Goal: Task Accomplishment & Management: Manage account settings

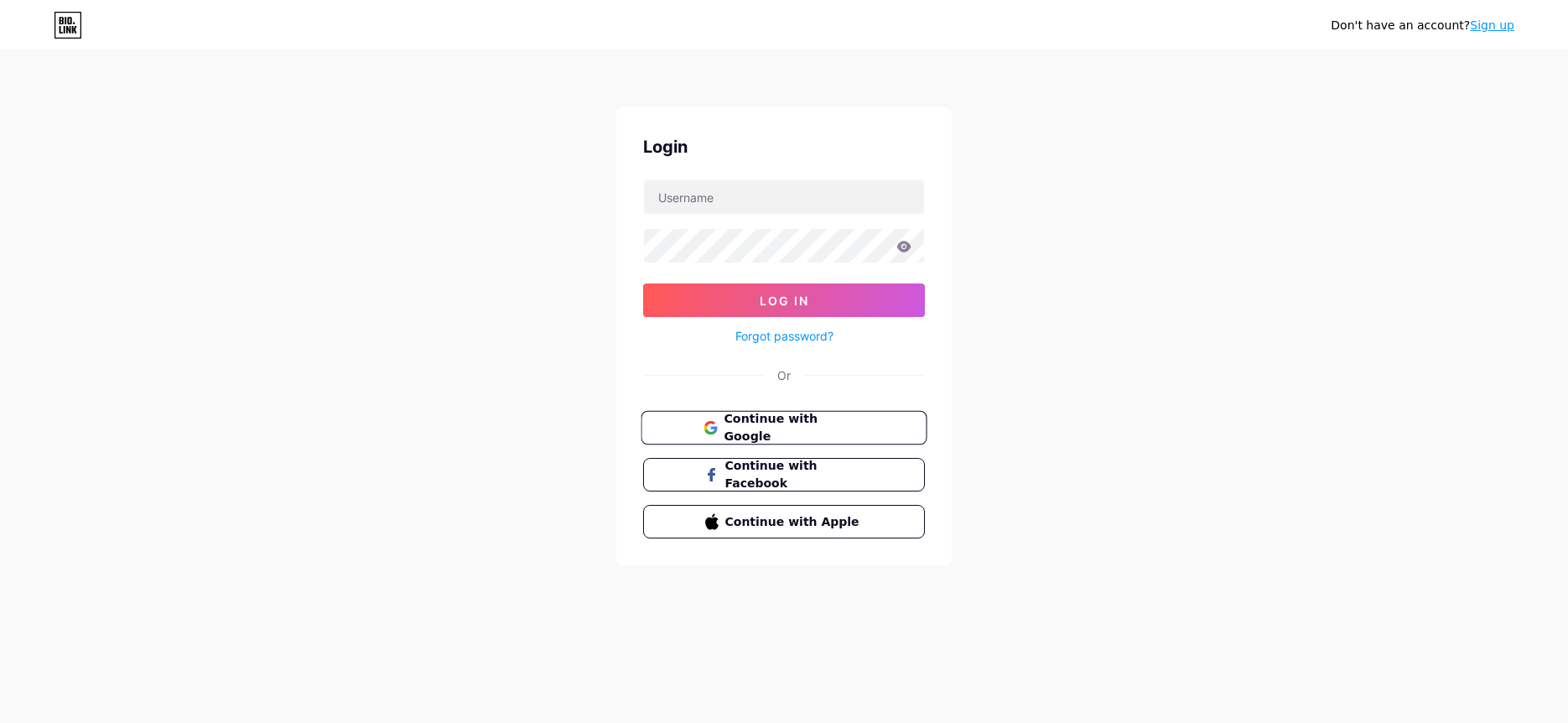
click at [856, 419] on span "Continue with Google" at bounding box center [794, 427] width 140 height 36
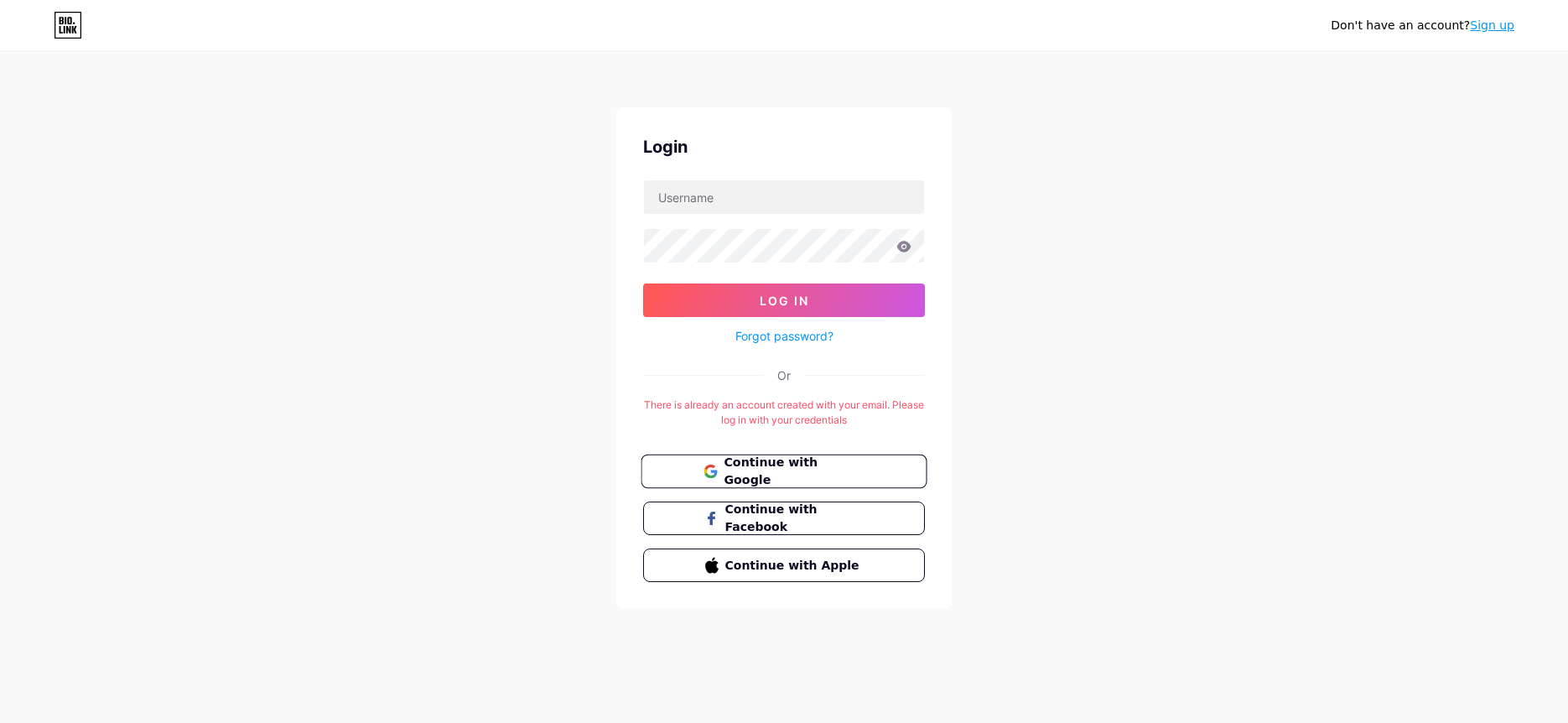
click at [814, 463] on span "Continue with Google" at bounding box center [794, 472] width 140 height 36
click at [771, 212] on input "text" at bounding box center [784, 197] width 280 height 33
click at [792, 330] on link "Forgot password?" at bounding box center [784, 336] width 98 height 18
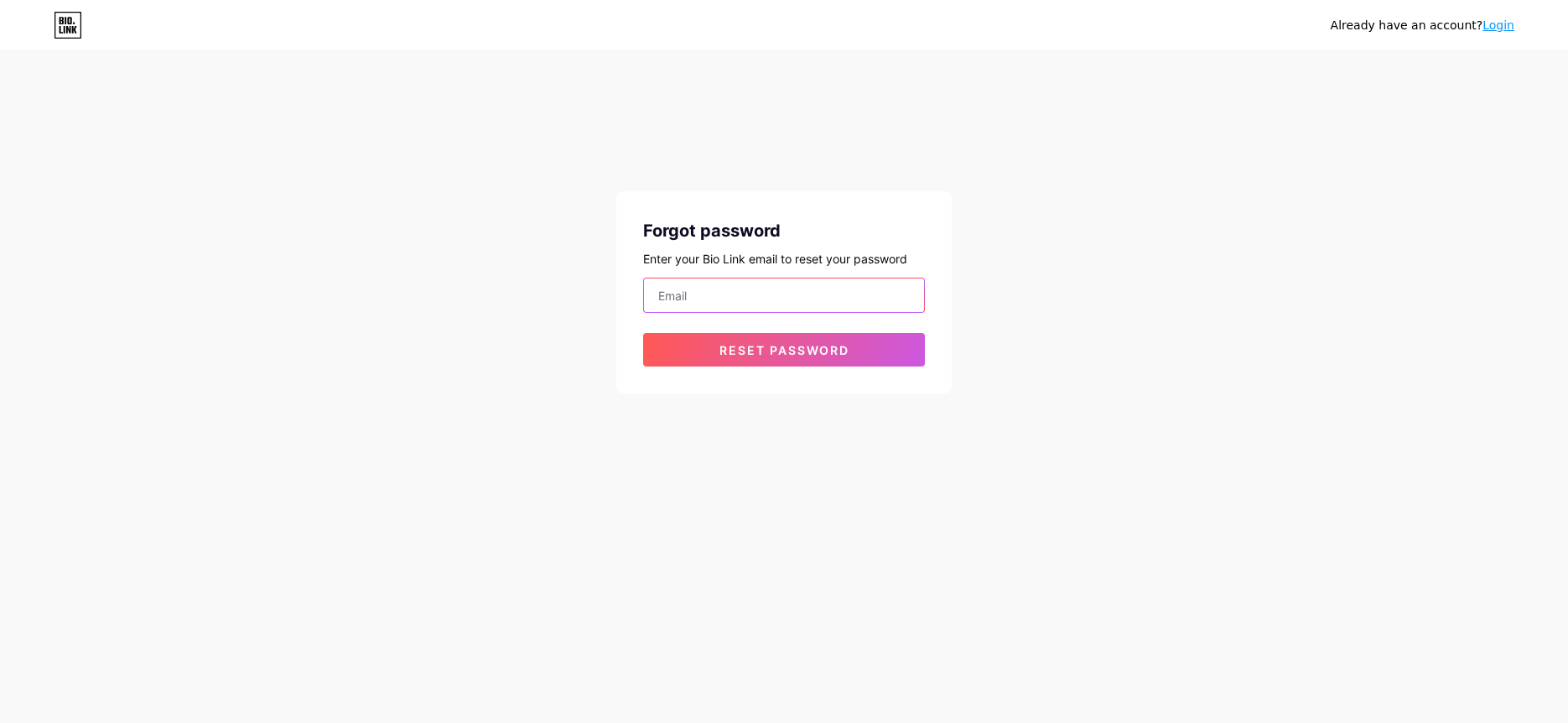
click at [739, 295] on input "email" at bounding box center [784, 295] width 280 height 33
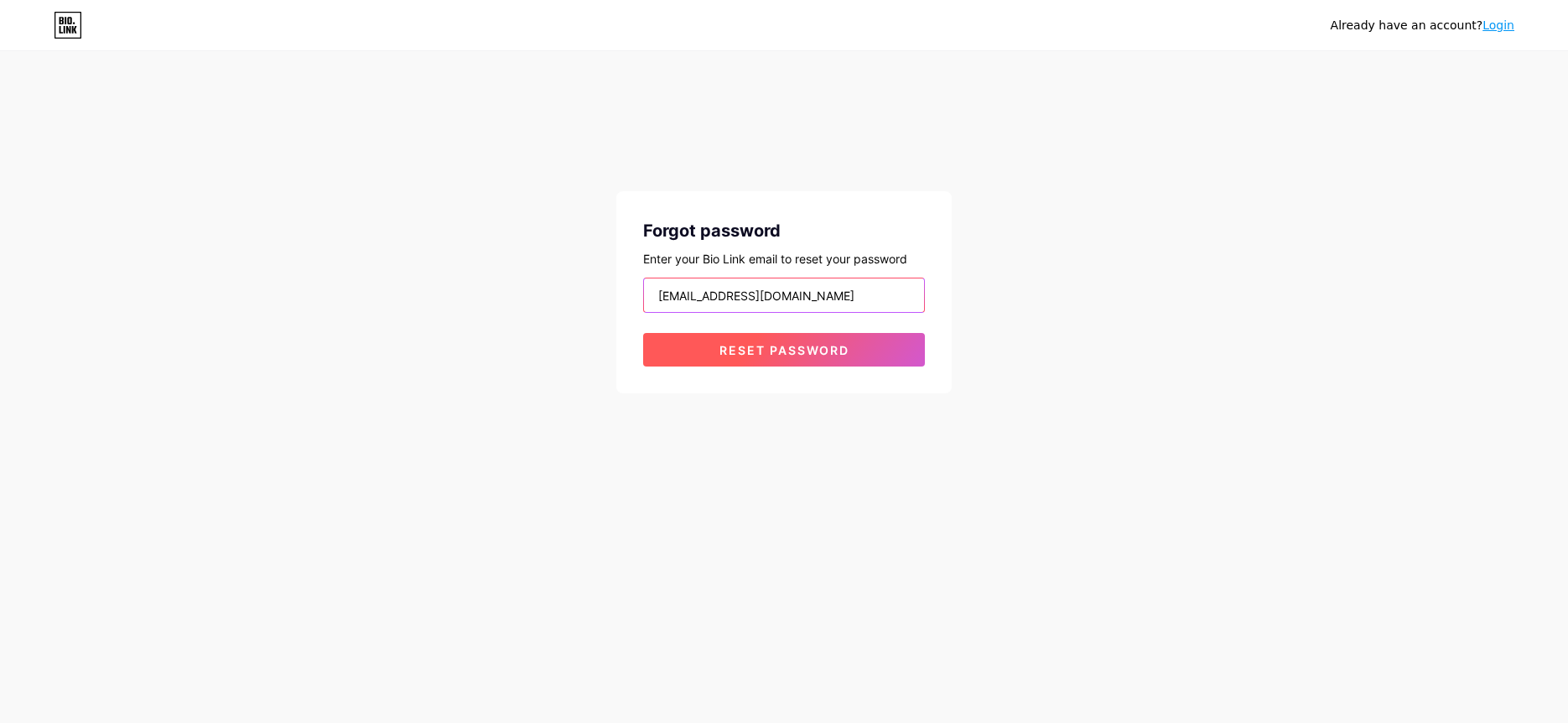
type input "tommaesam@gmail.com"
click at [740, 349] on span "Reset password" at bounding box center [784, 350] width 130 height 14
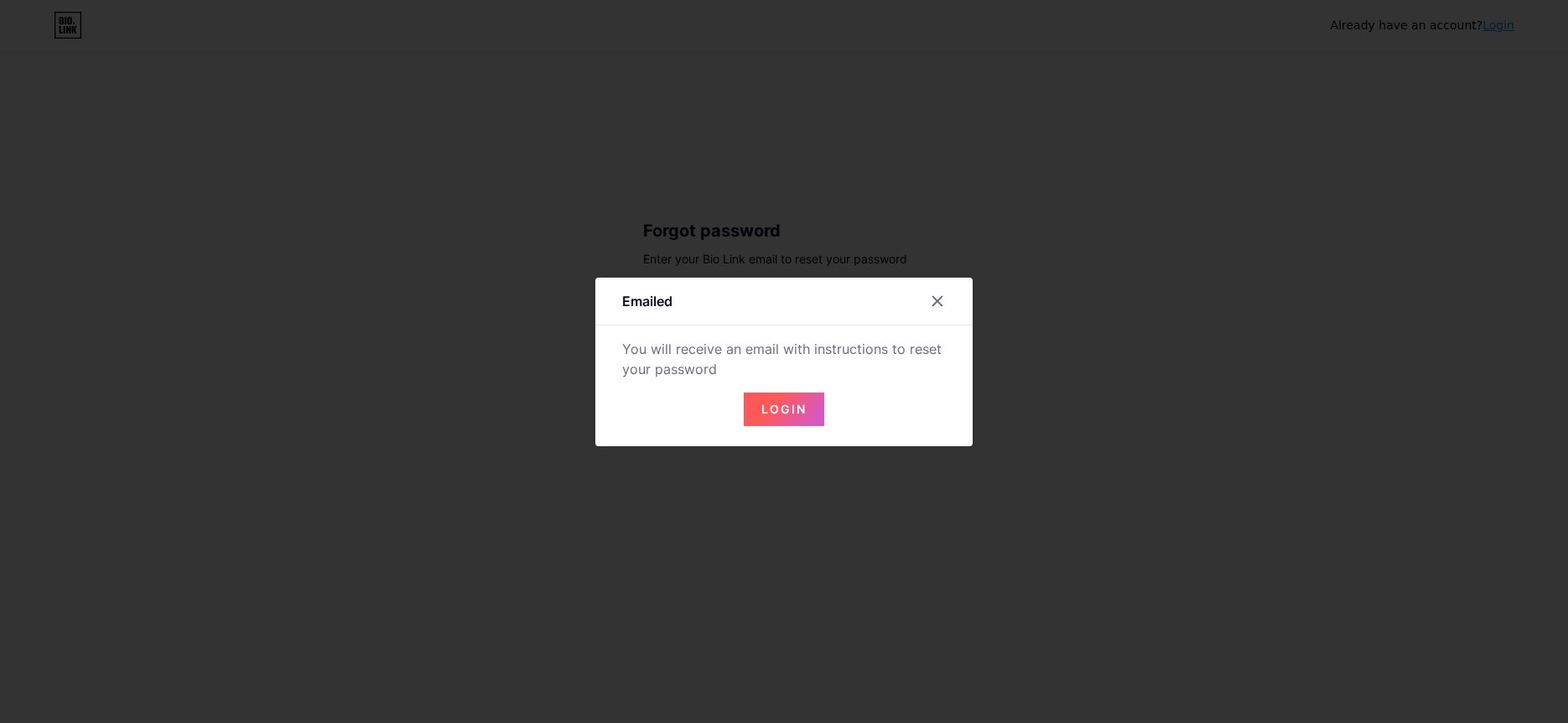
click at [808, 407] on button "Login" at bounding box center [784, 409] width 81 height 33
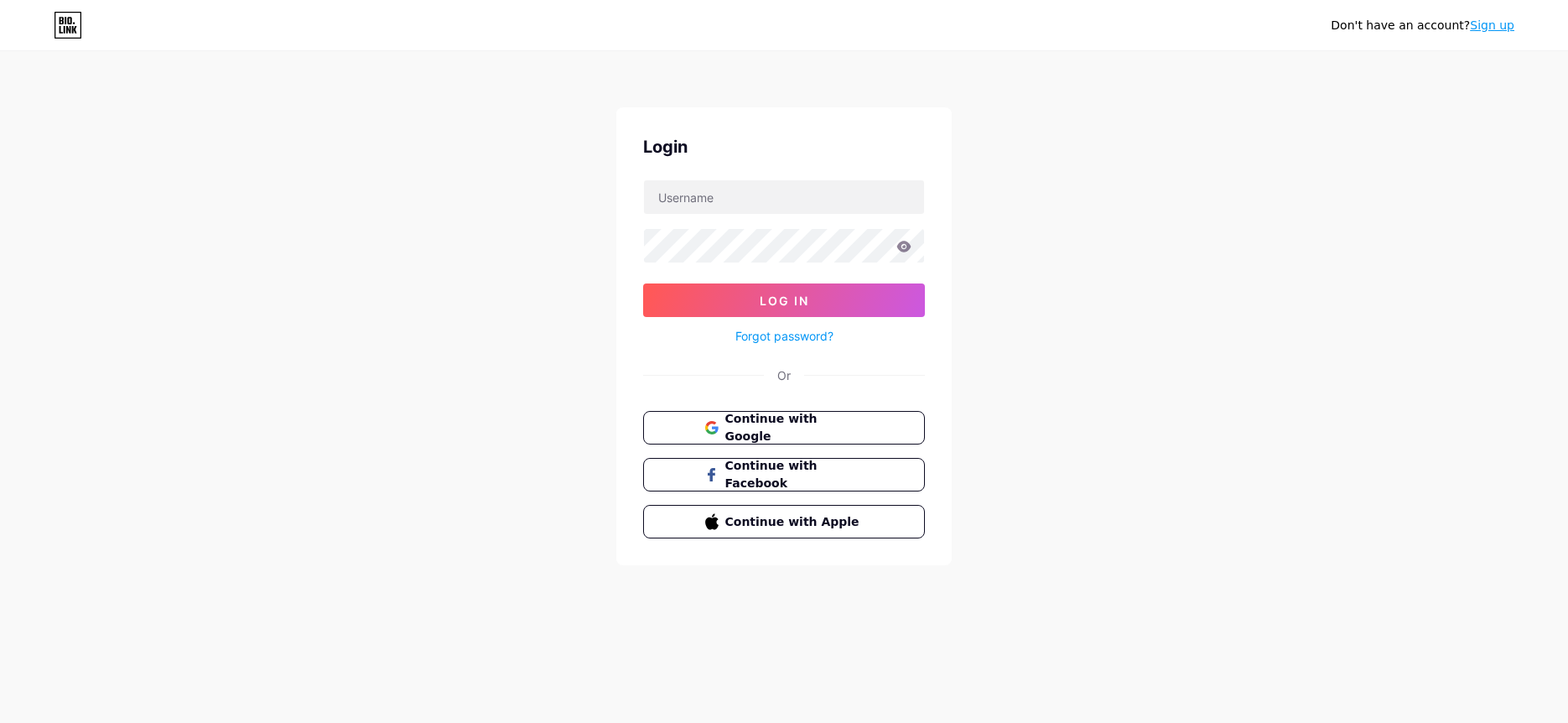
click at [736, 214] on div at bounding box center [784, 197] width 282 height 35
click at [728, 200] on input "text" at bounding box center [784, 197] width 280 height 33
click at [775, 428] on span "Continue with Google" at bounding box center [794, 427] width 140 height 36
drag, startPoint x: 834, startPoint y: 477, endPoint x: 769, endPoint y: 474, distance: 65.1
click at [834, 477] on span "Continue with Facebook" at bounding box center [794, 475] width 140 height 36
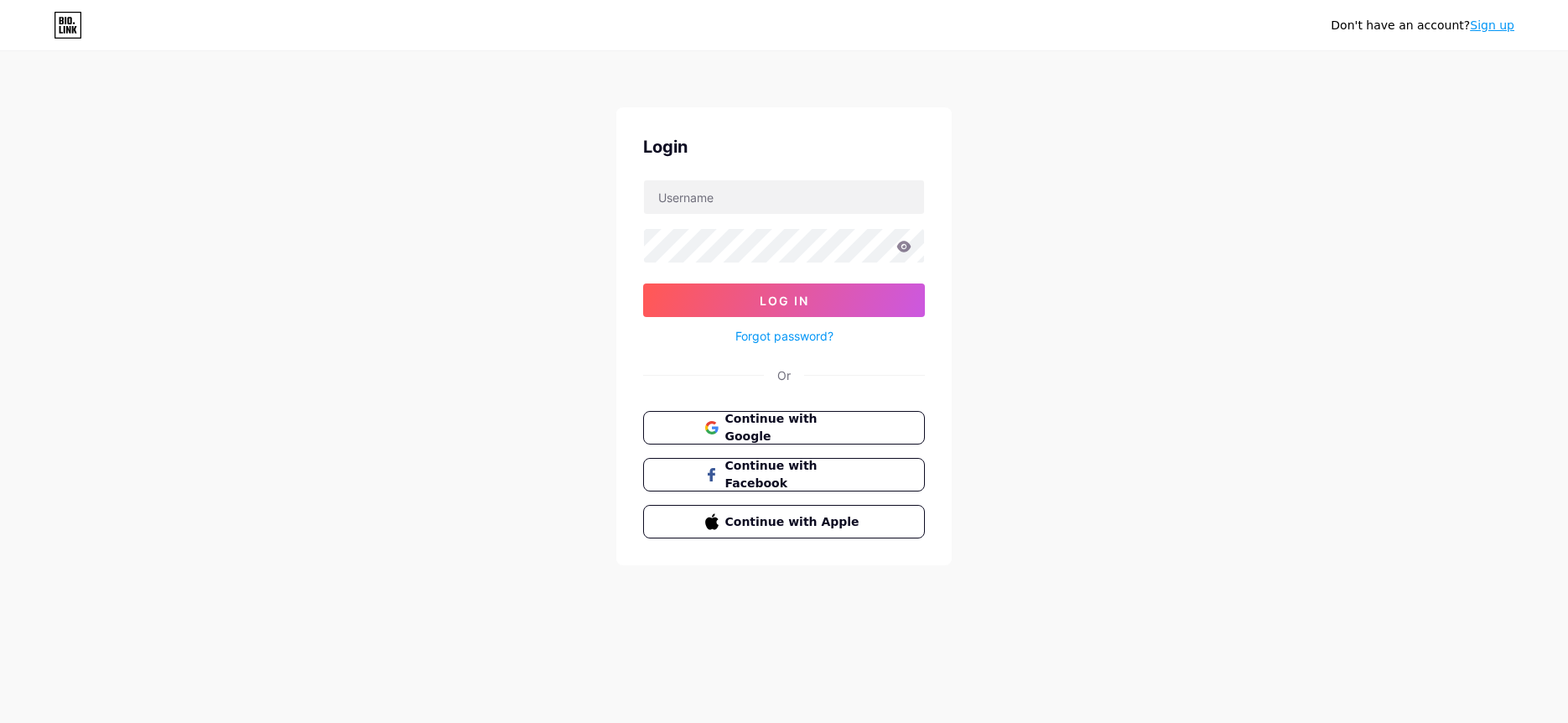
click at [1498, 31] on link "Sign up" at bounding box center [1492, 26] width 44 height 14
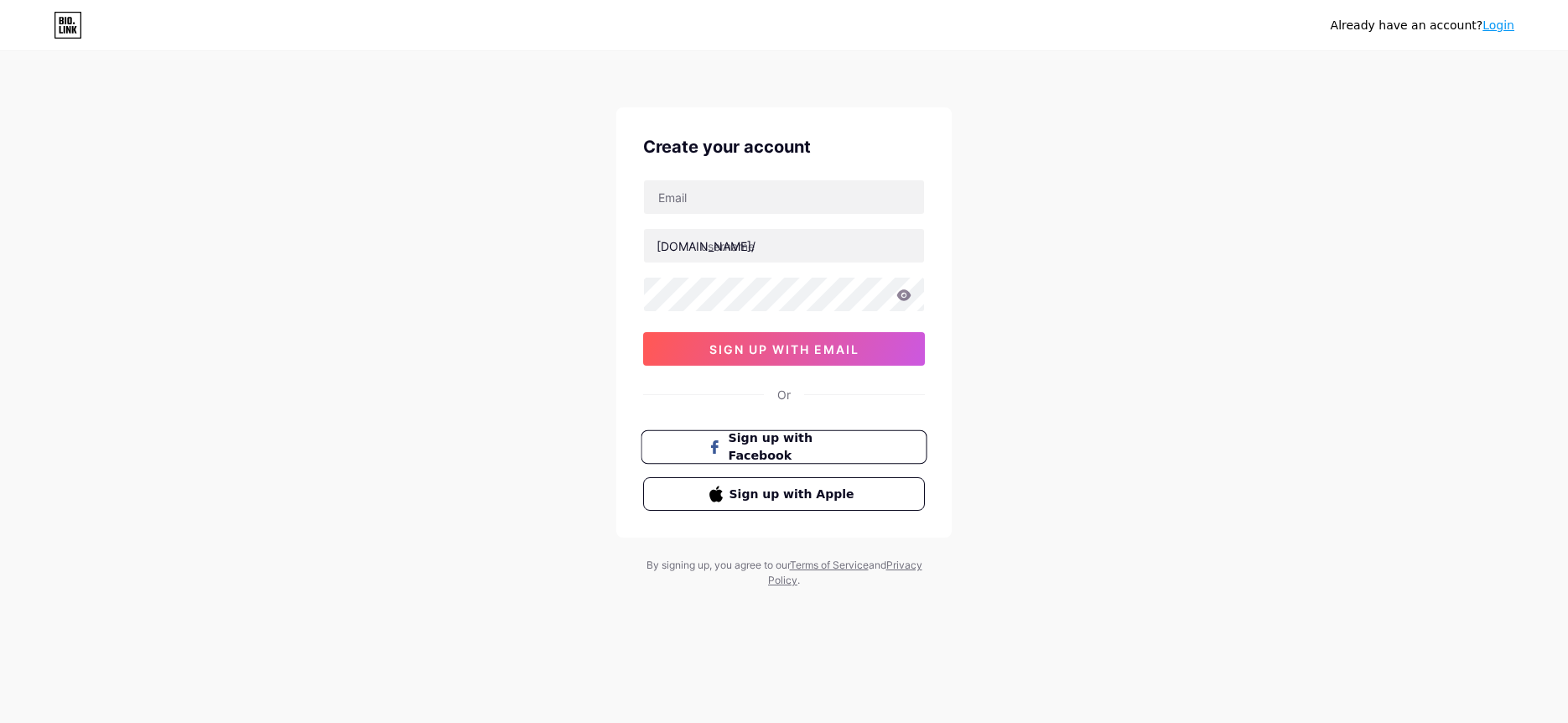
click at [851, 442] on span "Sign up with Facebook" at bounding box center [795, 447] width 132 height 36
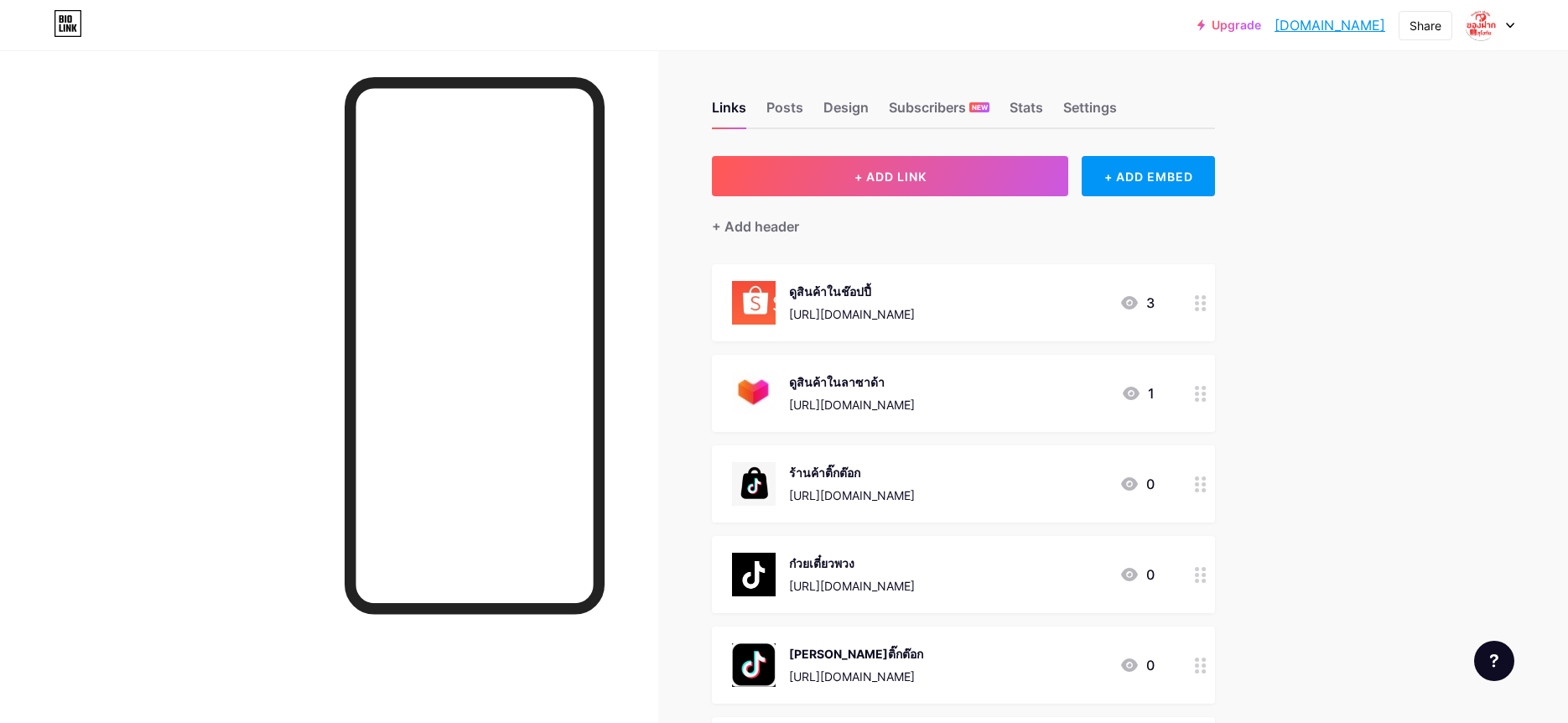
click at [1508, 24] on icon at bounding box center [1510, 26] width 7 height 4
click at [1406, 189] on link "Account settings" at bounding box center [1410, 190] width 208 height 45
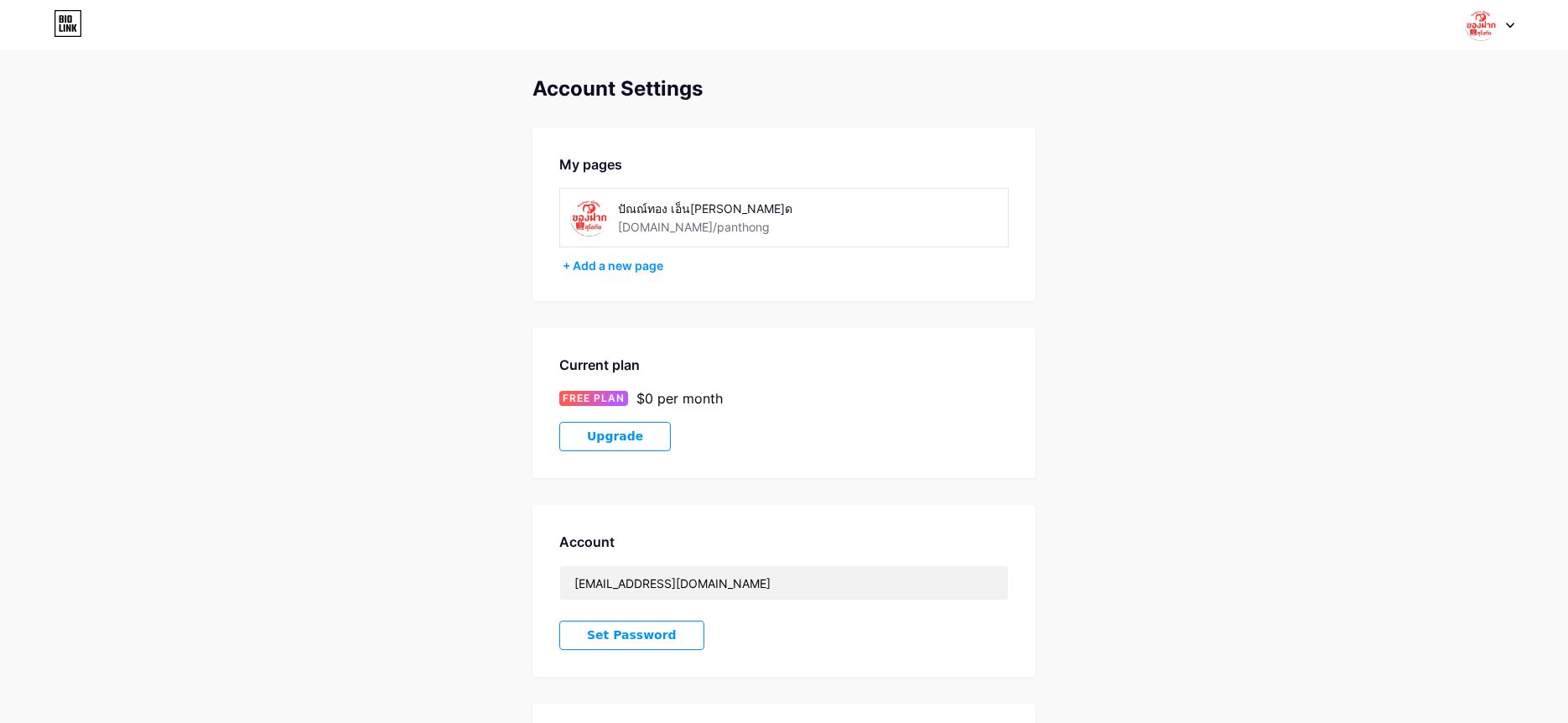
click at [1500, 26] on div at bounding box center [1490, 25] width 49 height 30
click at [978, 190] on div "ปัณณ์ทอง เอ็นทีฟู้ด bio.link/panthong" at bounding box center [784, 218] width 450 height 60
click at [703, 222] on div "bio.link/panthong" at bounding box center [694, 227] width 152 height 18
click at [650, 220] on div "bio.link/panthong" at bounding box center [694, 227] width 152 height 18
click at [608, 267] on div "+ Add a new page" at bounding box center [786, 266] width 446 height 17
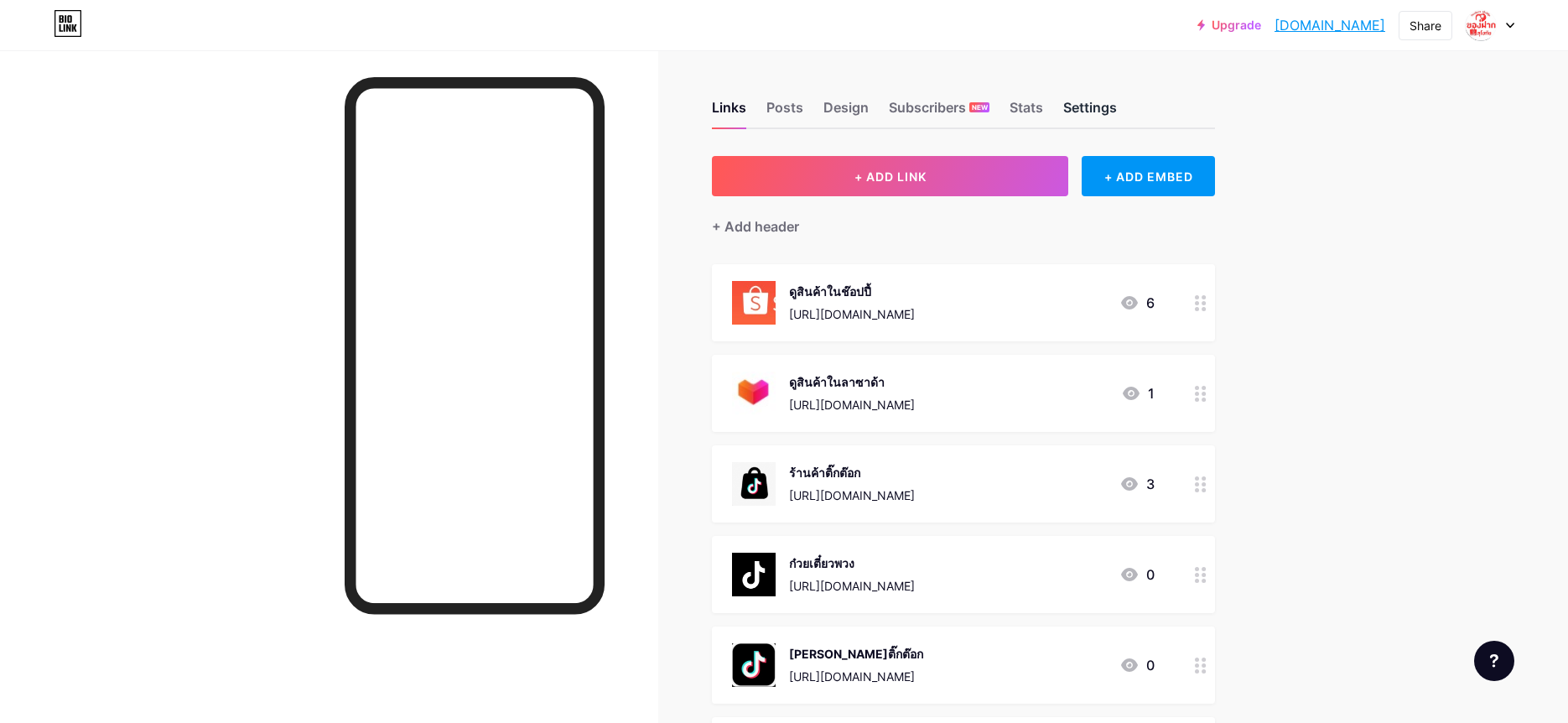
click at [1077, 109] on div "Settings" at bounding box center [1089, 112] width 54 height 30
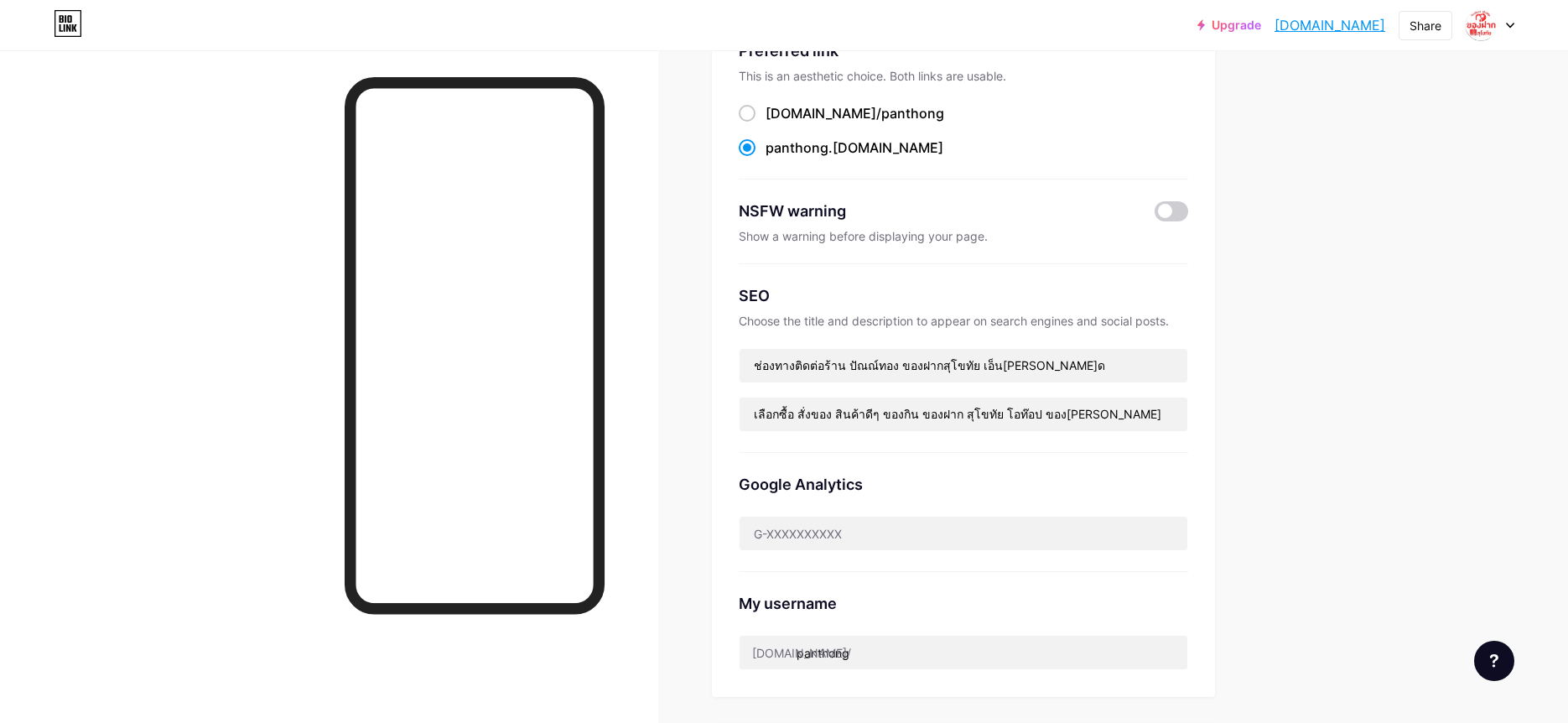
scroll to position [145, 0]
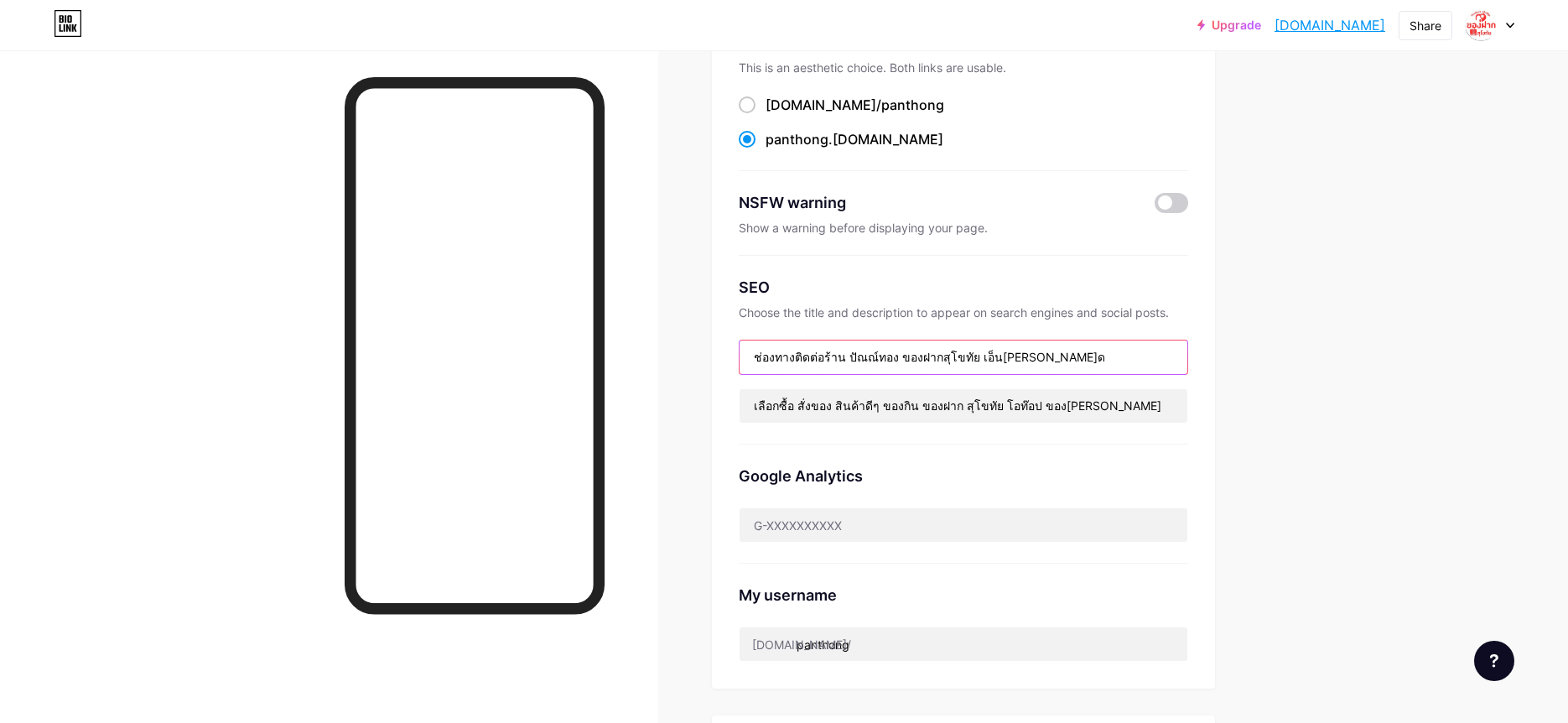
drag, startPoint x: 889, startPoint y: 354, endPoint x: 841, endPoint y: 357, distance: 48.1
click at [842, 355] on input "ช่องทางติดต่อร้าน ปัณณ์ทอง ของฝากสุโขทัย เอ็นทีฟู้ด" at bounding box center [963, 357] width 448 height 33
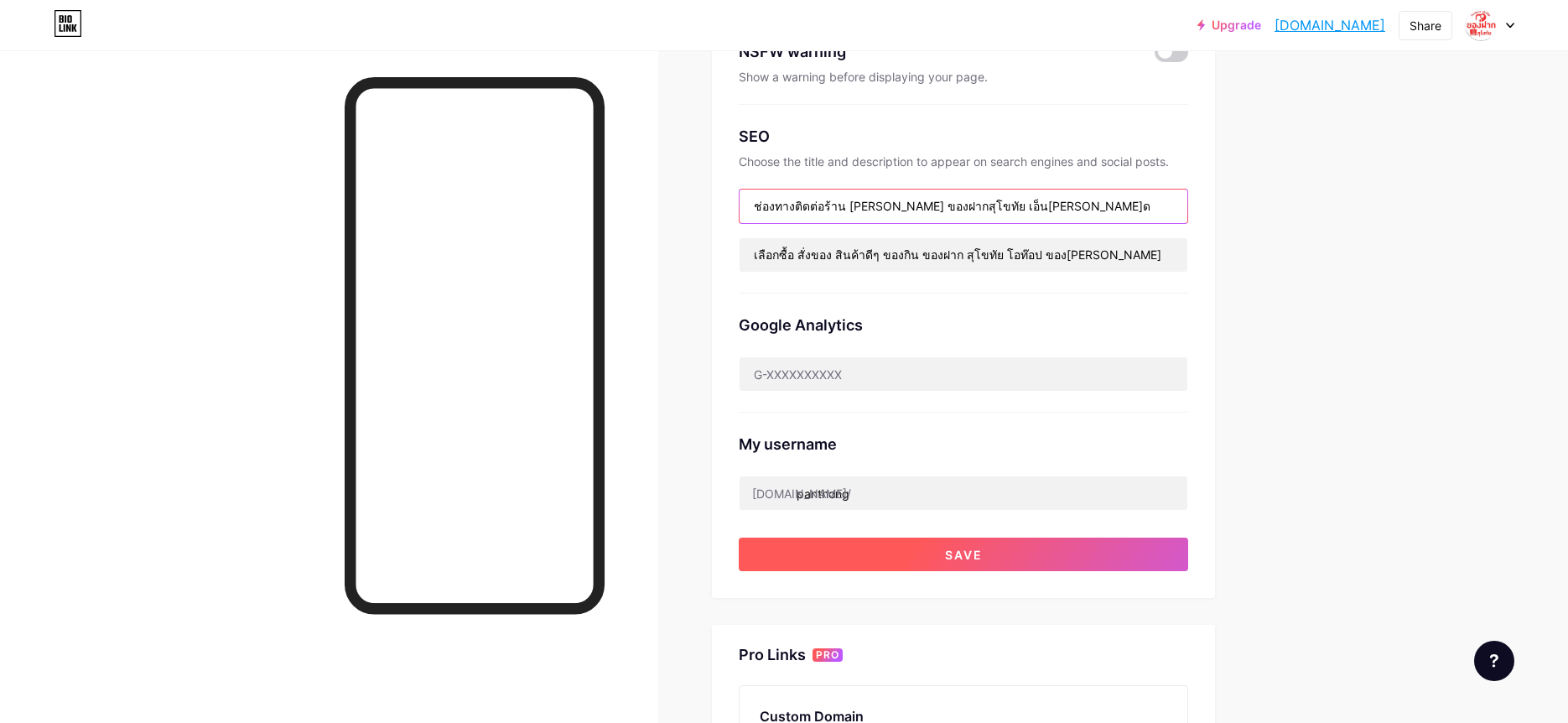
type input "ช่องทางติดต่อร้าน ปันทอง ของฝากสุโขทัย เอ็นทีฟู้ด"
drag, startPoint x: 957, startPoint y: 552, endPoint x: 956, endPoint y: 542, distance: 10.0
click at [956, 552] on span "Save" at bounding box center [964, 554] width 37 height 14
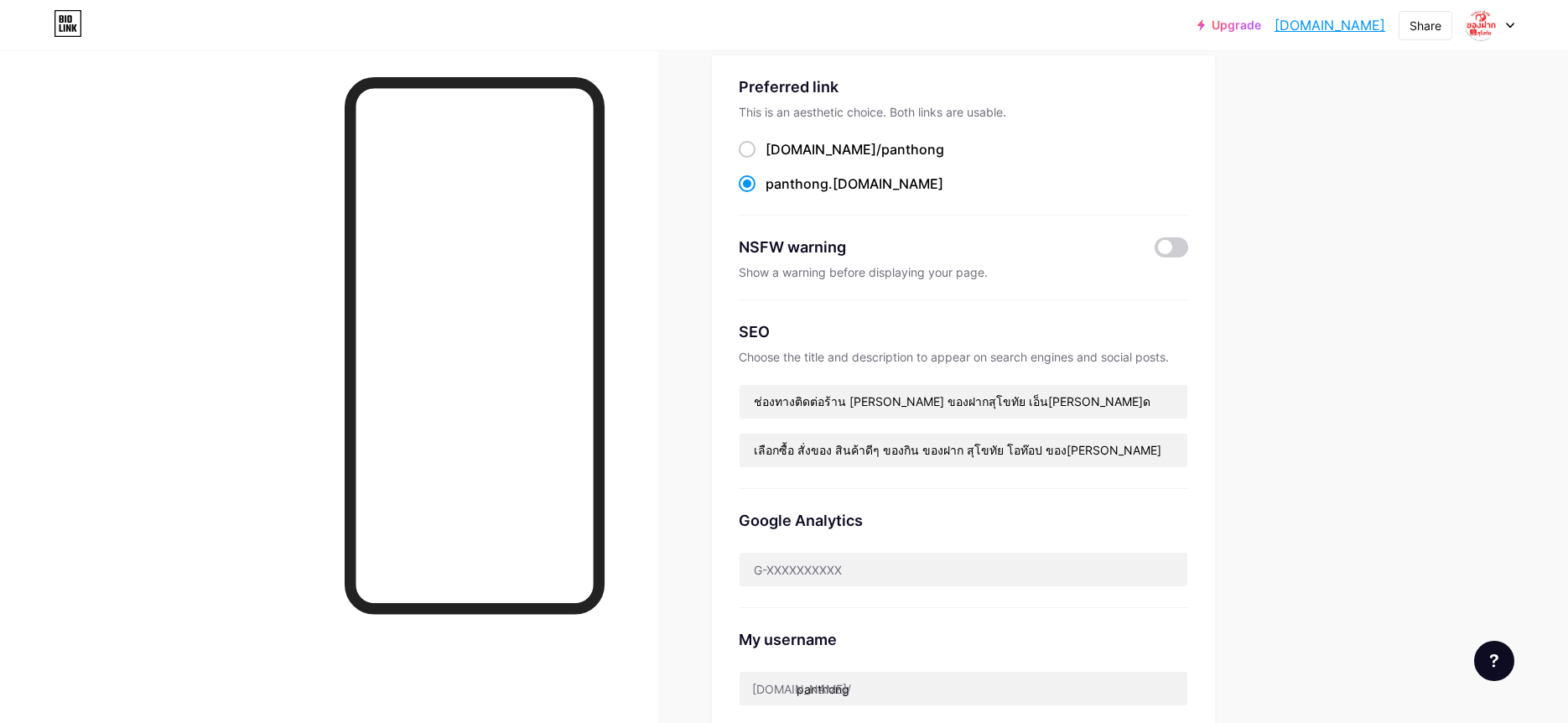
scroll to position [0, 0]
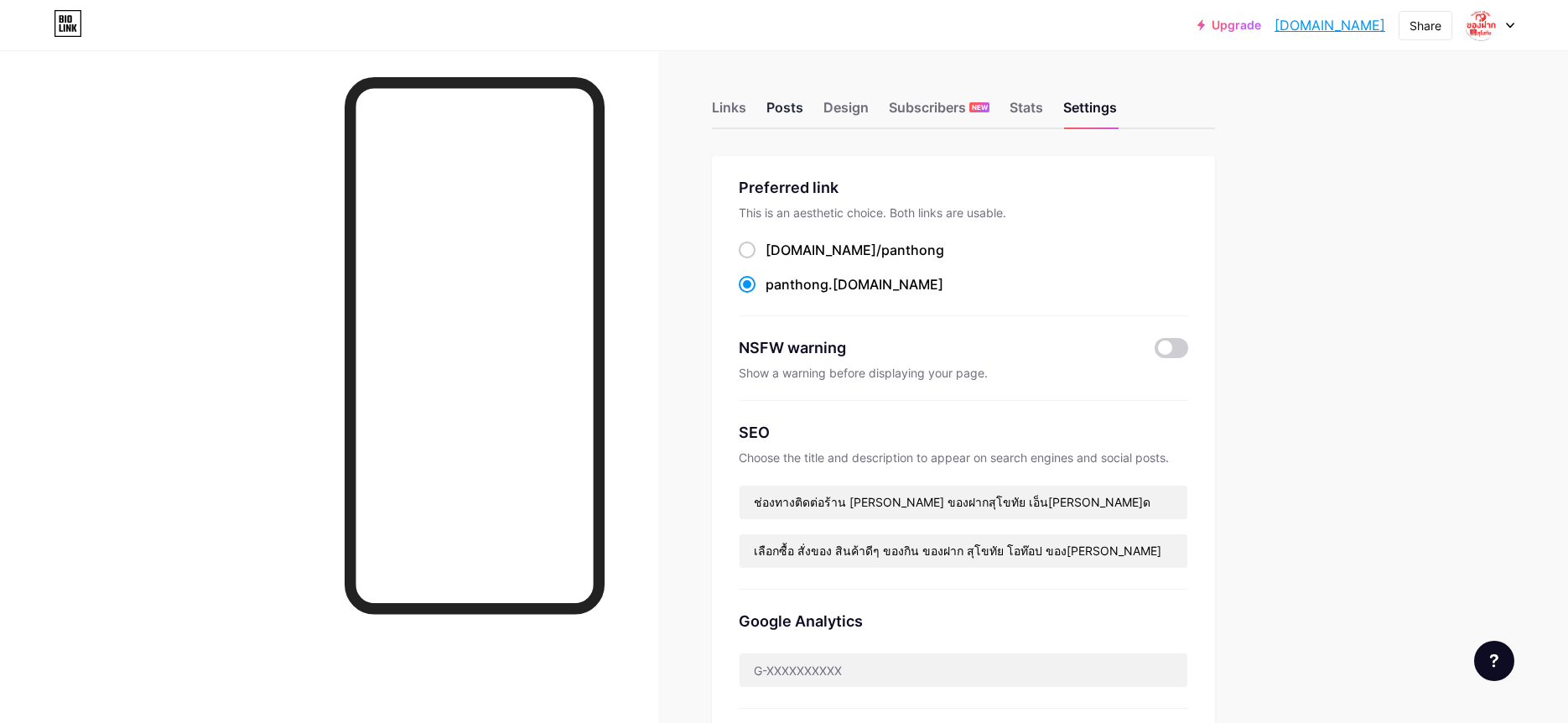
click at [777, 102] on div "Posts" at bounding box center [784, 112] width 37 height 30
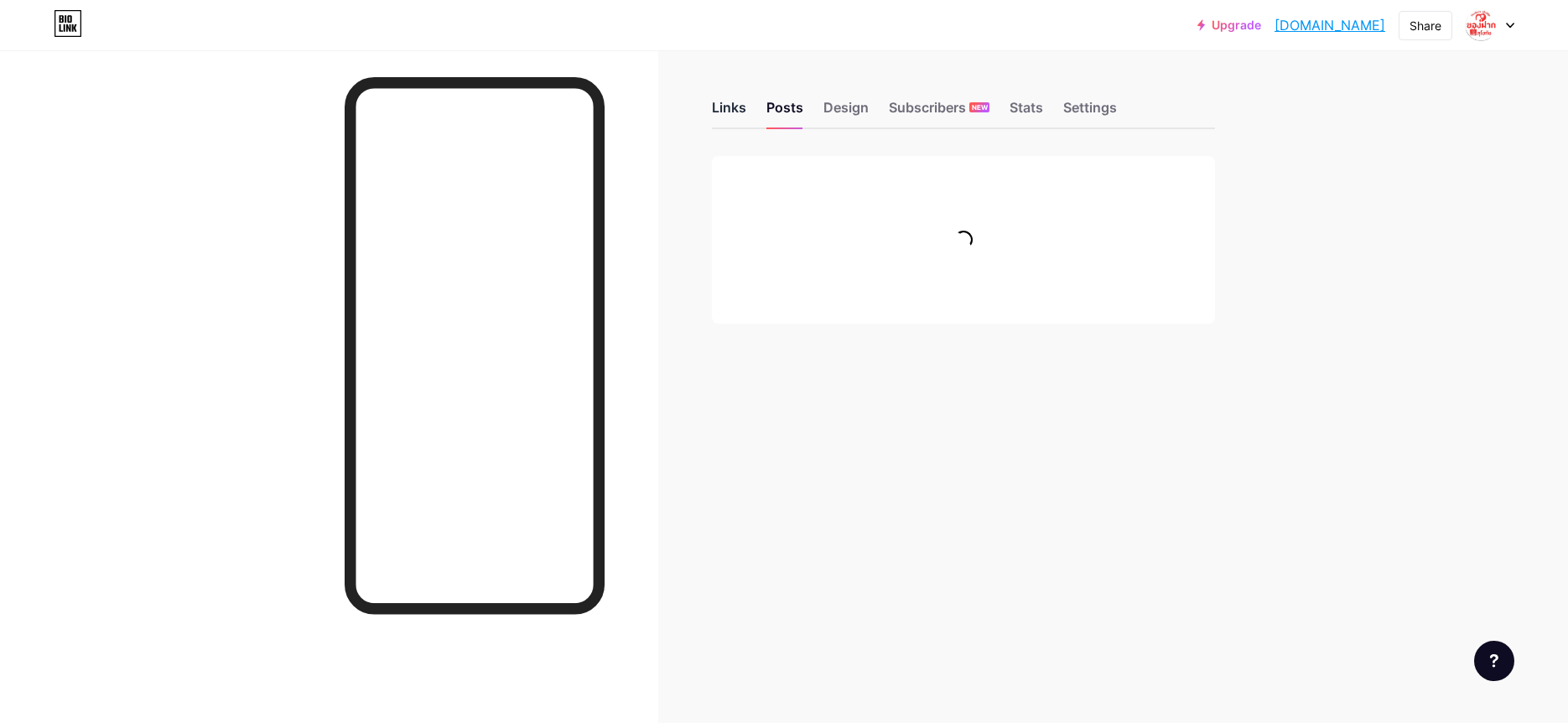
click at [738, 108] on div "Links" at bounding box center [729, 112] width 34 height 30
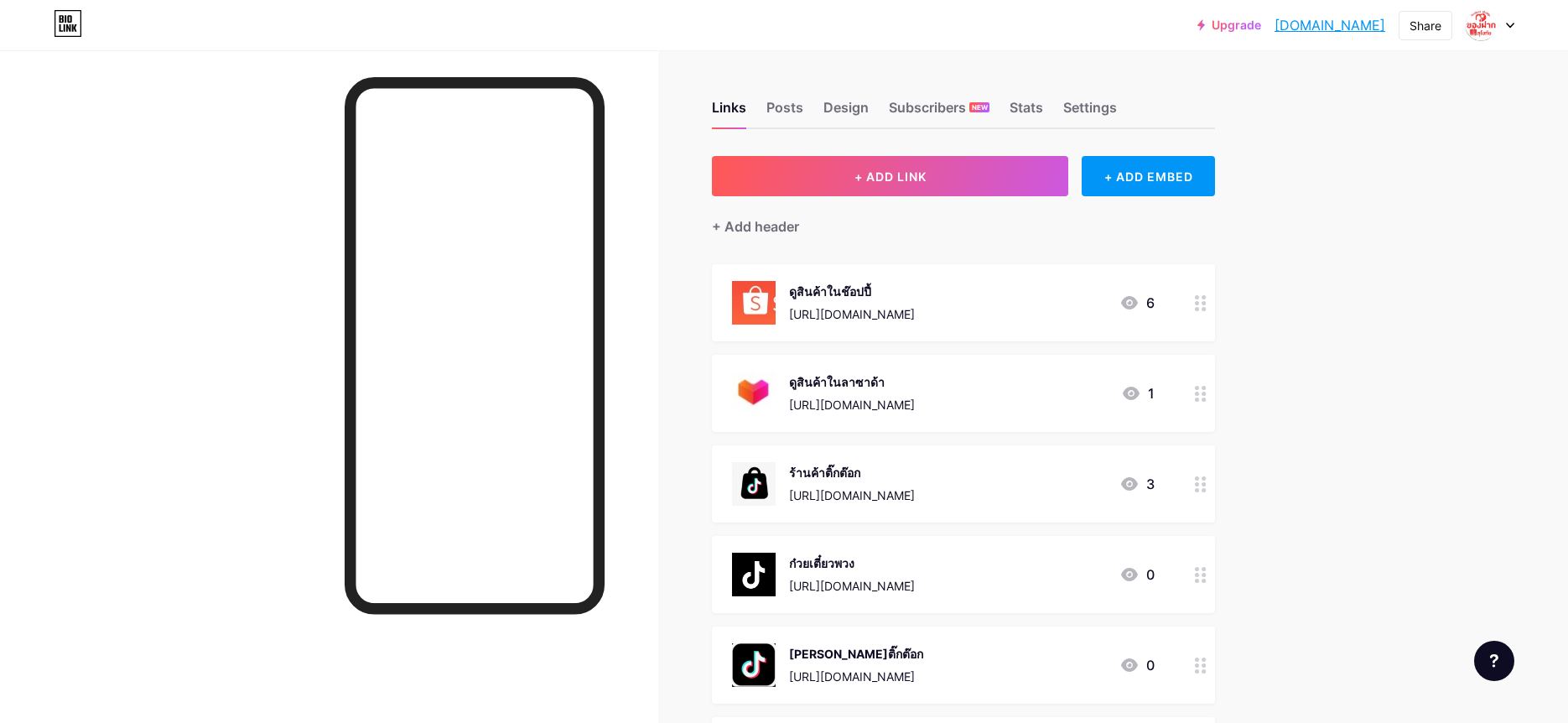
click at [1007, 107] on div "Links Posts Design Subscribers NEW Stats Settings" at bounding box center [963, 100] width 503 height 59
click at [1078, 109] on div "Settings" at bounding box center [1089, 112] width 54 height 30
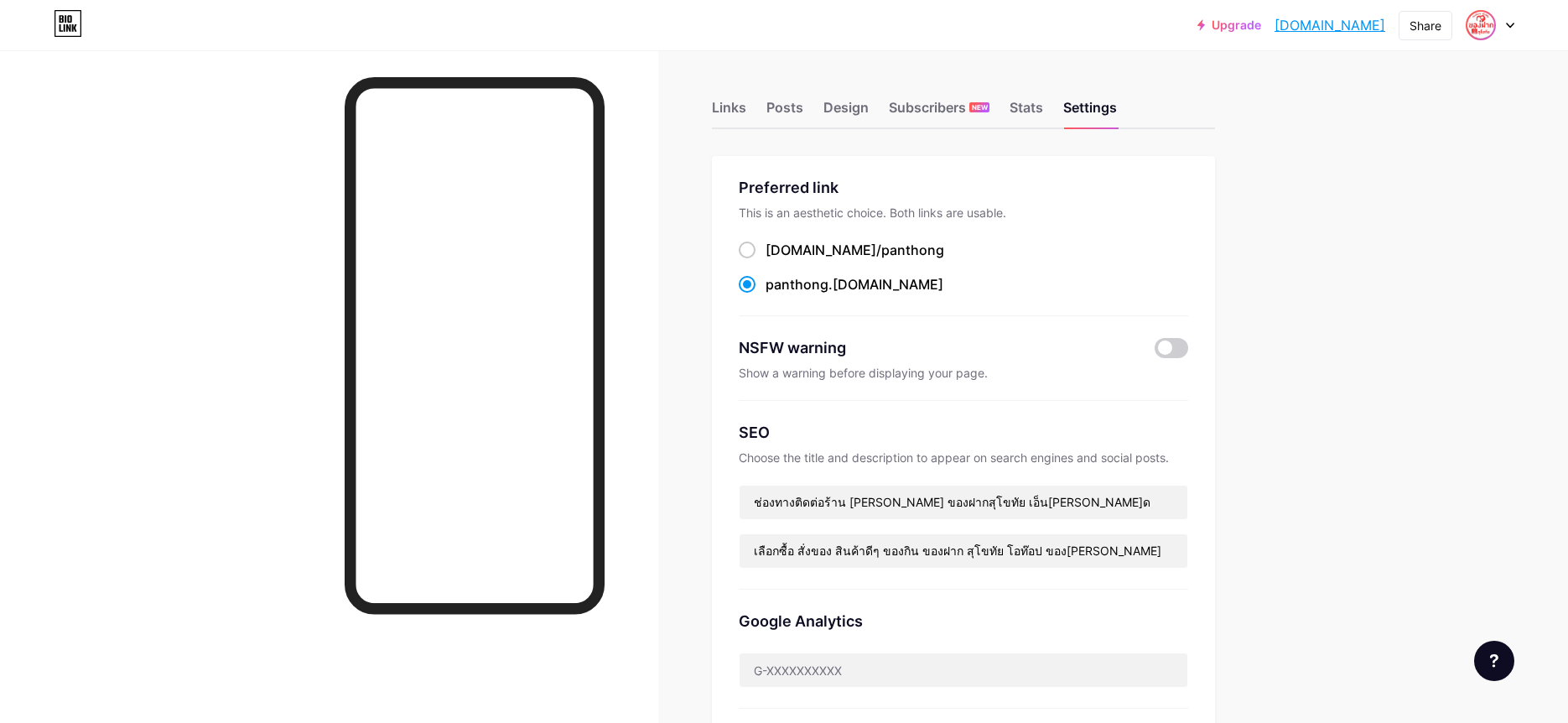
click at [1479, 26] on img at bounding box center [1481, 26] width 27 height 27
click at [1410, 188] on link "Account settings" at bounding box center [1410, 190] width 208 height 45
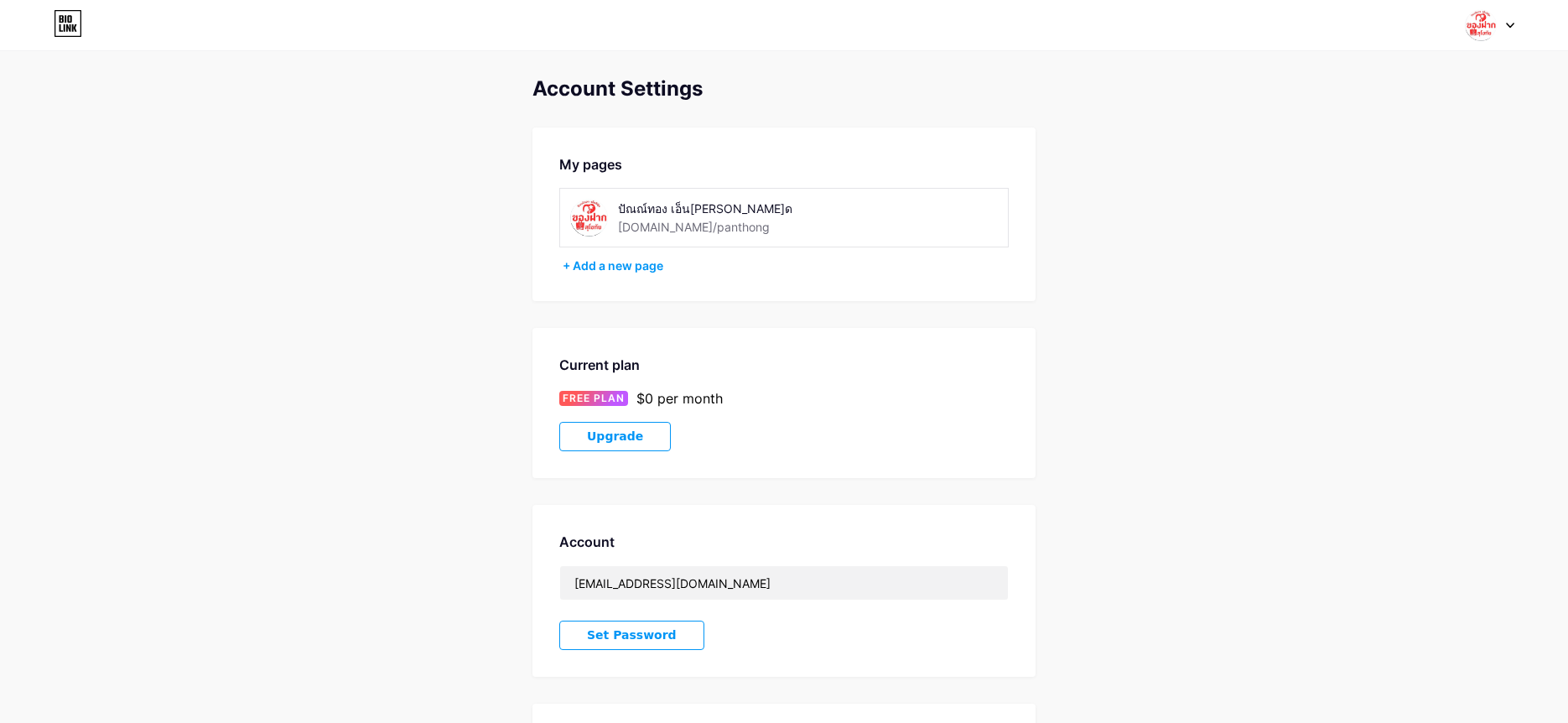
click at [771, 217] on div "ปัณณ์ทอง เอ็นทีฟู้ด bio.link/panthong" at bounding box center [737, 217] width 238 height 37
click at [679, 215] on div "ปัณณ์ทอง เอ็นทีฟู้ด" at bounding box center [737, 208] width 238 height 18
click at [676, 215] on div "ปัณณ์ทอง เอ็นทีฟู้ด" at bounding box center [737, 208] width 238 height 18
click at [1486, 30] on img at bounding box center [1480, 25] width 32 height 32
click at [1365, 179] on link "Dashboard" at bounding box center [1410, 190] width 208 height 45
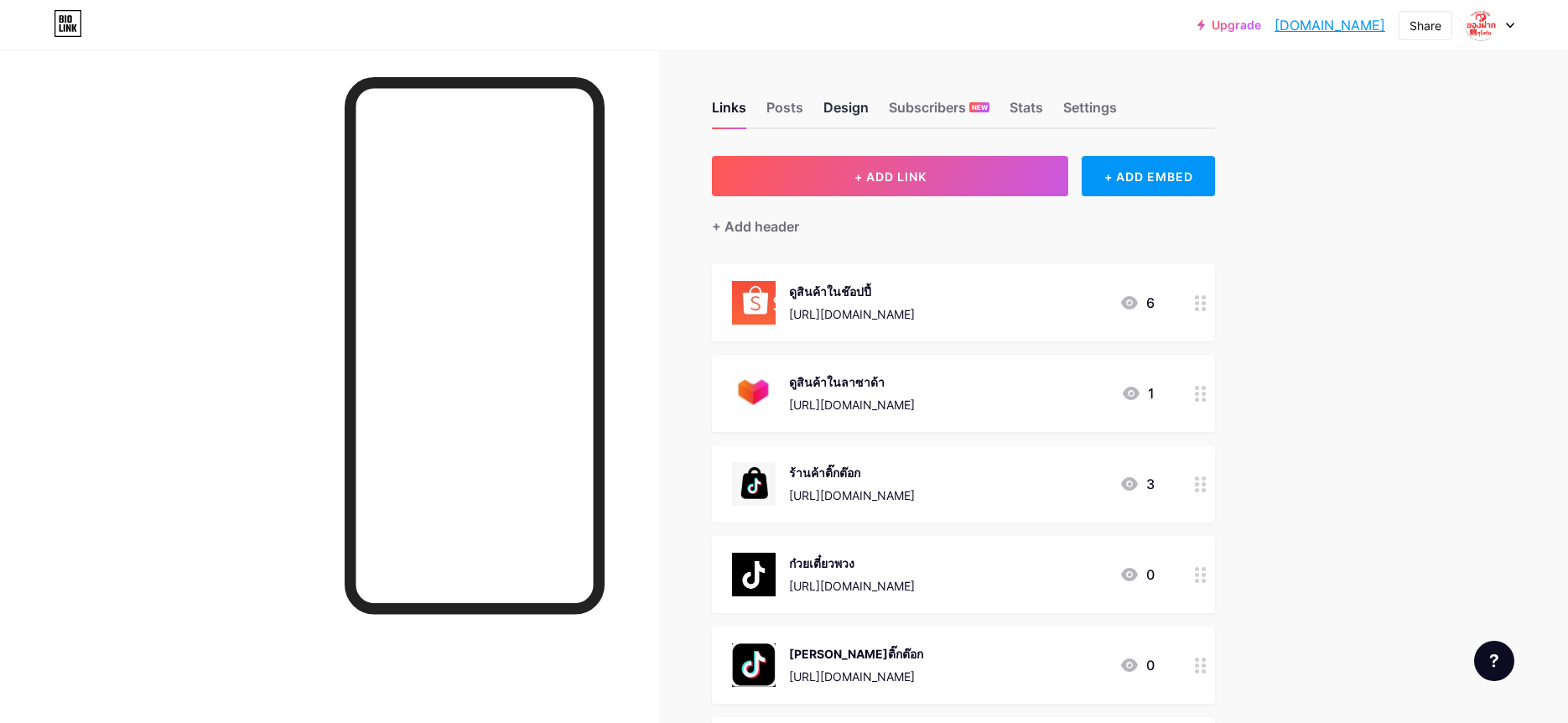
click at [854, 101] on div "Design" at bounding box center [846, 112] width 45 height 30
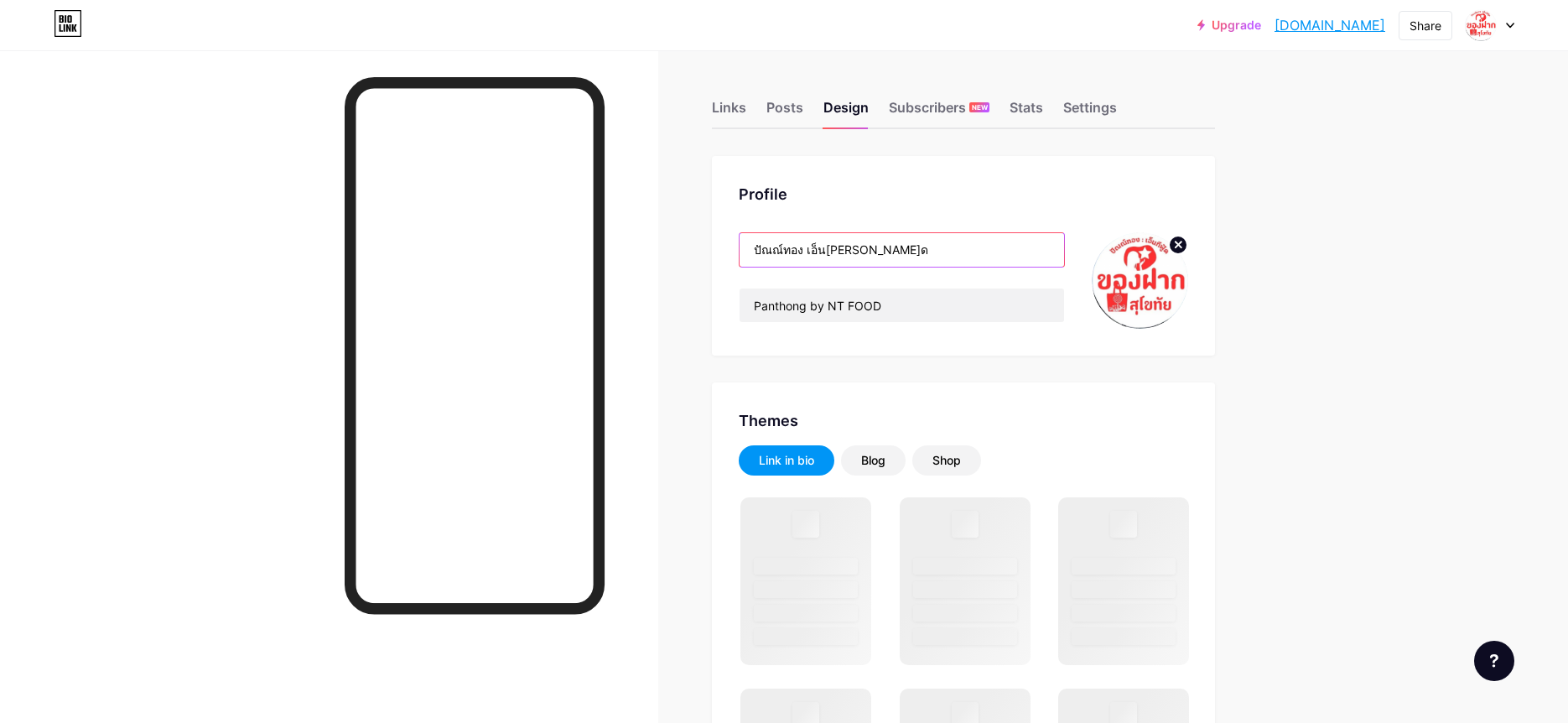
drag, startPoint x: 880, startPoint y: 251, endPoint x: 811, endPoint y: 253, distance: 69.0
click at [880, 251] on input "ปัณณ์ทอง เอ็นทีฟู้ด" at bounding box center [901, 250] width 325 height 33
drag, startPoint x: 868, startPoint y: 246, endPoint x: 657, endPoint y: 235, distance: 211.3
click at [739, 235] on input "ปัณณ์ทอง เอ็นทีฟู้ด" at bounding box center [901, 250] width 325 height 33
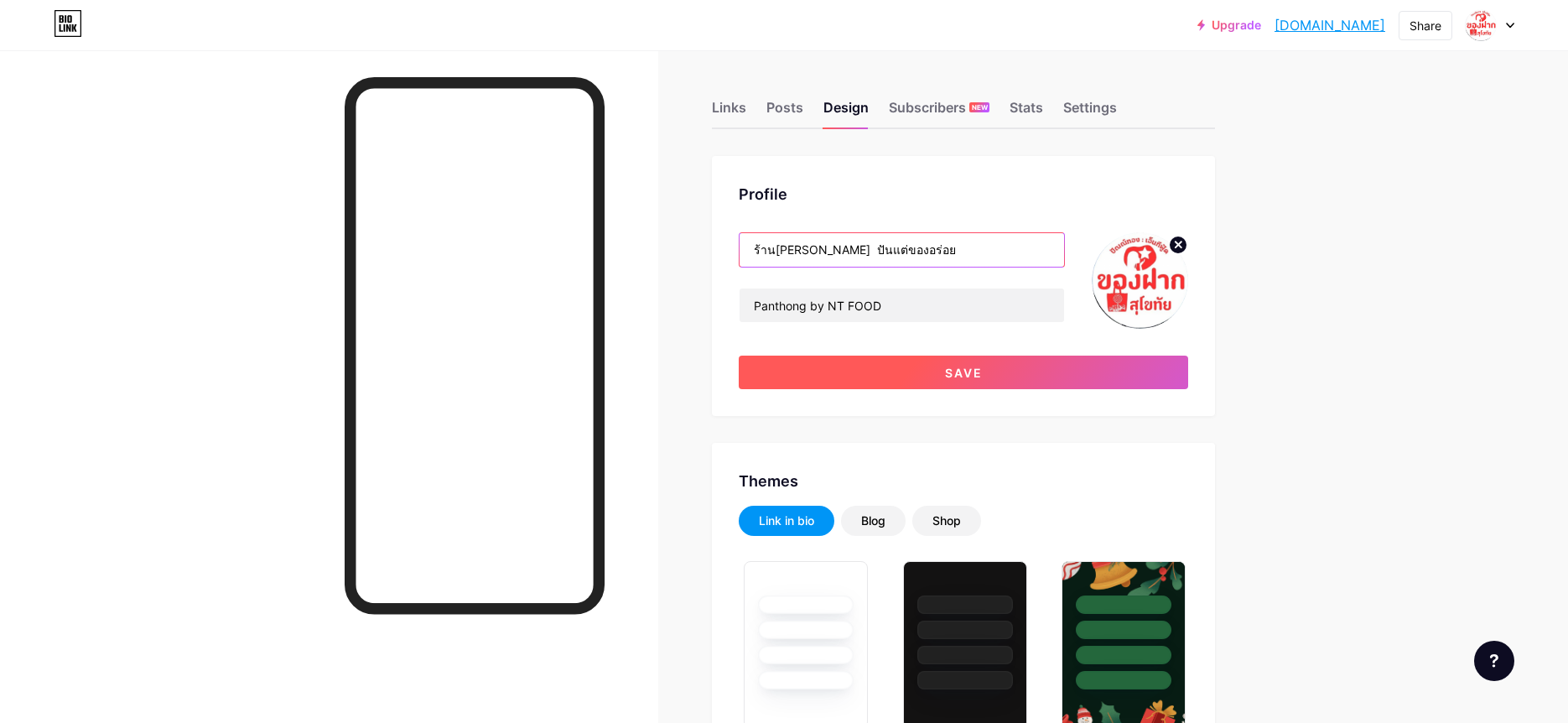
type input "ร้านปันทอง ปันแต่ของอร่อย"
click at [921, 378] on button "Save" at bounding box center [963, 371] width 450 height 33
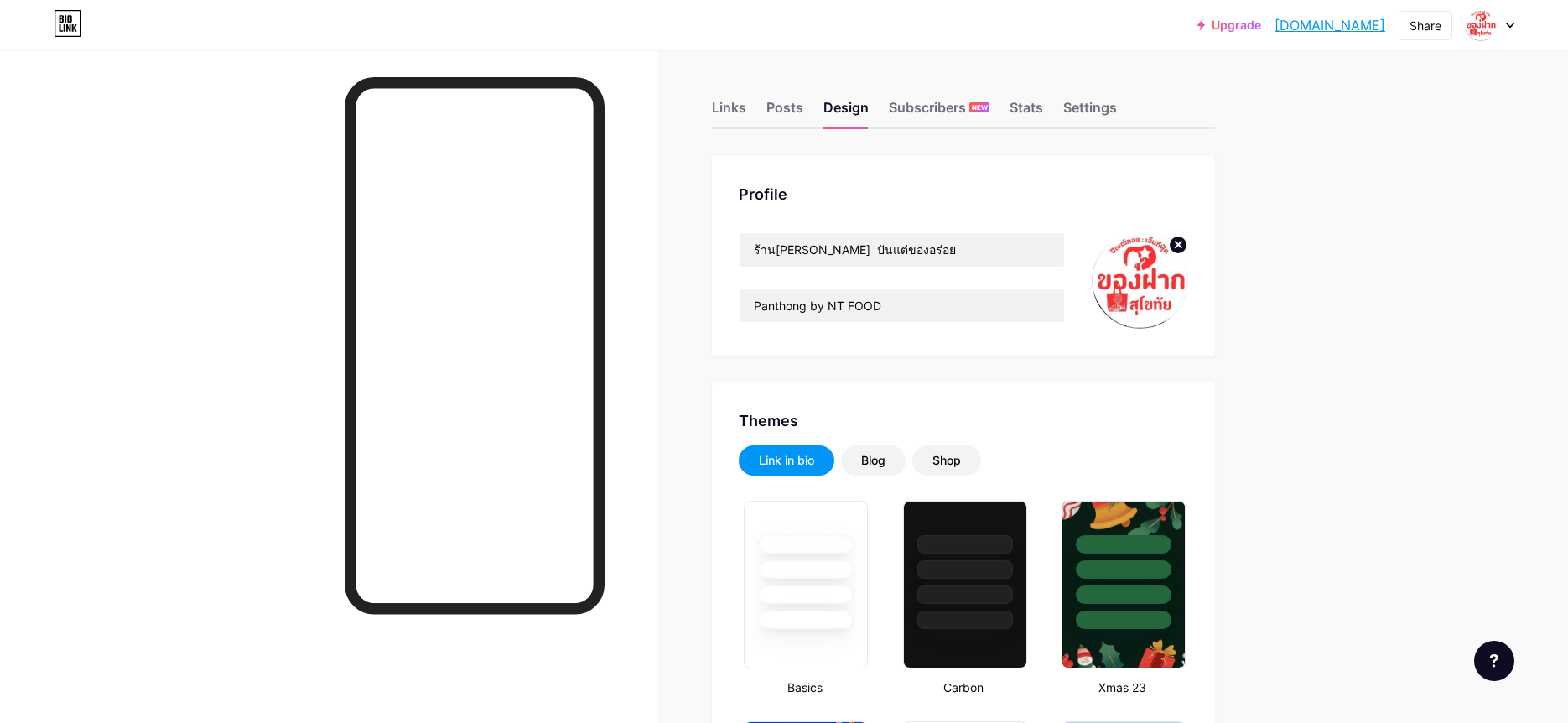
click at [1506, 27] on icon at bounding box center [1510, 26] width 9 height 6
click at [1357, 230] on li "Logout" at bounding box center [1410, 235] width 208 height 45
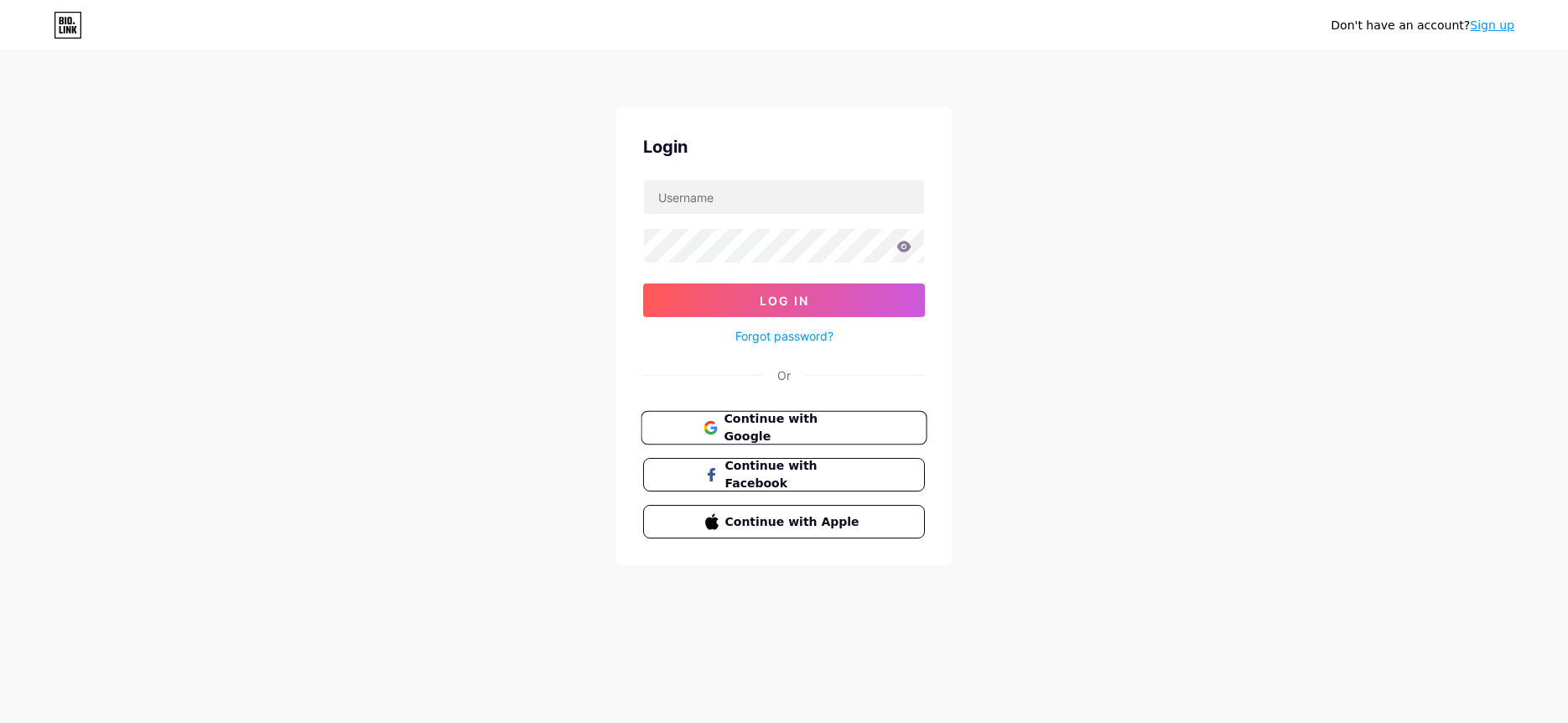
click at [829, 429] on span "Continue with Google" at bounding box center [794, 427] width 140 height 36
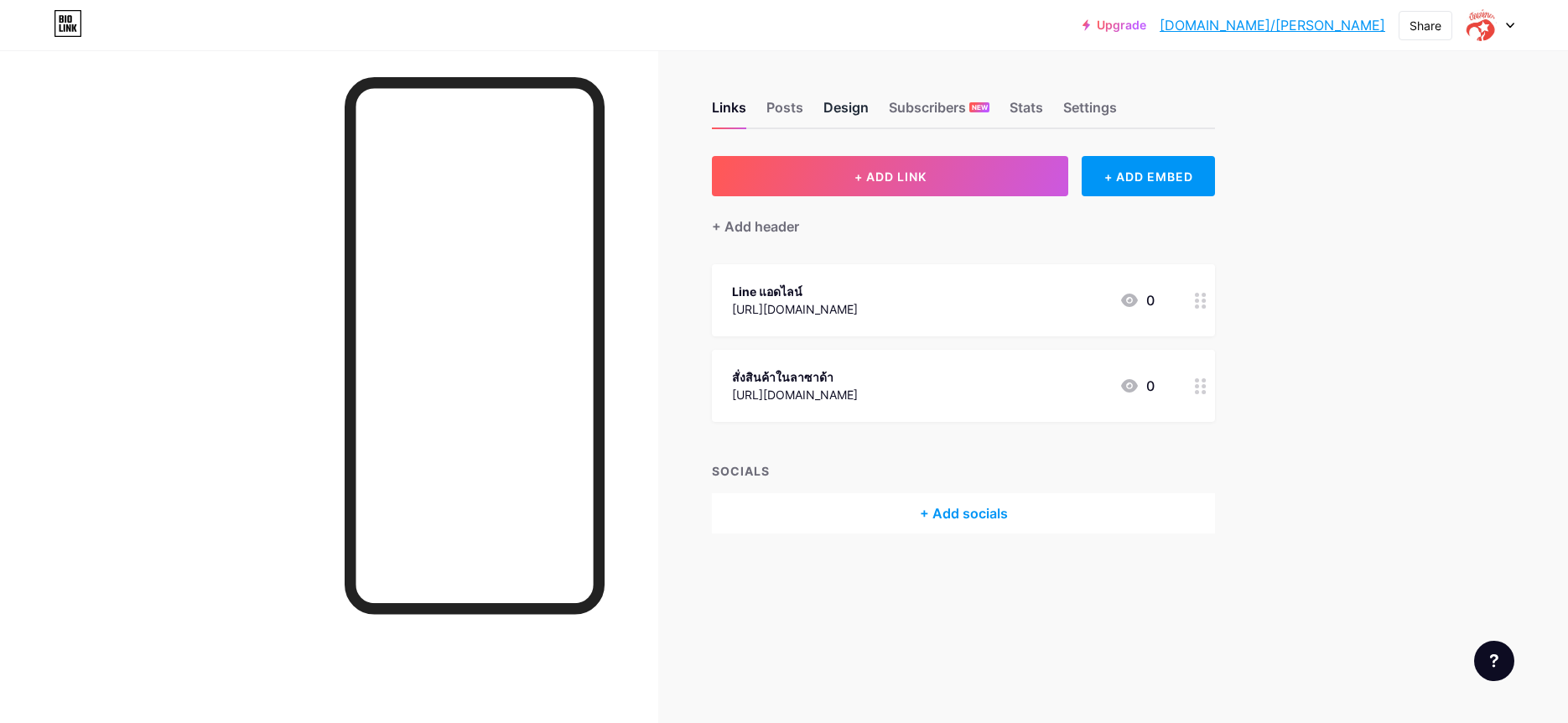
click at [841, 110] on div "Design" at bounding box center [846, 112] width 45 height 30
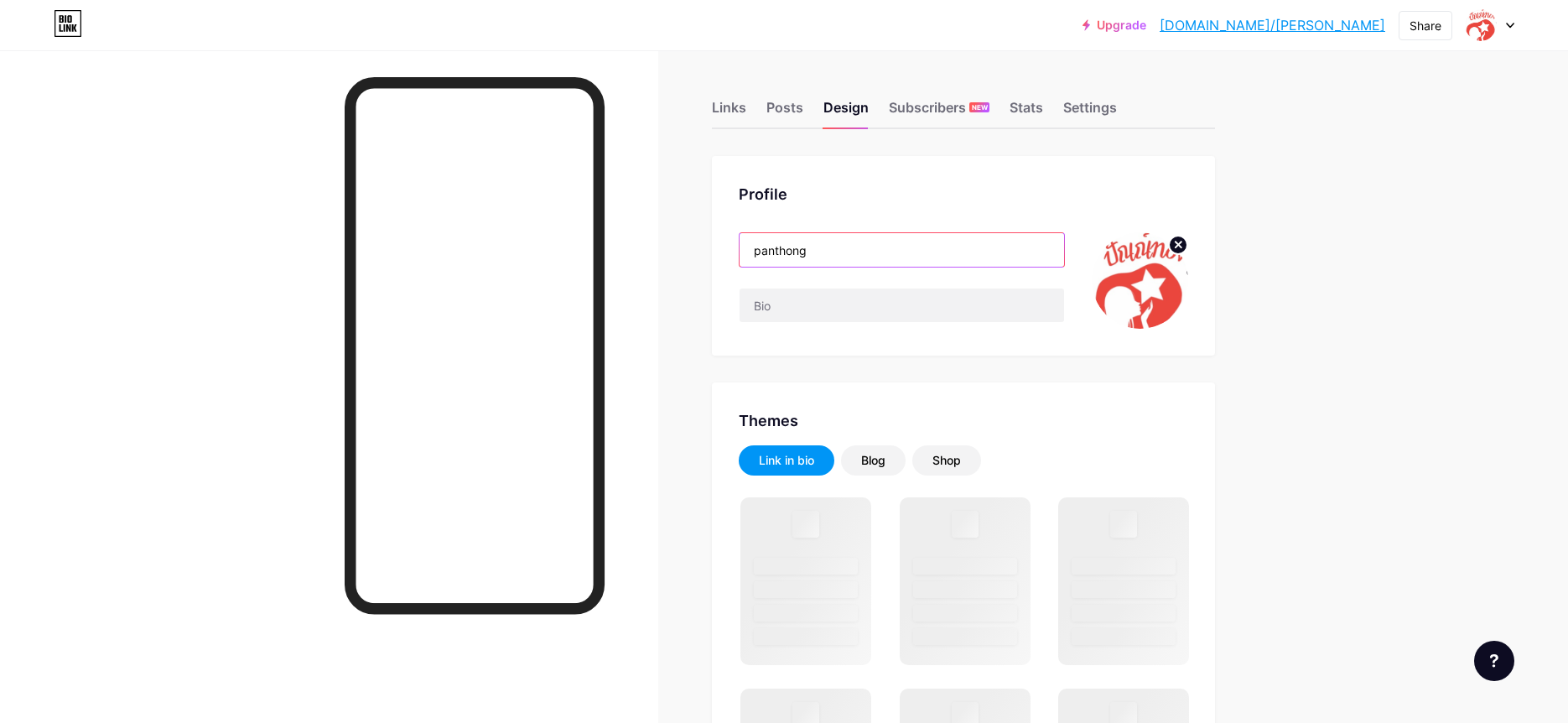
drag, startPoint x: 849, startPoint y: 244, endPoint x: 729, endPoint y: 240, distance: 120.1
click at [739, 240] on input "panthong" at bounding box center [901, 250] width 325 height 33
drag, startPoint x: 863, startPoint y: 256, endPoint x: 736, endPoint y: 245, distance: 127.5
click at [739, 245] on input "panthong" at bounding box center [901, 250] width 325 height 33
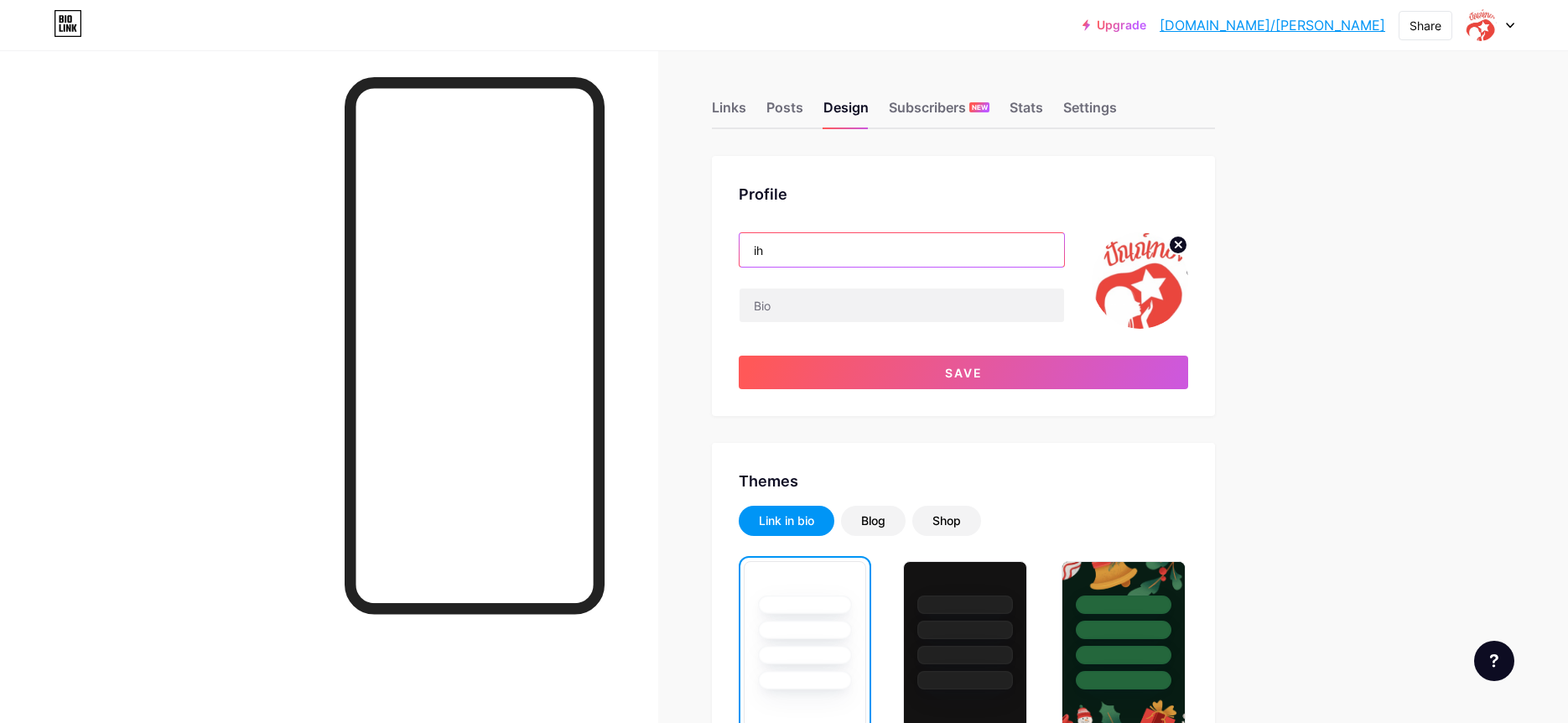
type input "i"
click at [822, 301] on input "text" at bounding box center [901, 305] width 325 height 33
drag, startPoint x: 844, startPoint y: 251, endPoint x: 1025, endPoint y: 275, distance: 182.6
click at [1041, 261] on input "ร้านเกมเก่ายุค90 FC90 RETRO GAMING THAILAND" at bounding box center [901, 250] width 325 height 33
type input "ร้านเกมเก่ายุค90"
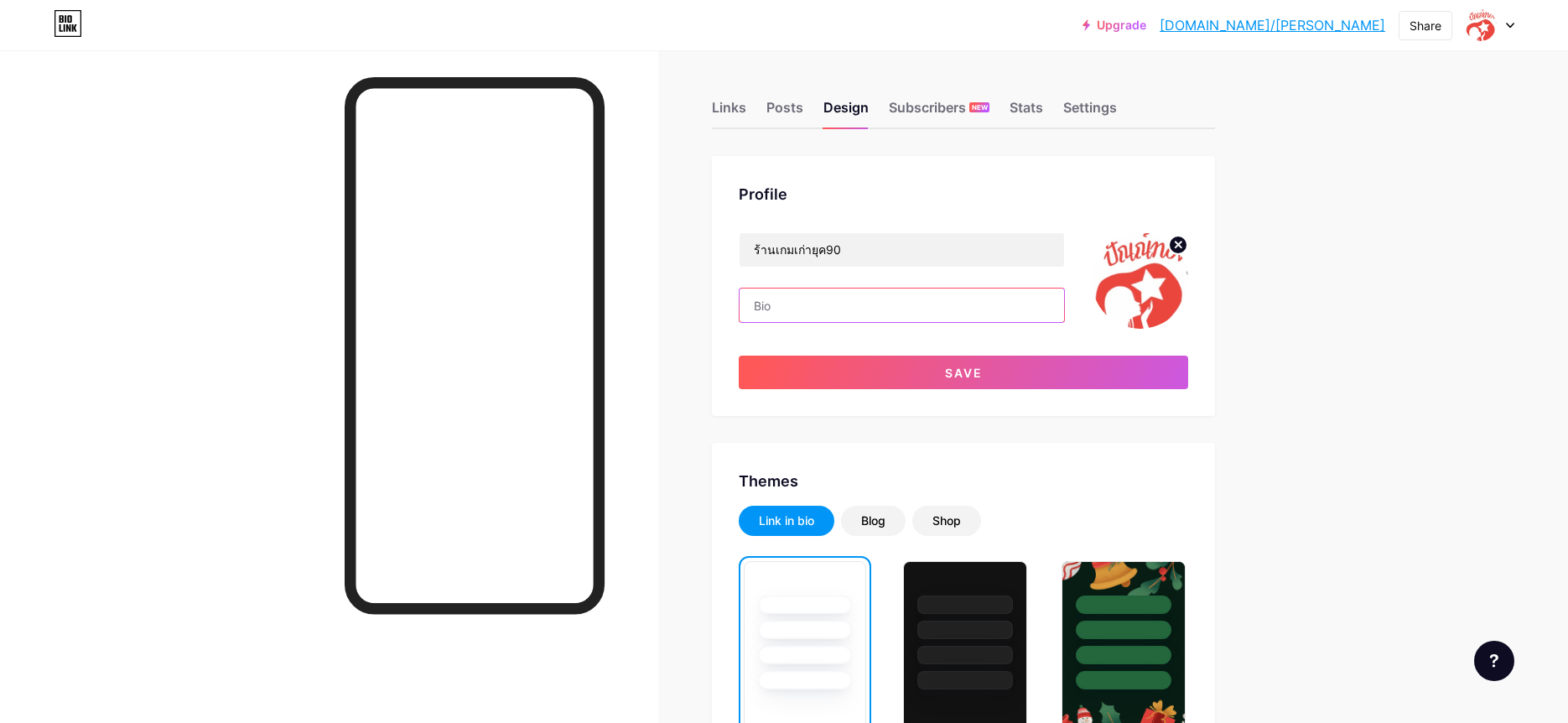
click at [899, 308] on input "text" at bounding box center [901, 305] width 325 height 33
paste input "FC90 RETRO GAMING [GEOGRAPHIC_DATA]"
type input "FC90 RETRO GAMING [GEOGRAPHIC_DATA]"
click at [716, 307] on div "Profile ร้านเกมเก่ายุค90 FC90 RETRO GAMING THAILAND Save" at bounding box center [963, 285] width 503 height 260
drag, startPoint x: 698, startPoint y: 288, endPoint x: 876, endPoint y: 377, distance: 199.0
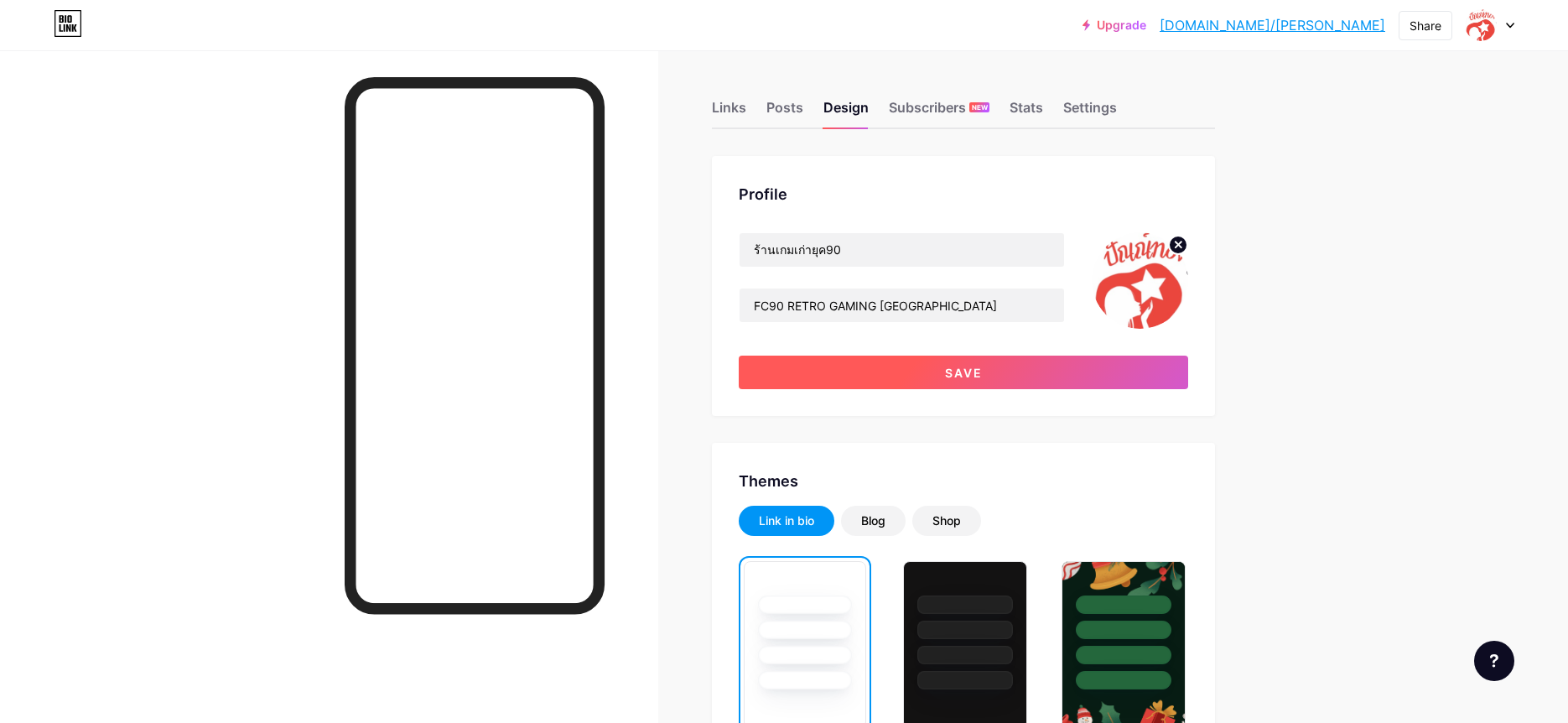
click at [945, 374] on button "Save" at bounding box center [963, 371] width 450 height 33
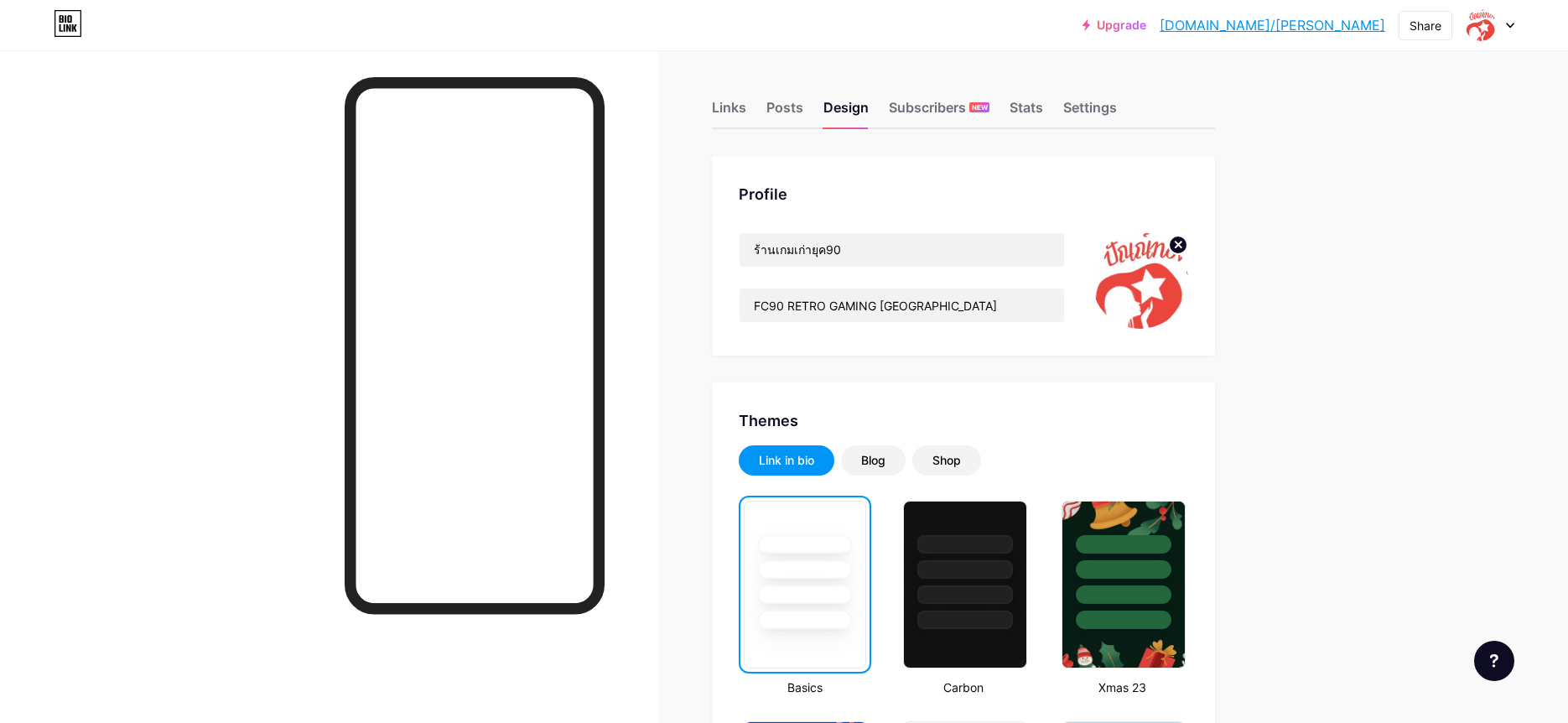
click at [1177, 244] on icon at bounding box center [1178, 244] width 6 height 6
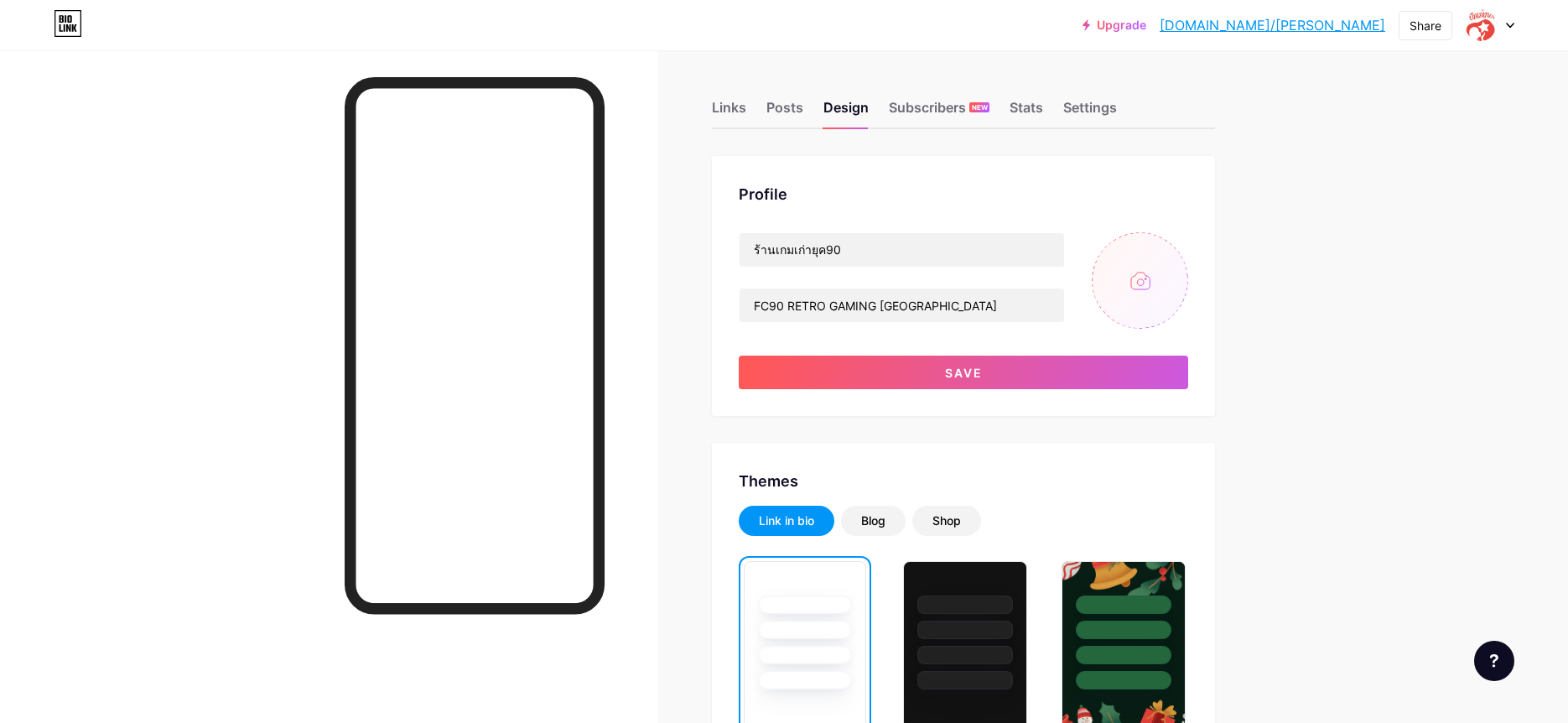
click at [1134, 278] on input "file" at bounding box center [1140, 280] width 96 height 96
type input "C:\fakepath\Screenshot [DATE] 21.13.43.jpg"
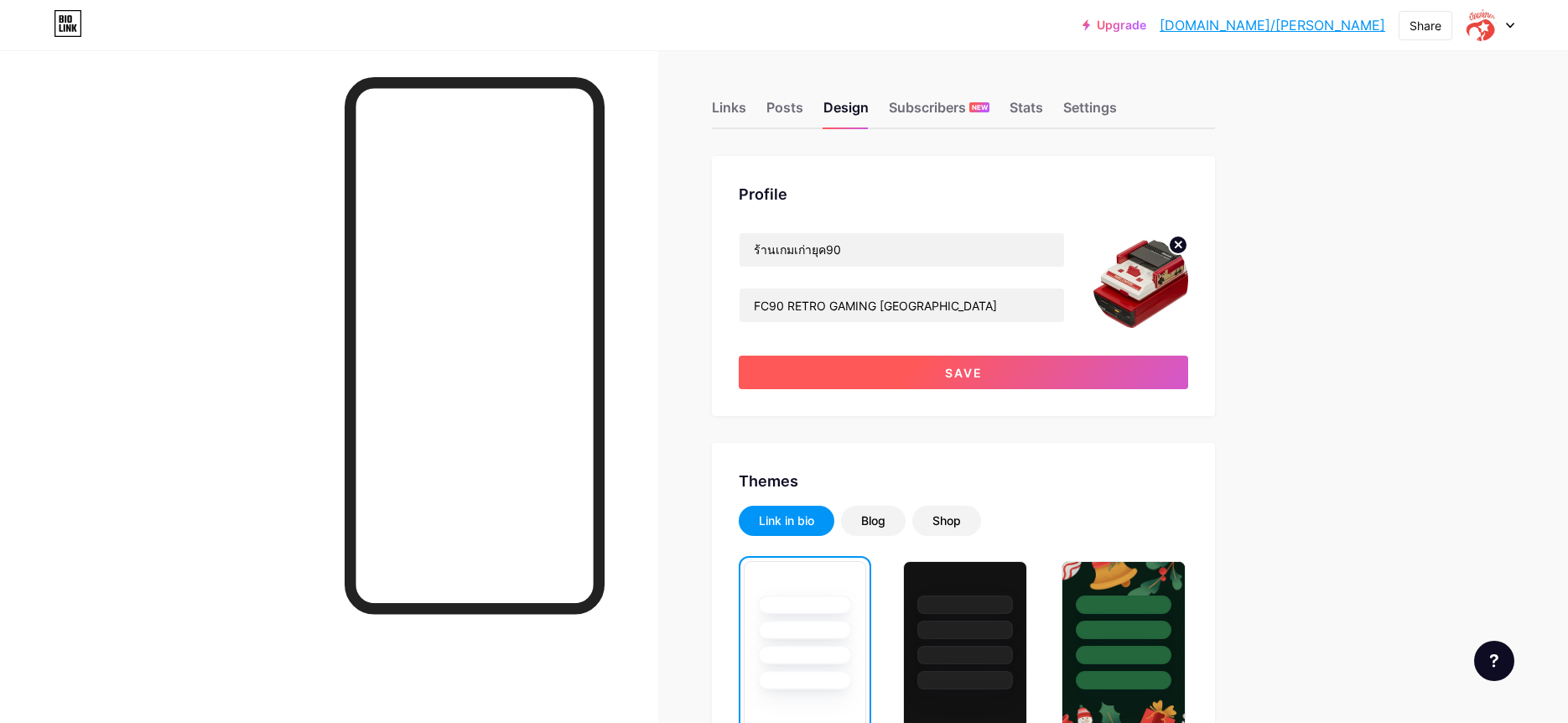
click at [1022, 366] on button "Save" at bounding box center [963, 371] width 450 height 33
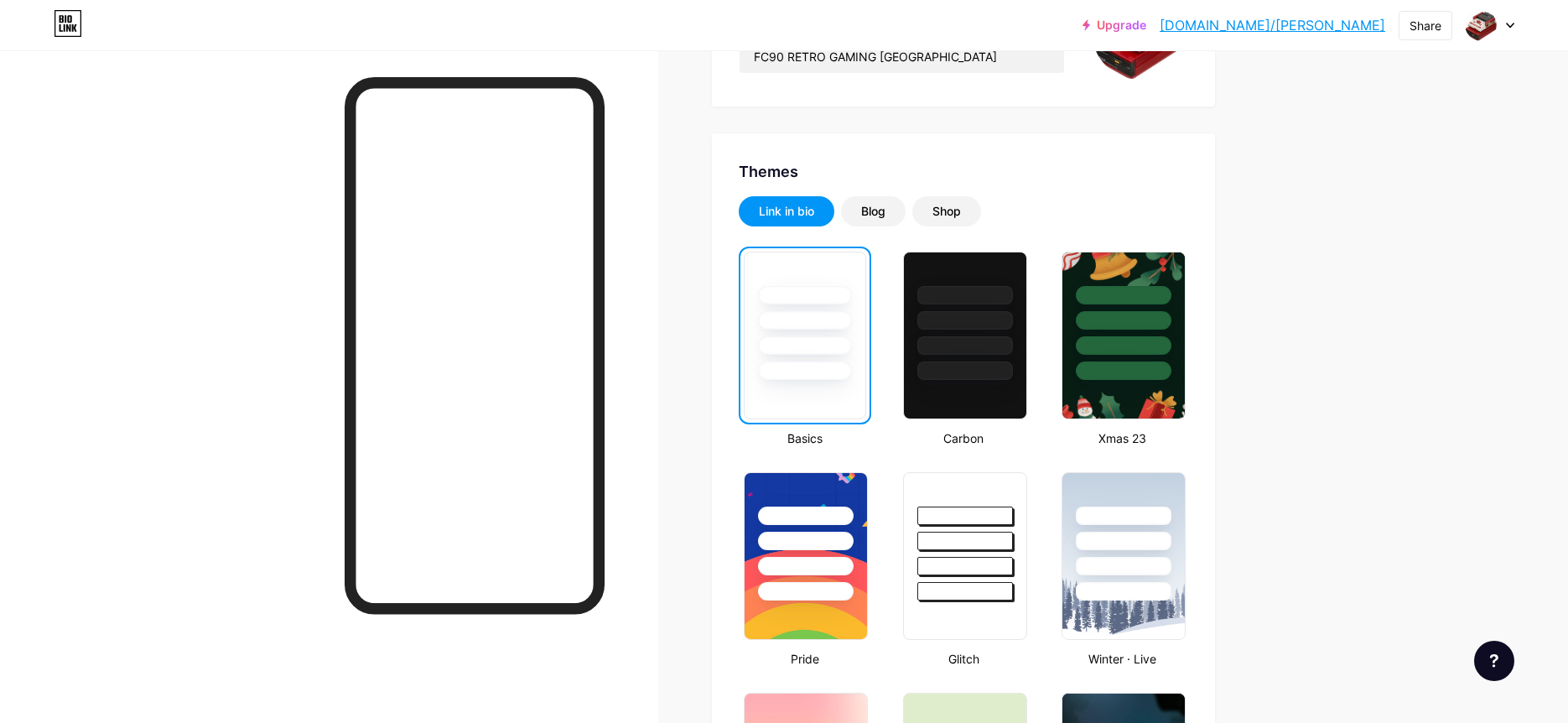
scroll to position [288, 0]
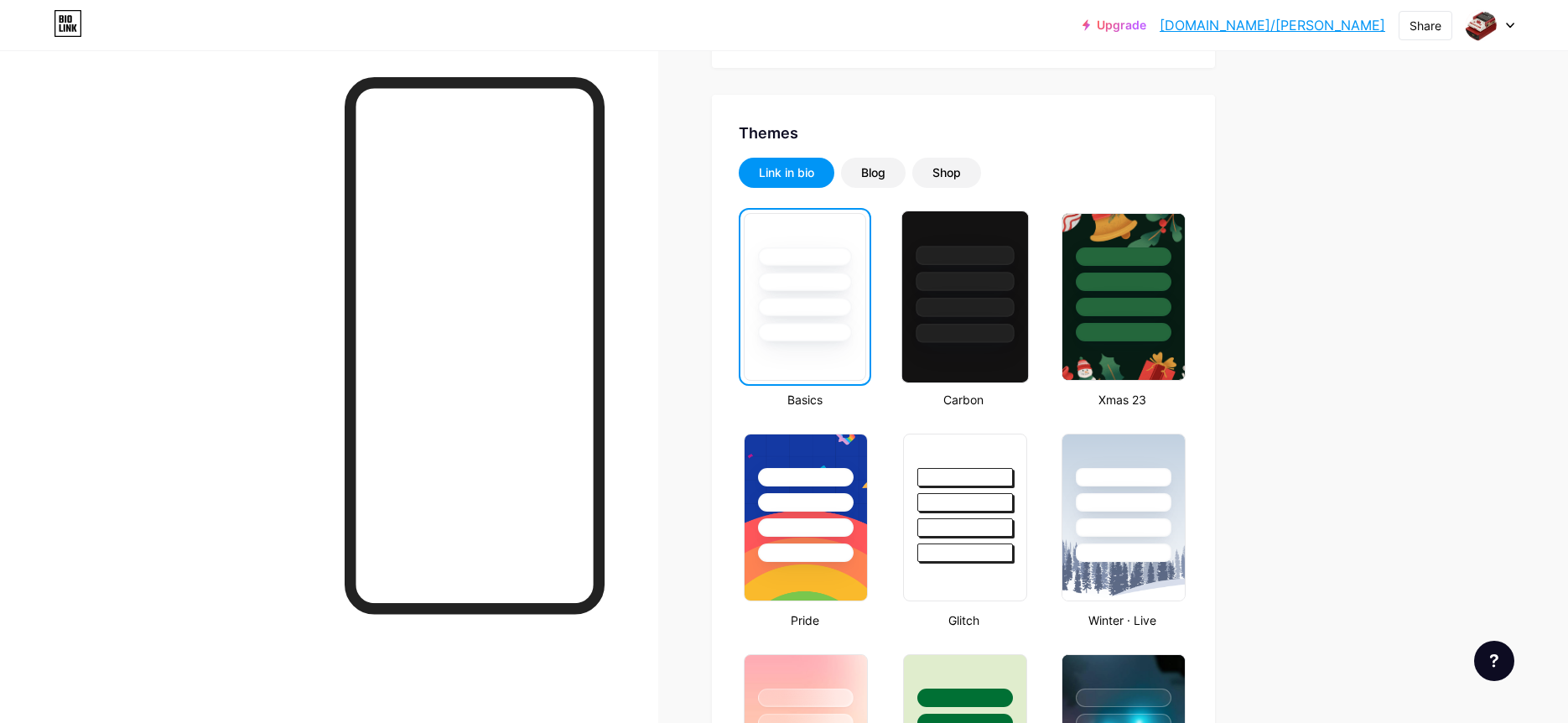
click at [971, 347] on div at bounding box center [964, 296] width 128 height 173
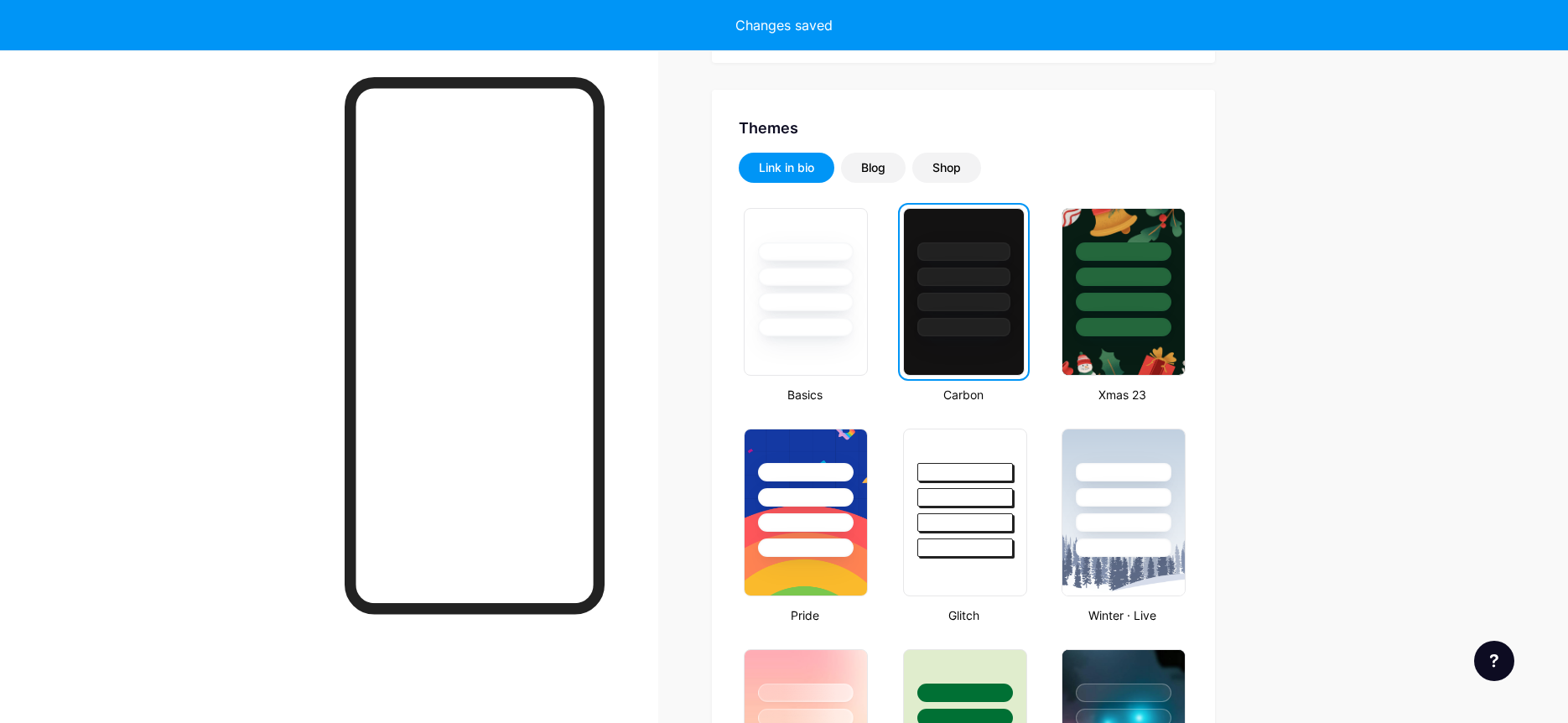
scroll to position [0, 0]
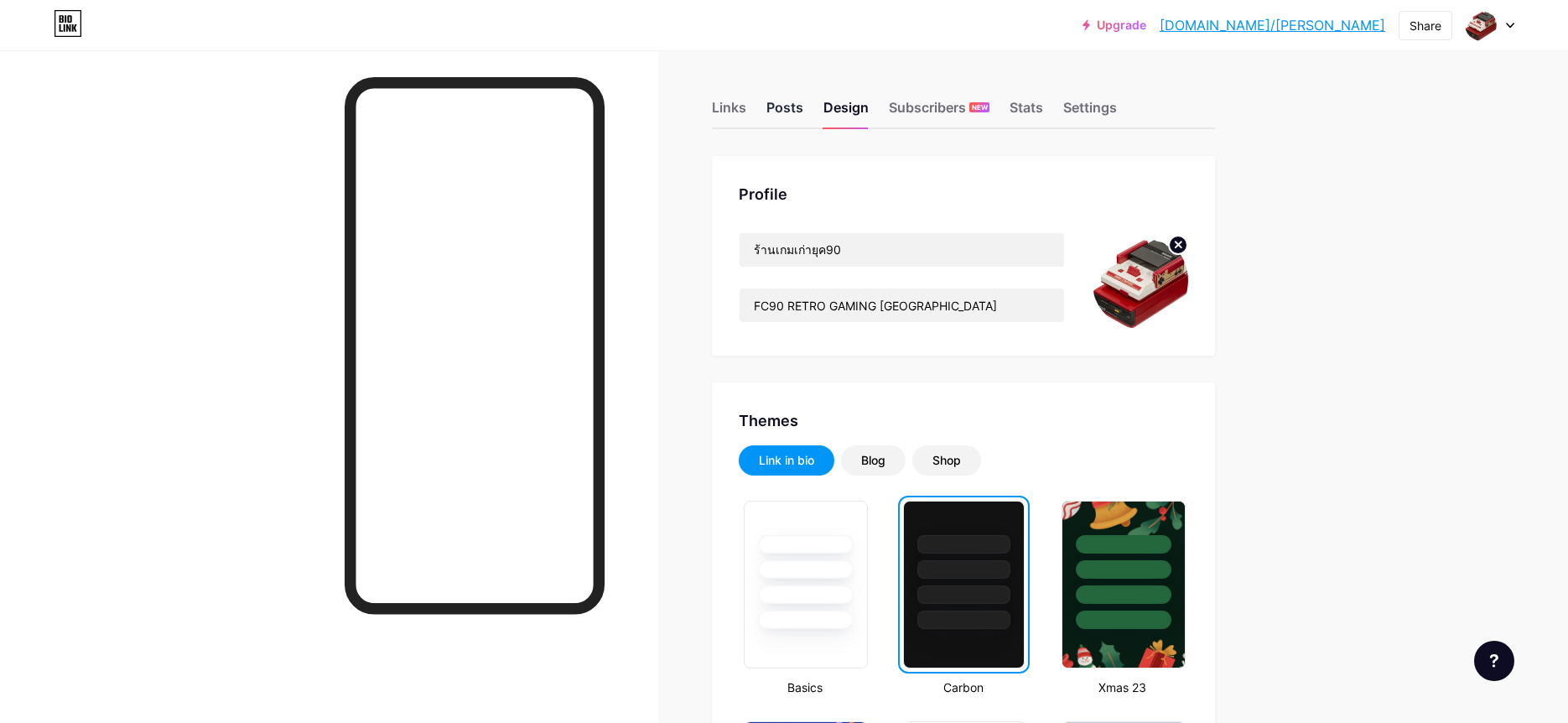
click at [775, 106] on div "Posts" at bounding box center [784, 112] width 37 height 30
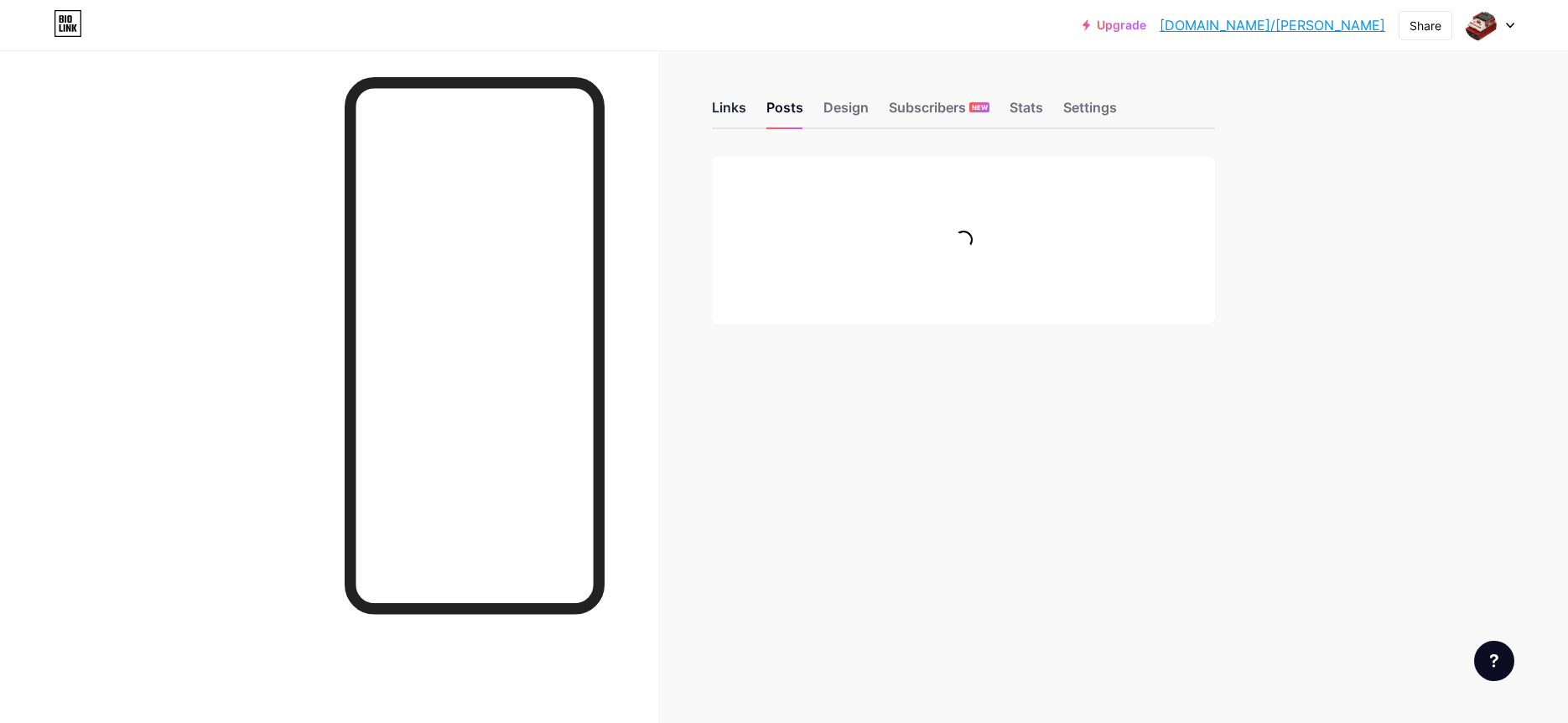
click at [736, 106] on div "Links" at bounding box center [729, 112] width 34 height 30
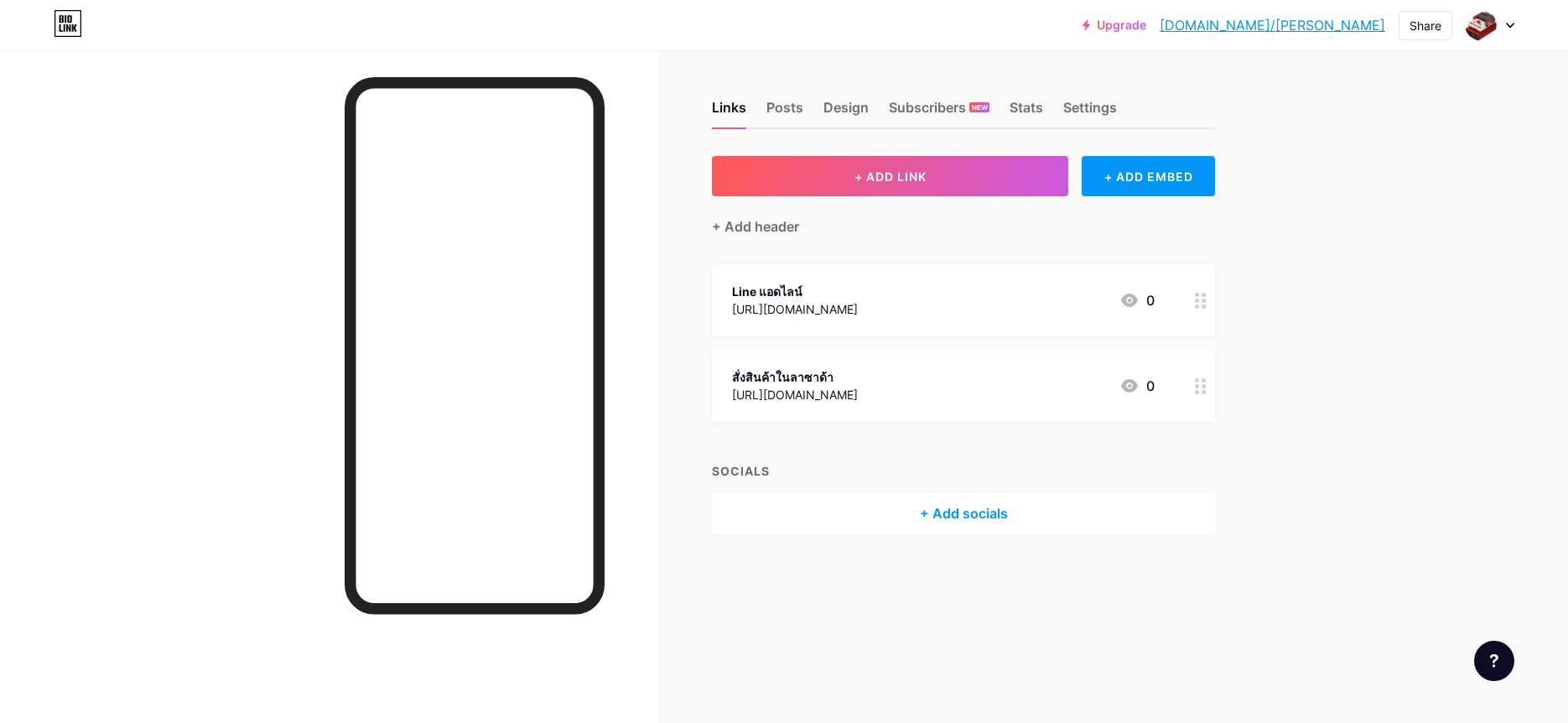
click at [935, 302] on div "Line แอดไลน์ [URL][DOMAIN_NAME] 0" at bounding box center [944, 300] width 422 height 38
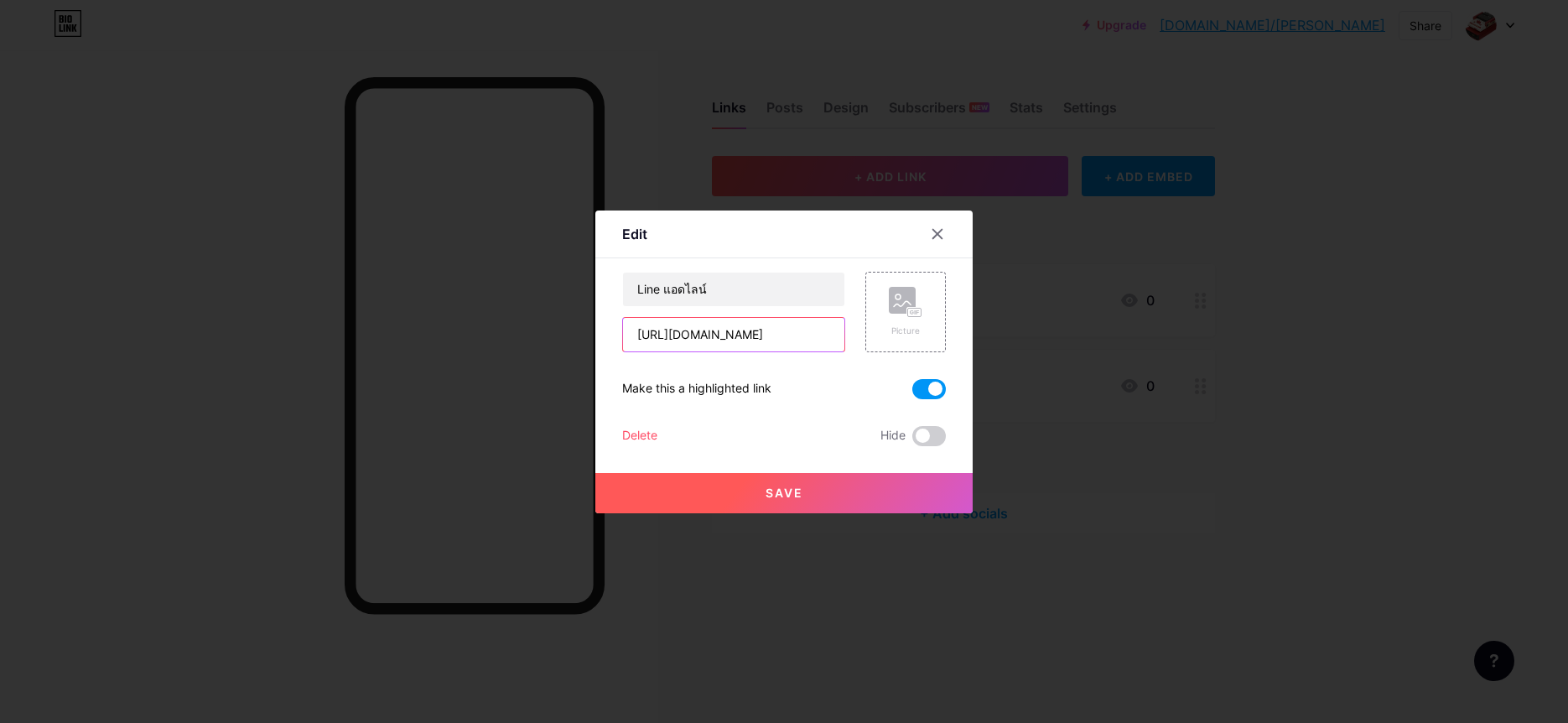
drag, startPoint x: 778, startPoint y: 331, endPoint x: 564, endPoint y: 329, distance: 214.0
click at [623, 329] on input "[URL][DOMAIN_NAME]" at bounding box center [734, 334] width 221 height 33
click at [715, 293] on input "Line แอดไลน์" at bounding box center [734, 289] width 221 height 33
click at [729, 299] on input "Line แอดไลน์" at bounding box center [734, 289] width 221 height 33
type input "Line แอดไลน์ [PERSON_NAME] 0956301343"
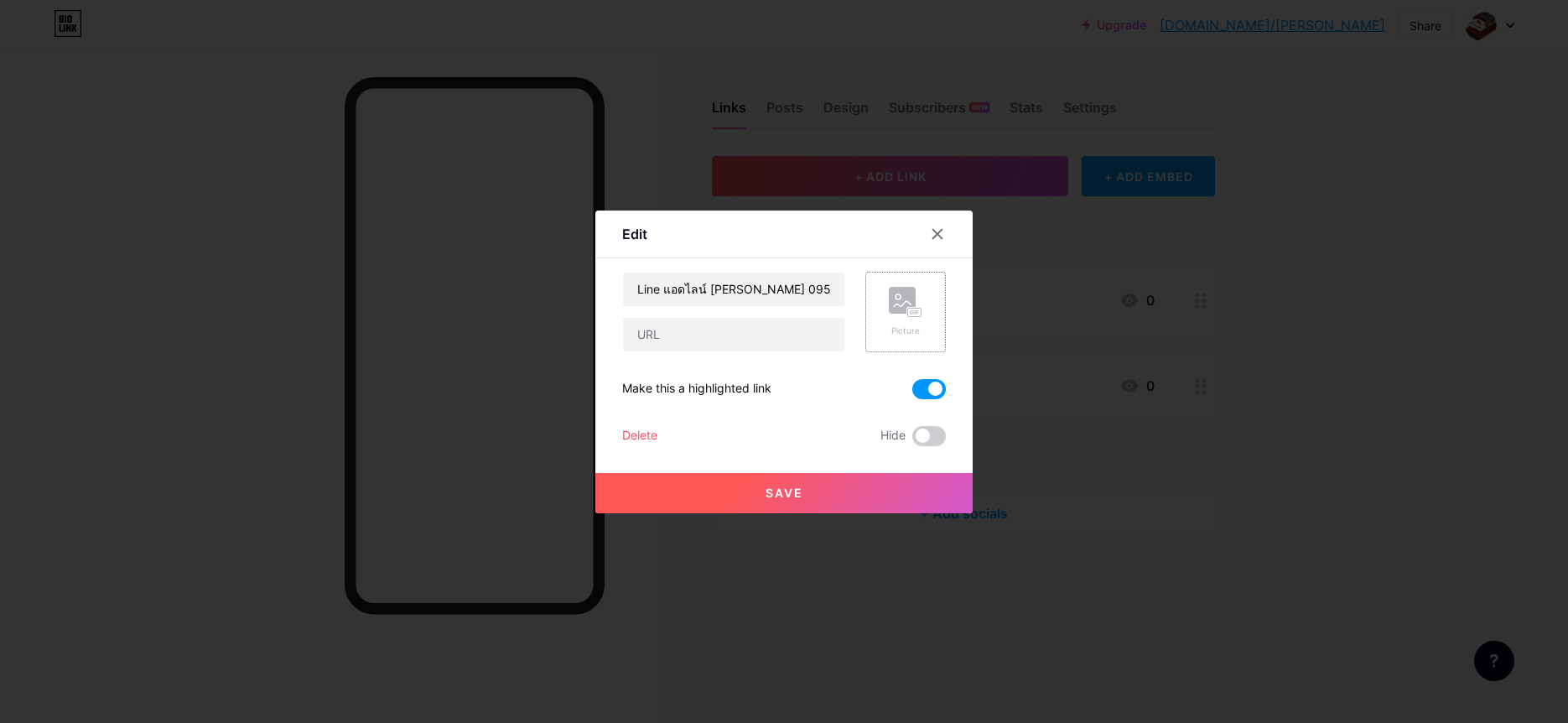
click at [899, 316] on icon at bounding box center [905, 302] width 33 height 31
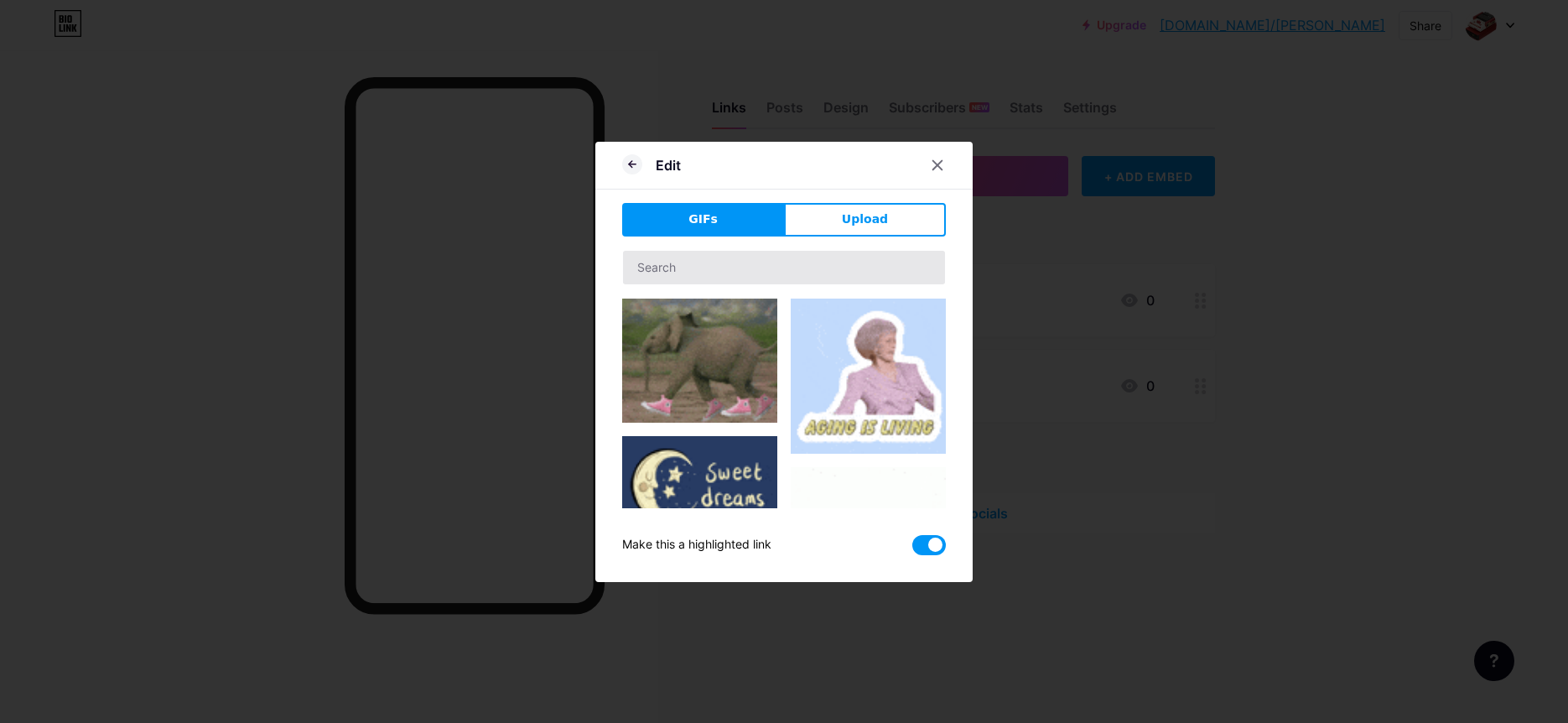
scroll to position [5, 0]
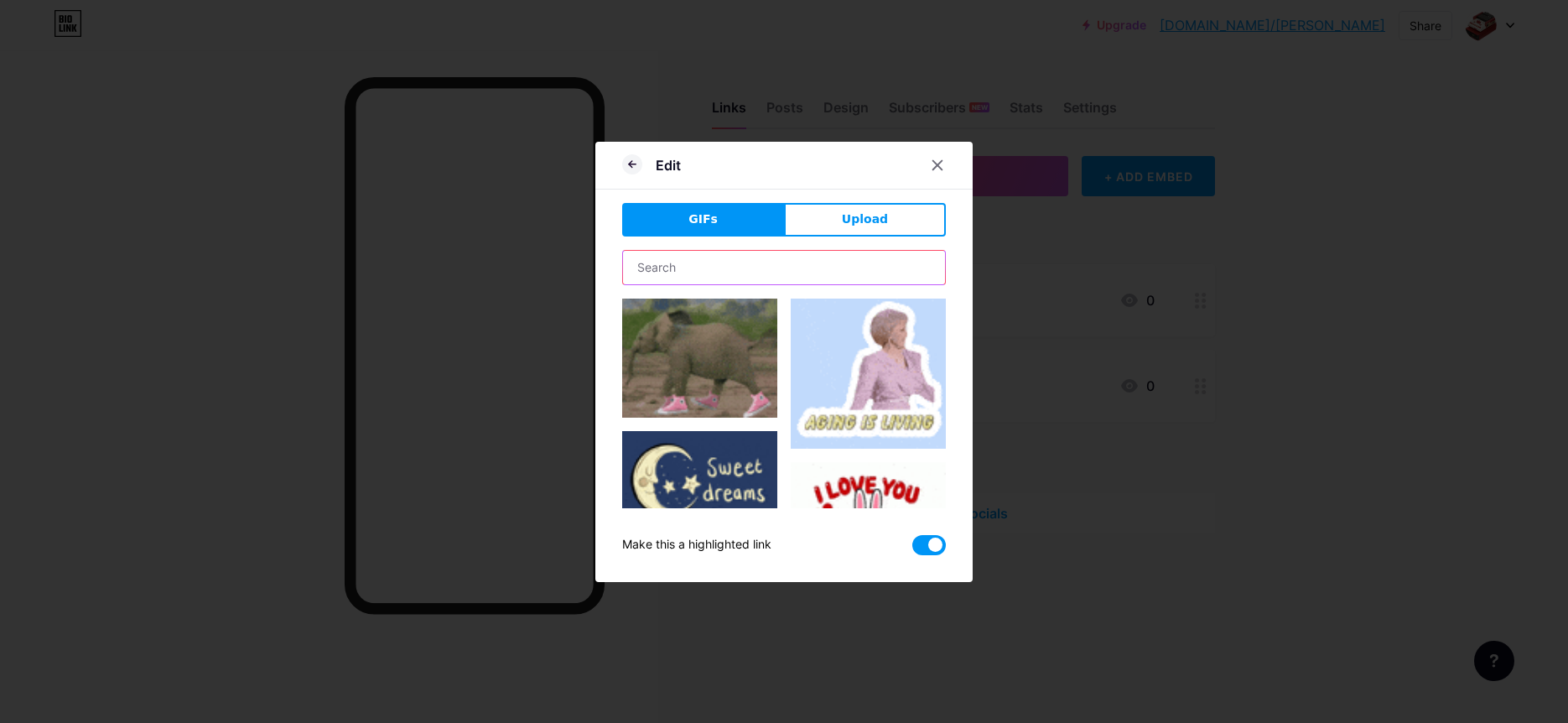
click at [796, 272] on input "text" at bounding box center [784, 267] width 322 height 33
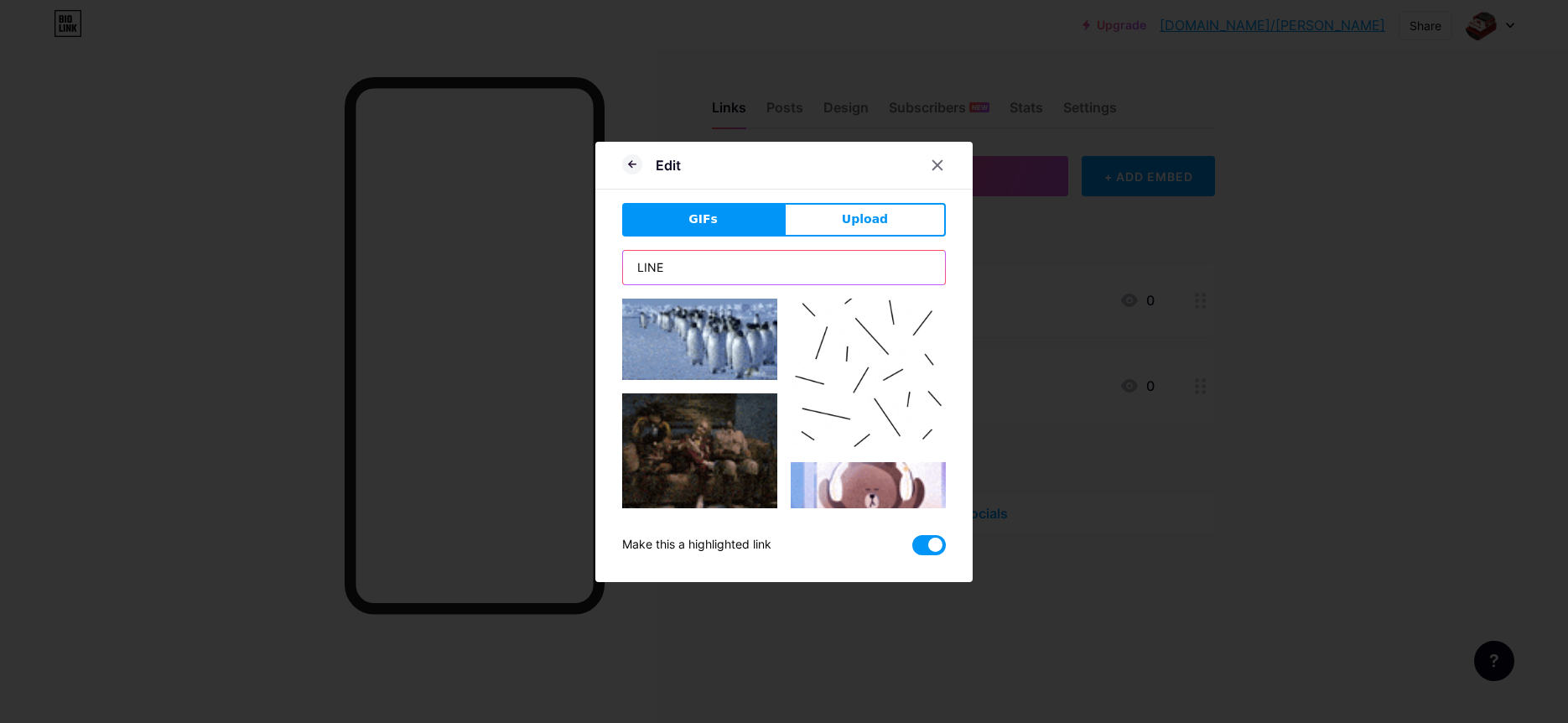
scroll to position [0, 0]
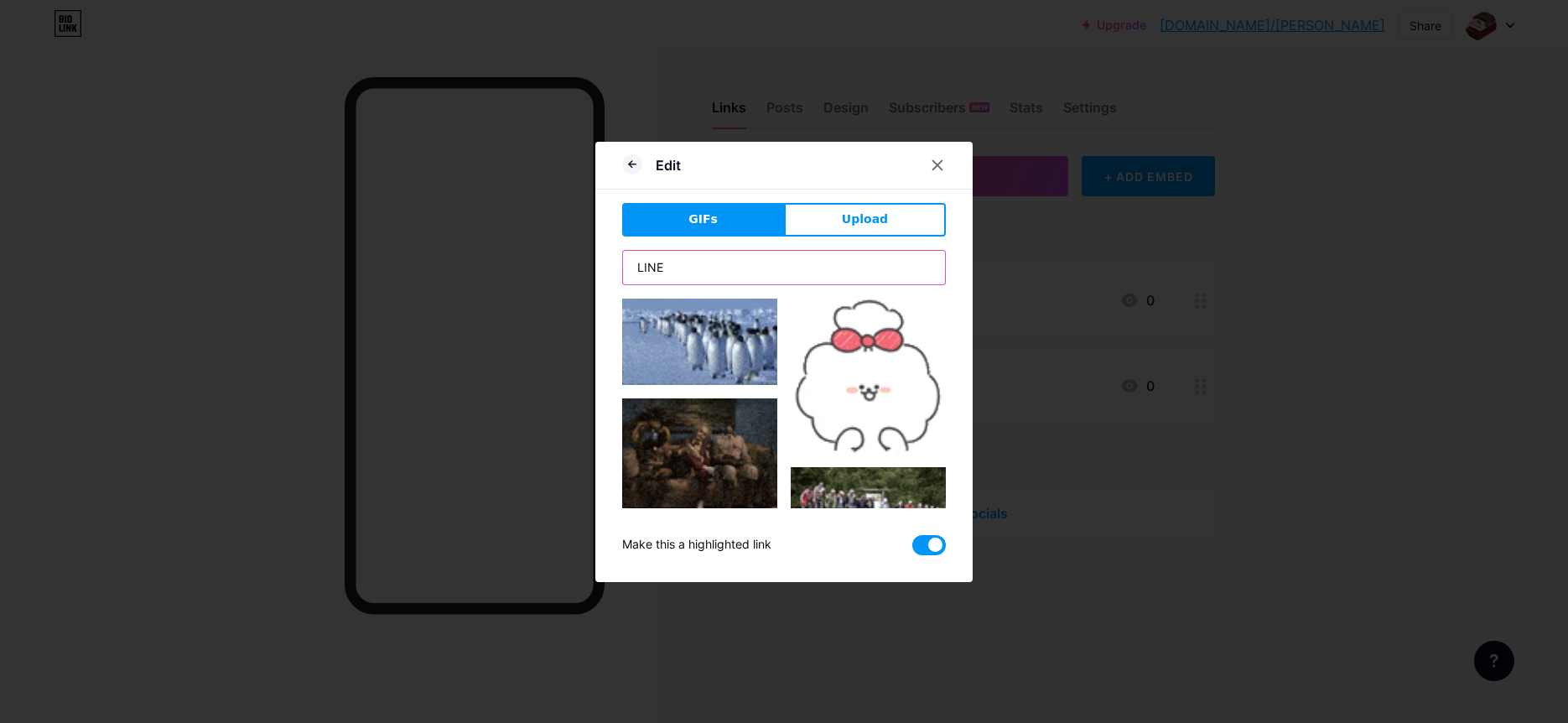
type input "LINE"
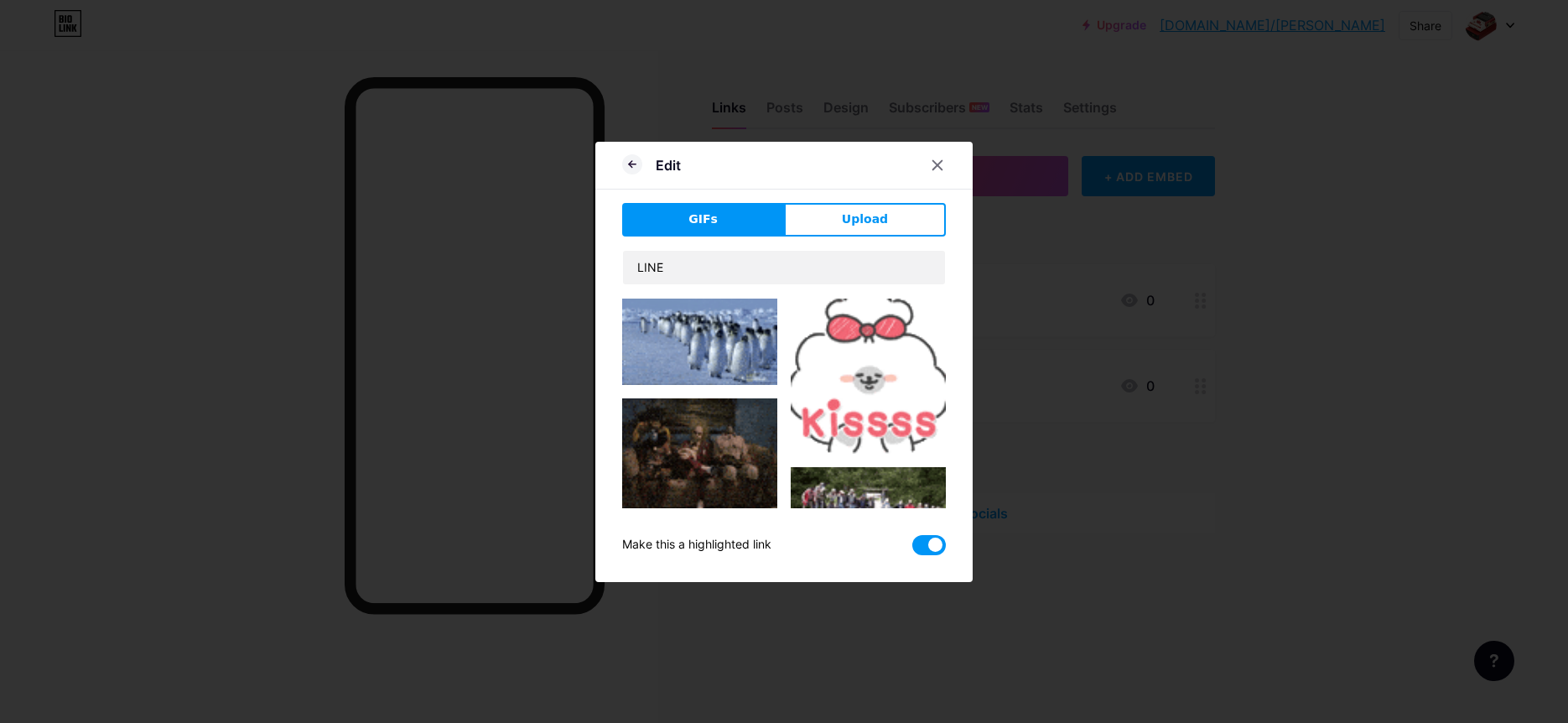
click at [892, 343] on img at bounding box center [868, 376] width 155 height 155
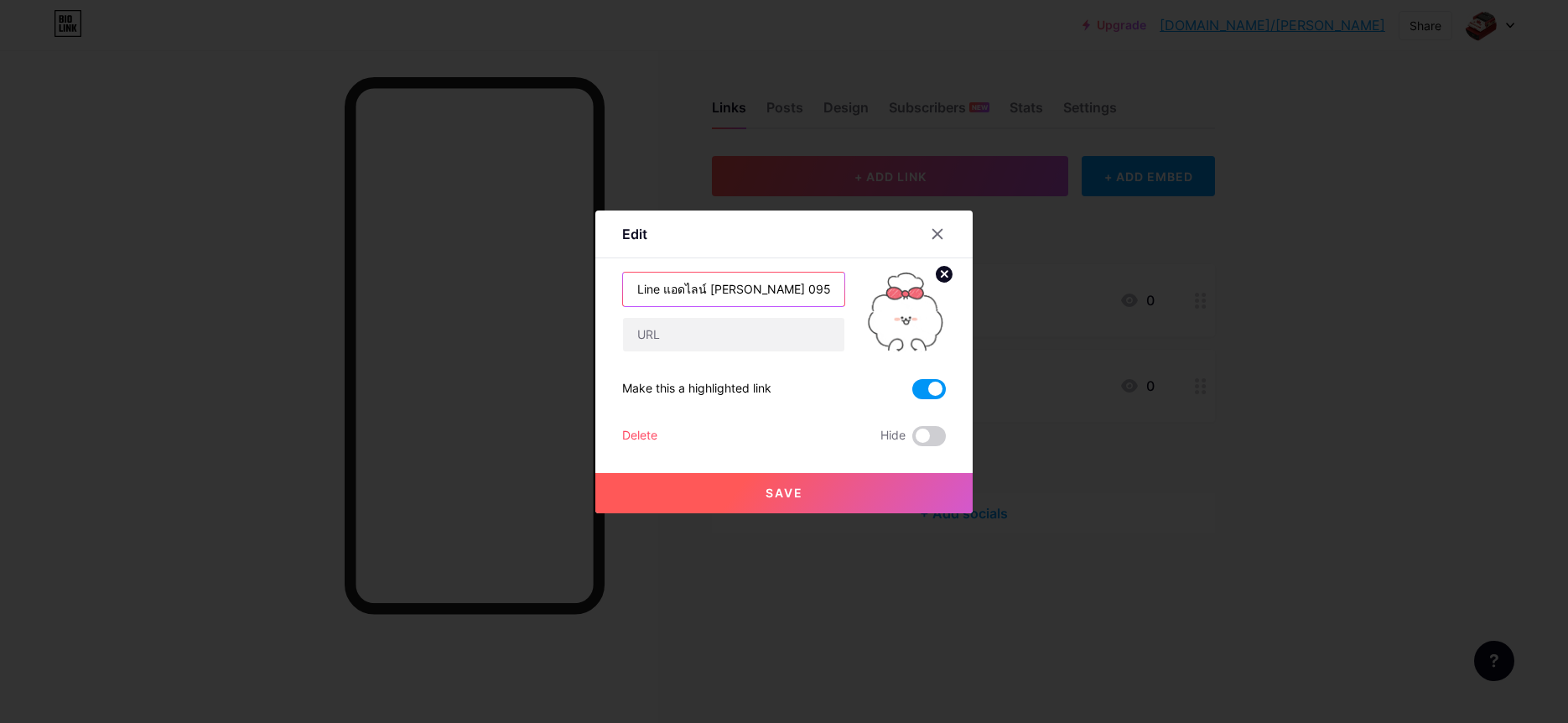
click at [685, 290] on input "Line แอดไลน์ [PERSON_NAME] 0956301343" at bounding box center [734, 289] width 221 height 33
type input "Line ทักไลน์ [PERSON_NAME] 0956301343"
click at [773, 347] on input "text" at bounding box center [734, 334] width 221 height 33
paste input "[URL][DOMAIN_NAME]"
type input "[URL][DOMAIN_NAME]"
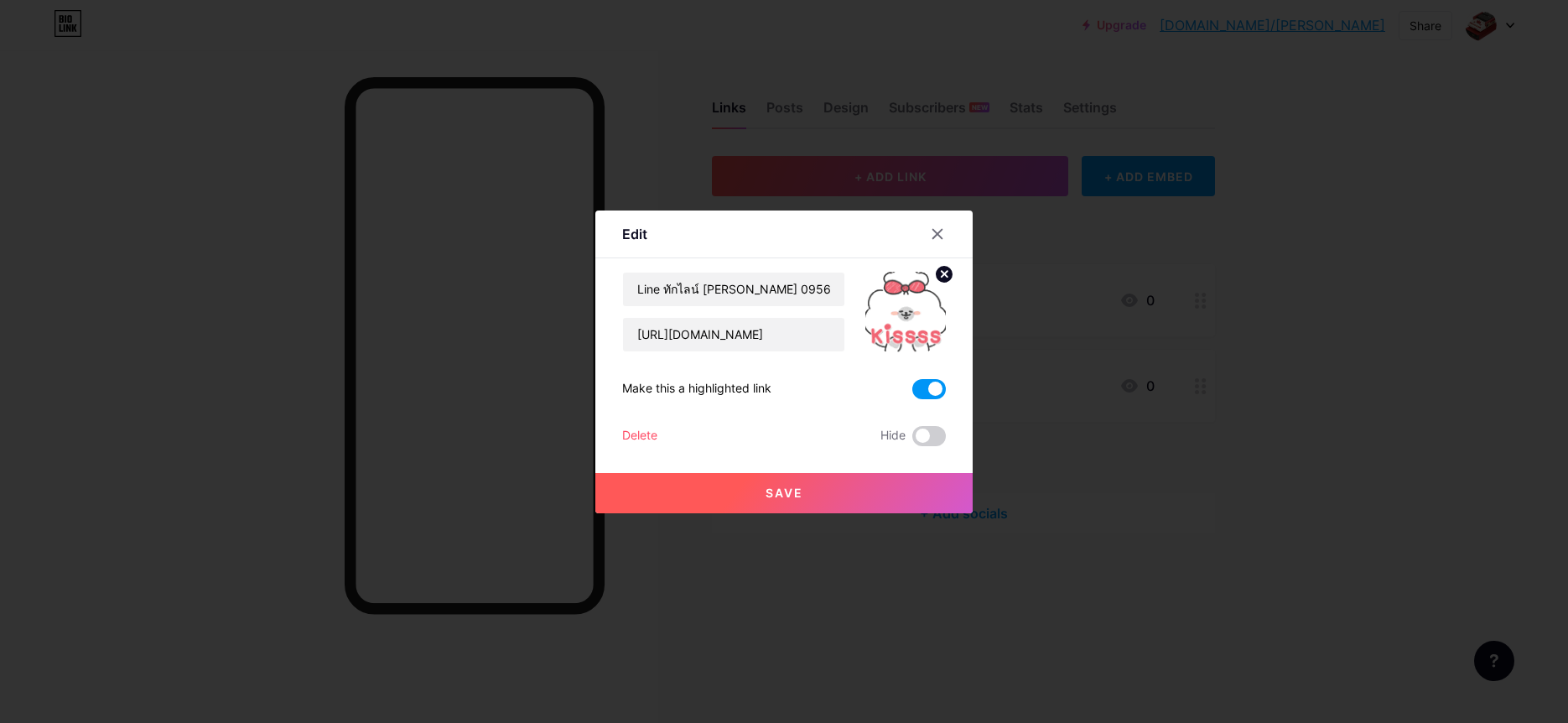
click at [813, 487] on button "Save" at bounding box center [784, 492] width 377 height 40
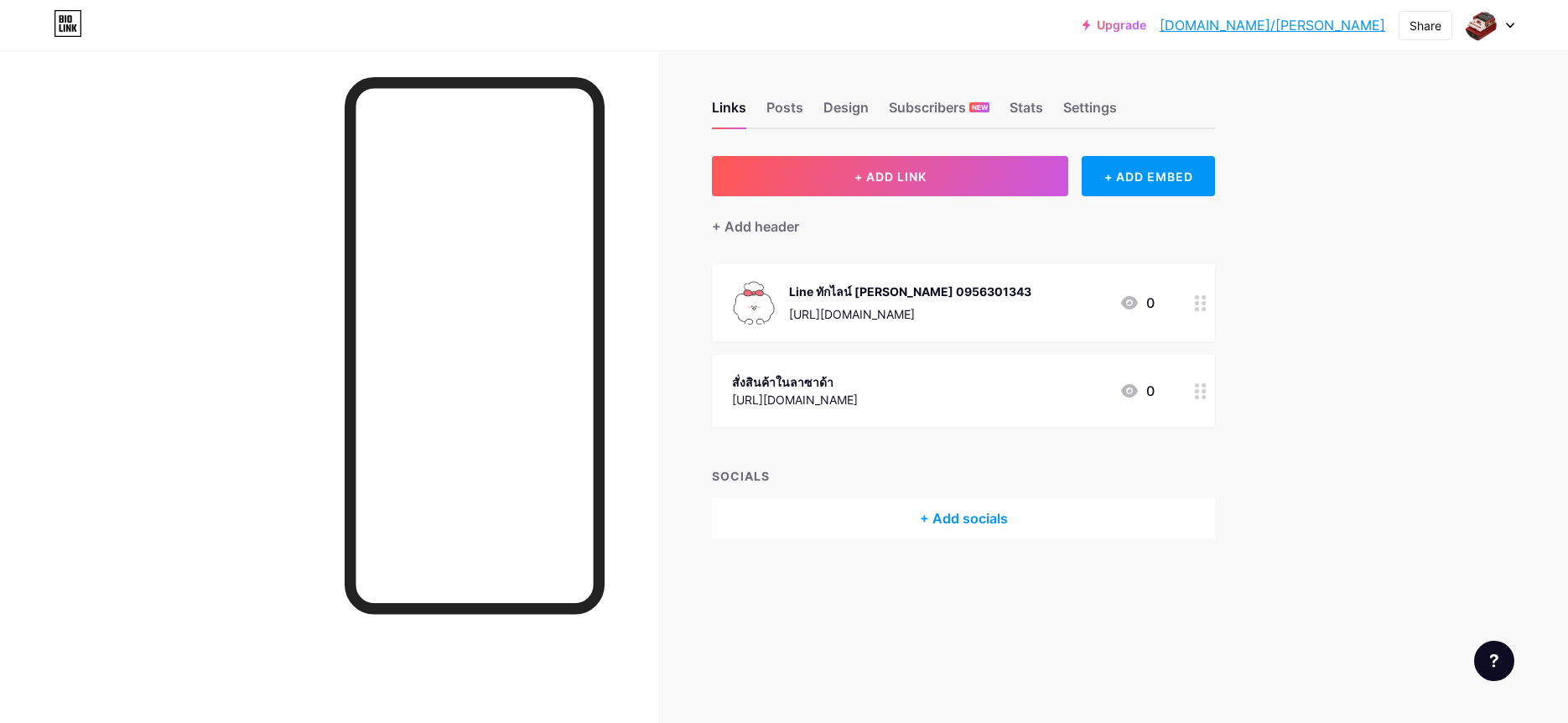
click at [951, 510] on div "+ Add socials" at bounding box center [963, 518] width 503 height 40
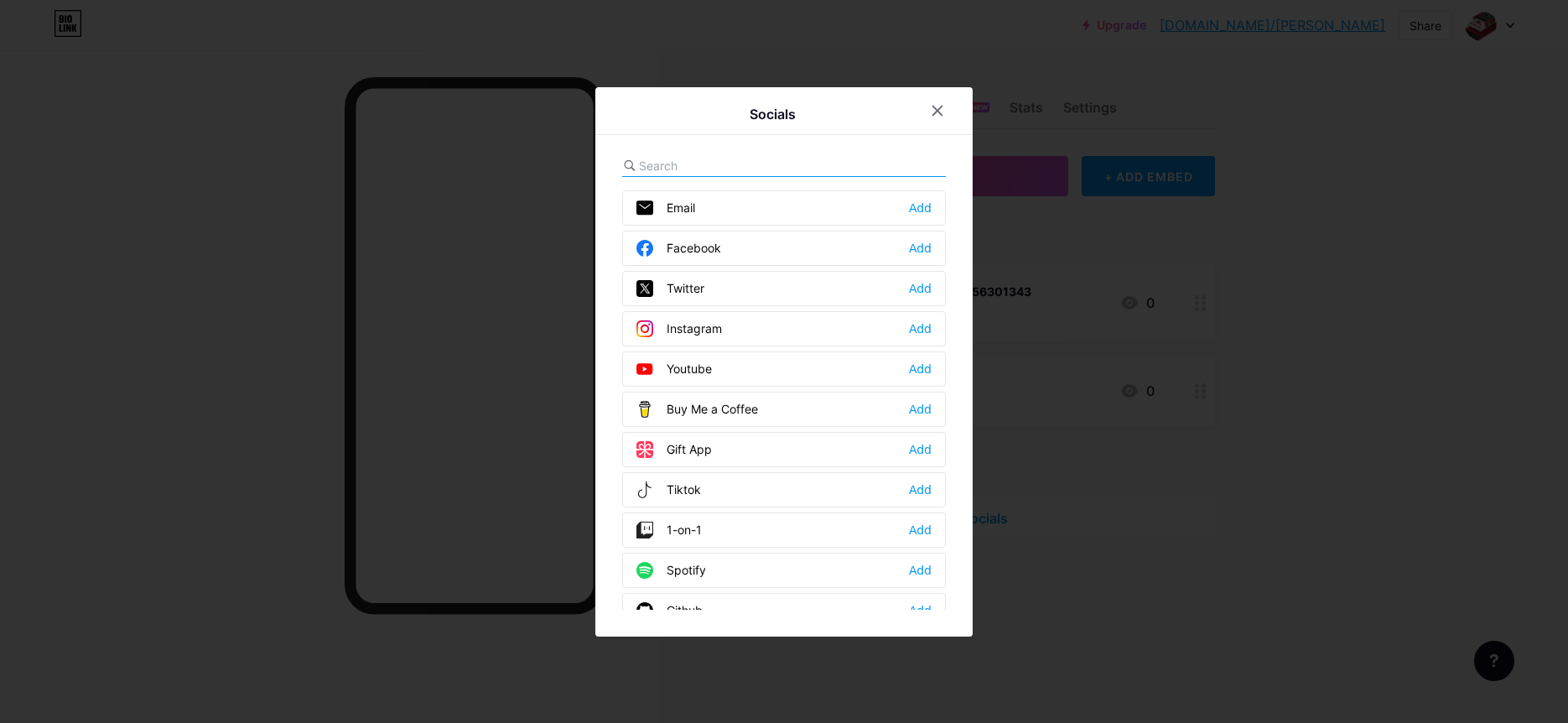
click at [846, 239] on div "Facebook Add" at bounding box center [784, 248] width 324 height 35
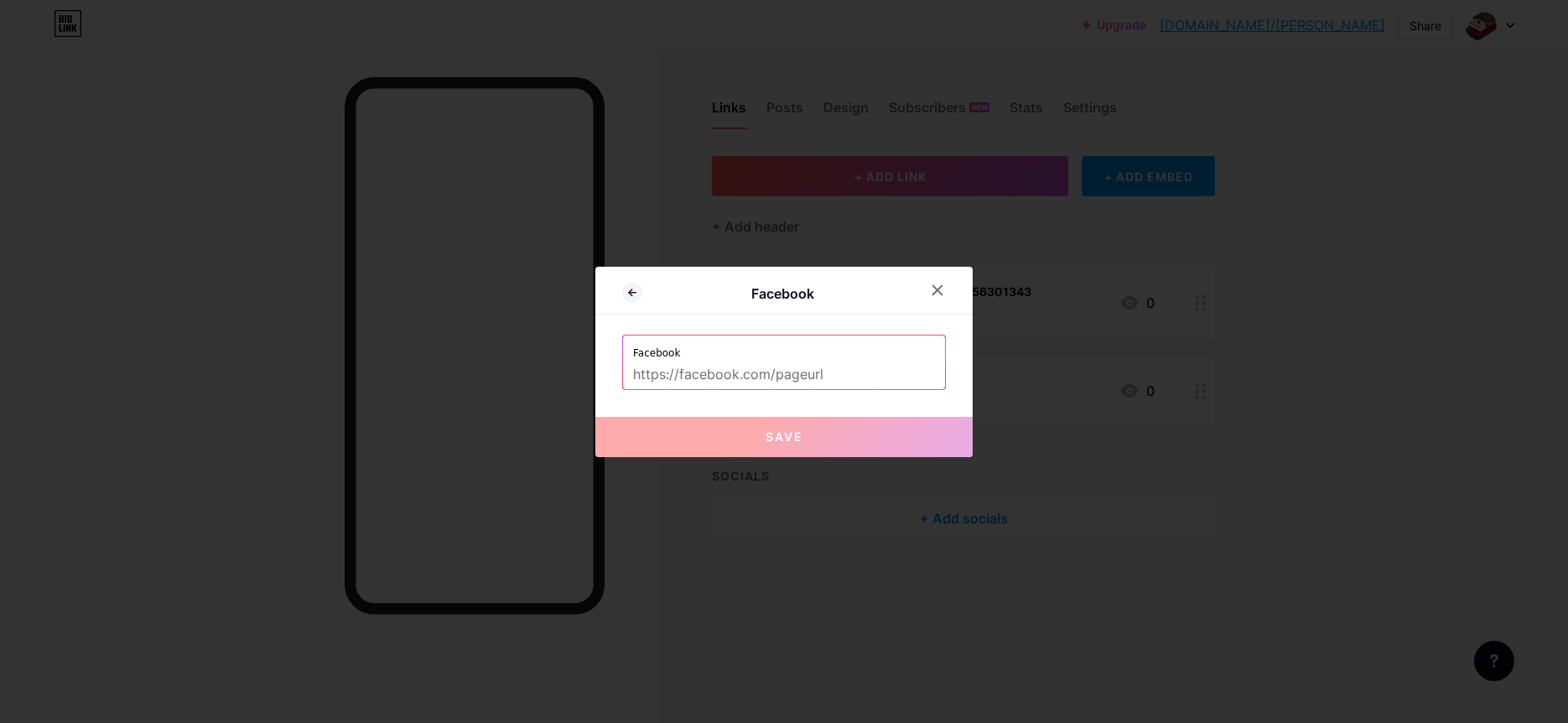
drag, startPoint x: 854, startPoint y: 373, endPoint x: 668, endPoint y: 404, distance: 188.6
click at [633, 360] on input "text" at bounding box center [784, 374] width 302 height 28
paste input "[URL][DOMAIN_NAME]"
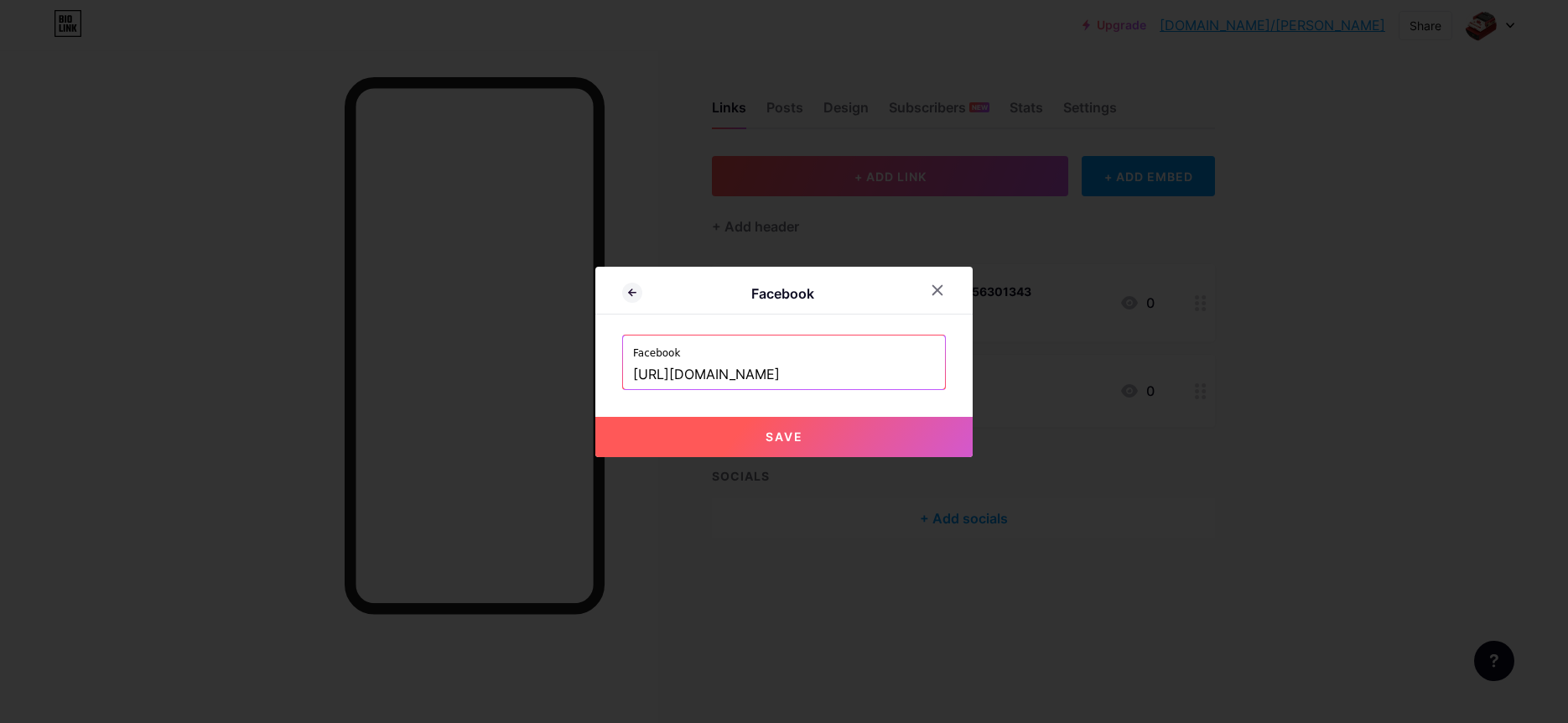
scroll to position [0, 63]
type input "[URL][DOMAIN_NAME]"
click at [790, 435] on span "Save" at bounding box center [784, 436] width 37 height 14
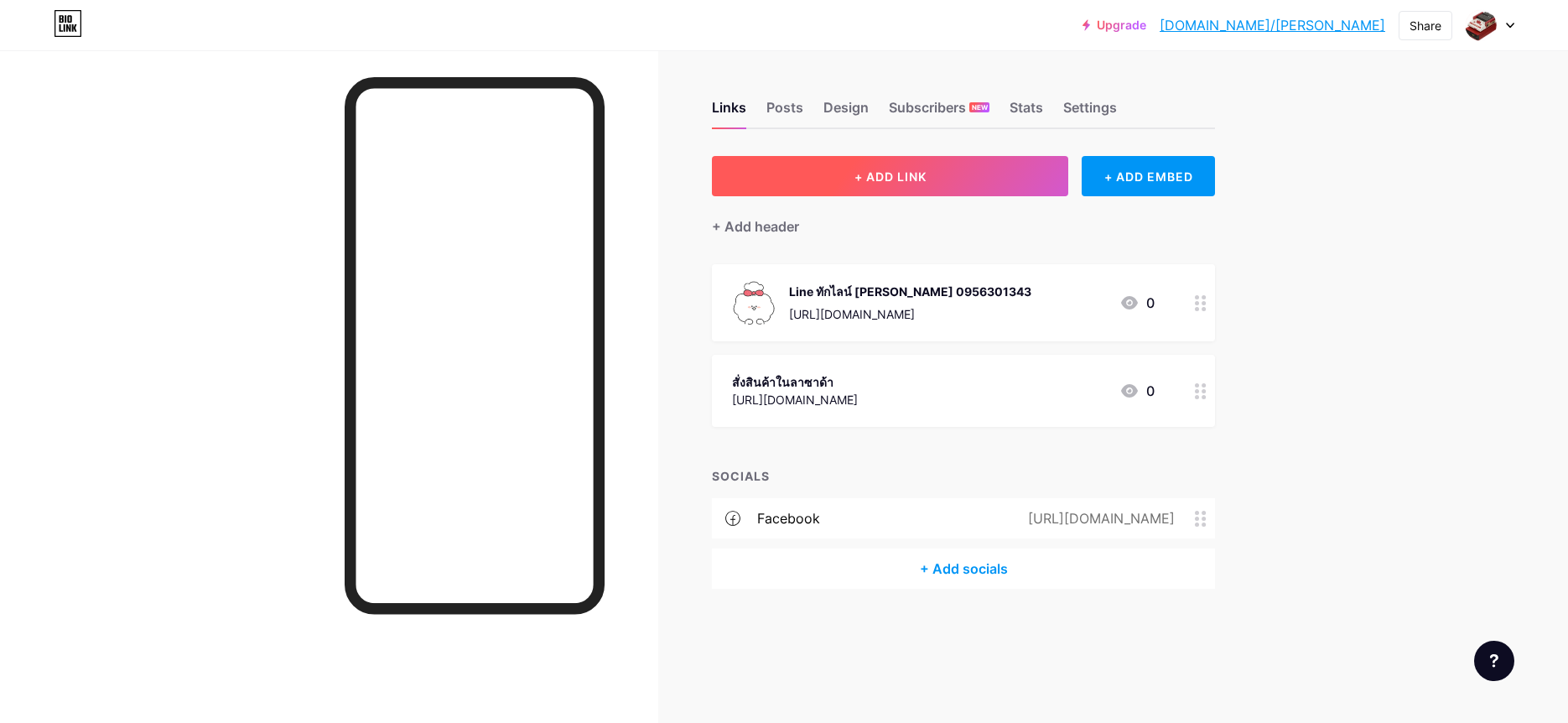
click at [918, 175] on span "+ ADD LINK" at bounding box center [890, 176] width 72 height 14
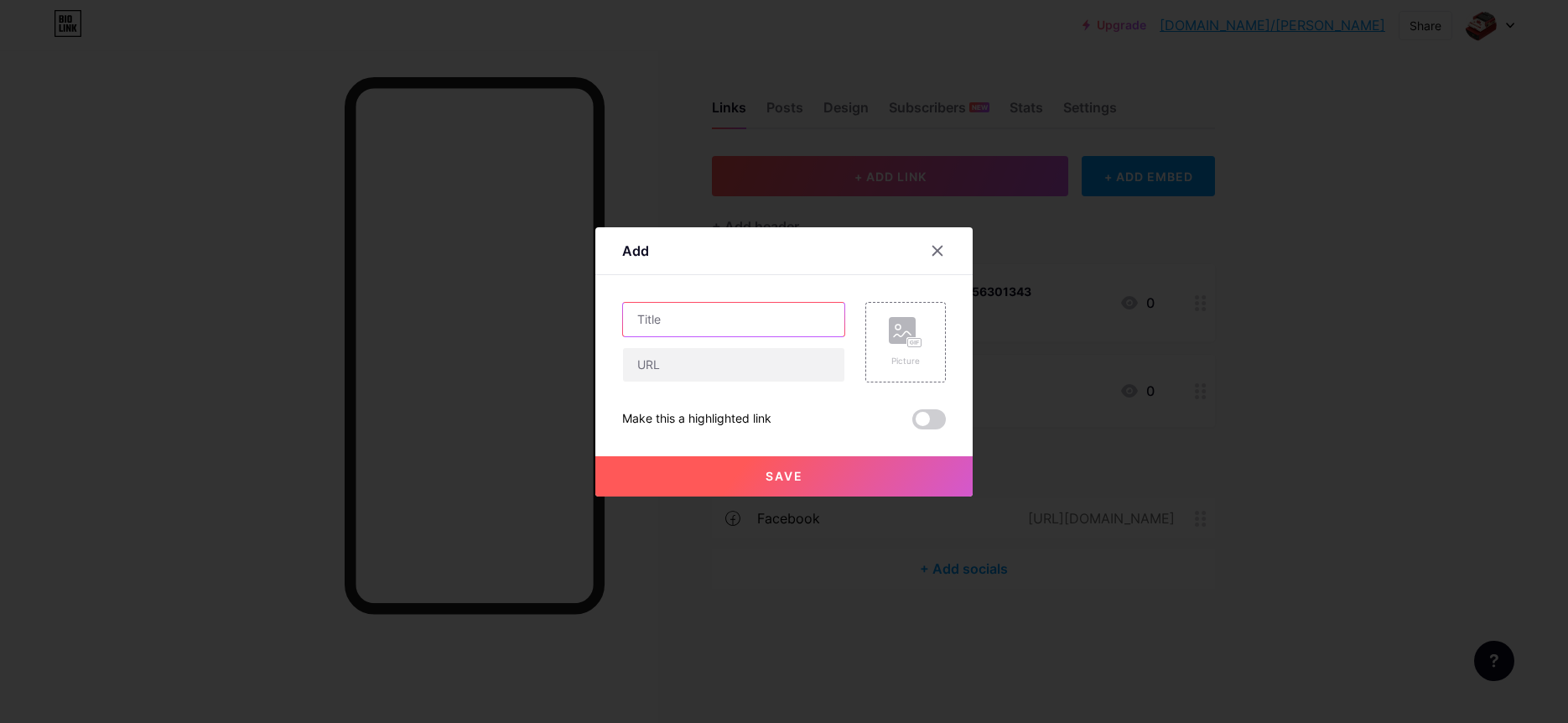
click at [735, 324] on input "text" at bounding box center [734, 318] width 221 height 33
type input "g"
type input "เฟสบุ๊คร้านเกมเก่า"
click at [746, 372] on input "text" at bounding box center [734, 364] width 221 height 33
paste input "[URL][DOMAIN_NAME]"
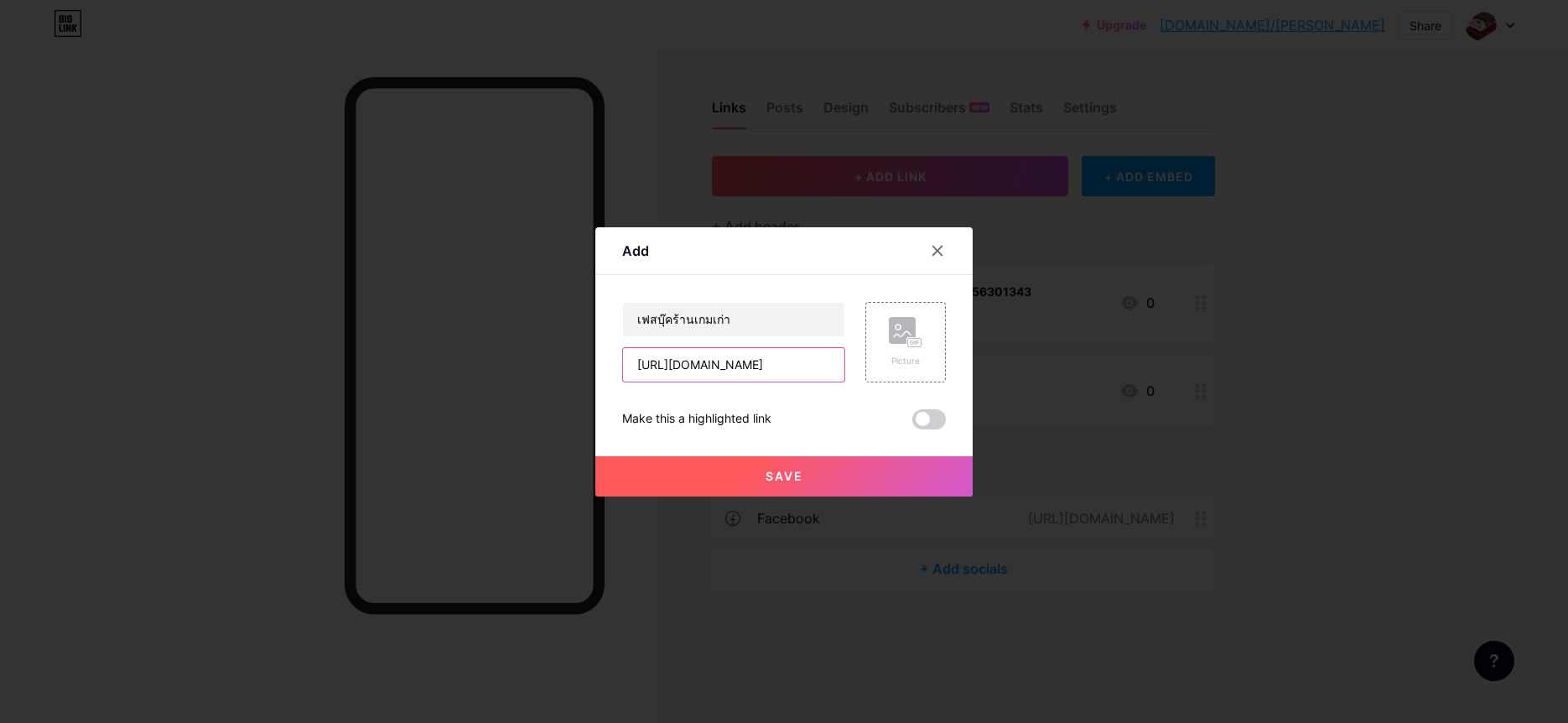
scroll to position [0, 127]
type input "[URL][DOMAIN_NAME]"
click at [891, 484] on button "Save" at bounding box center [784, 476] width 377 height 40
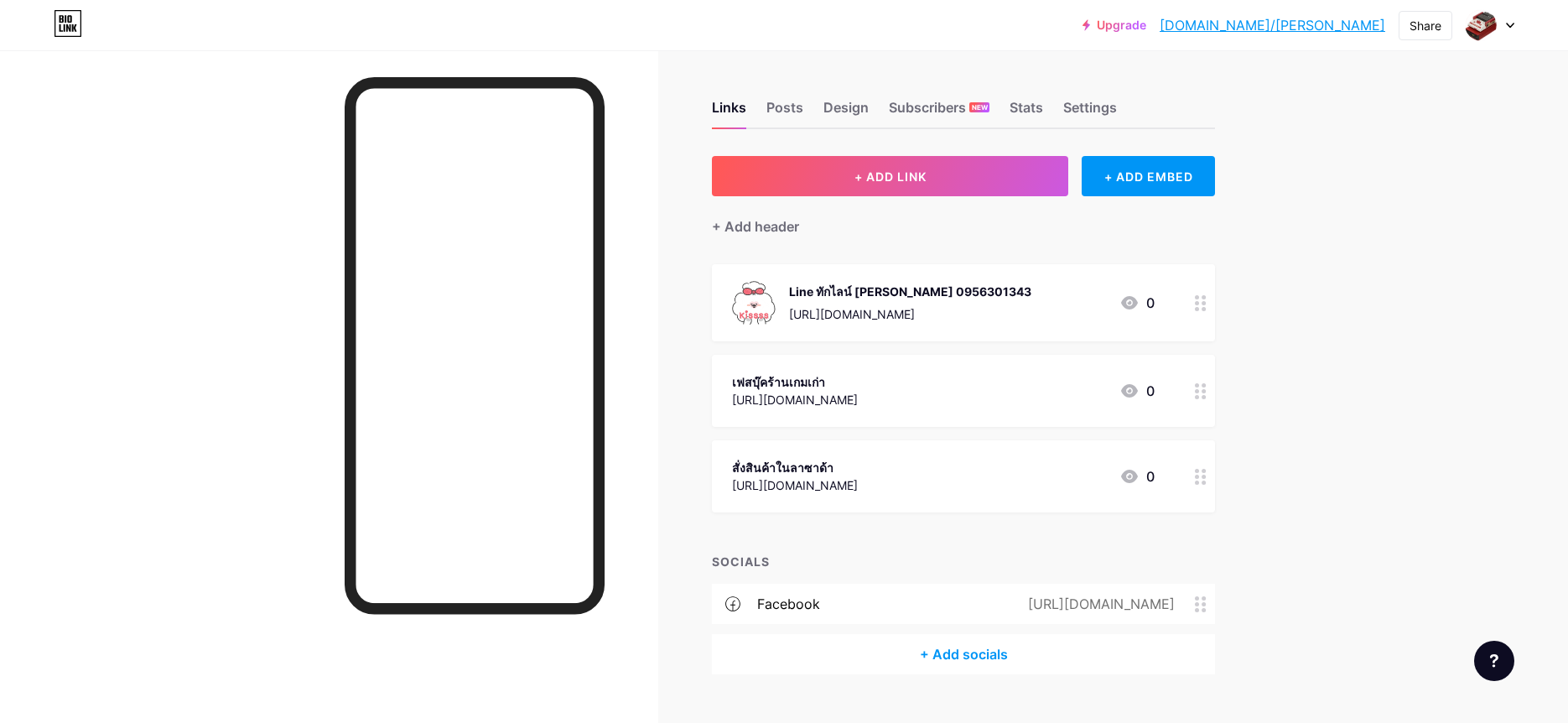
click at [1040, 456] on div "สั่งสินค้าในลาซาด้า [URL][DOMAIN_NAME] 0" at bounding box center [963, 476] width 503 height 72
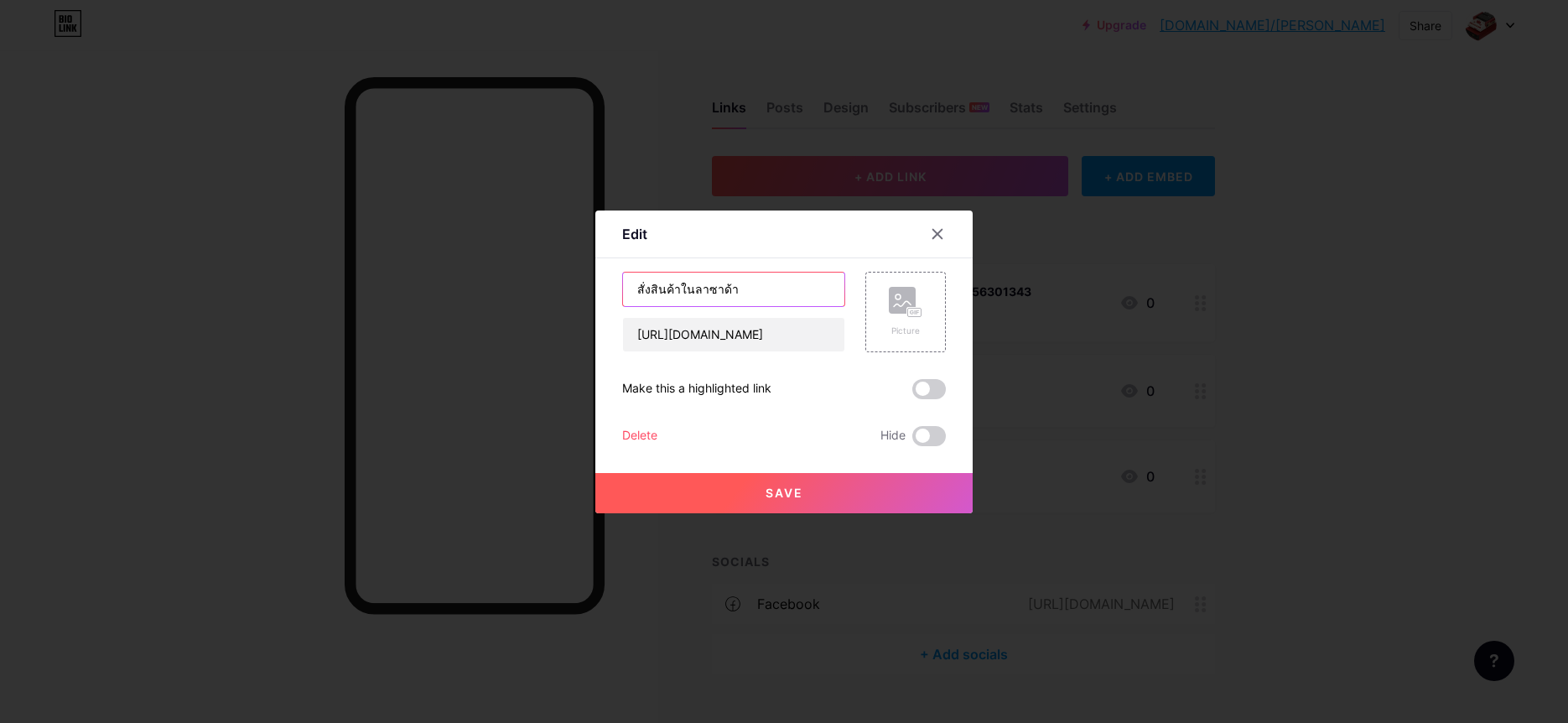
drag, startPoint x: 798, startPoint y: 293, endPoint x: 556, endPoint y: 291, distance: 242.0
click at [623, 291] on input "สั่งสินค้าในลาซาด้า" at bounding box center [734, 289] width 221 height 33
type input "ดูในช๊อปปี้"
click at [699, 336] on input "[URL][DOMAIN_NAME]" at bounding box center [734, 334] width 221 height 33
paste input "[DOMAIN_NAME][URL]"
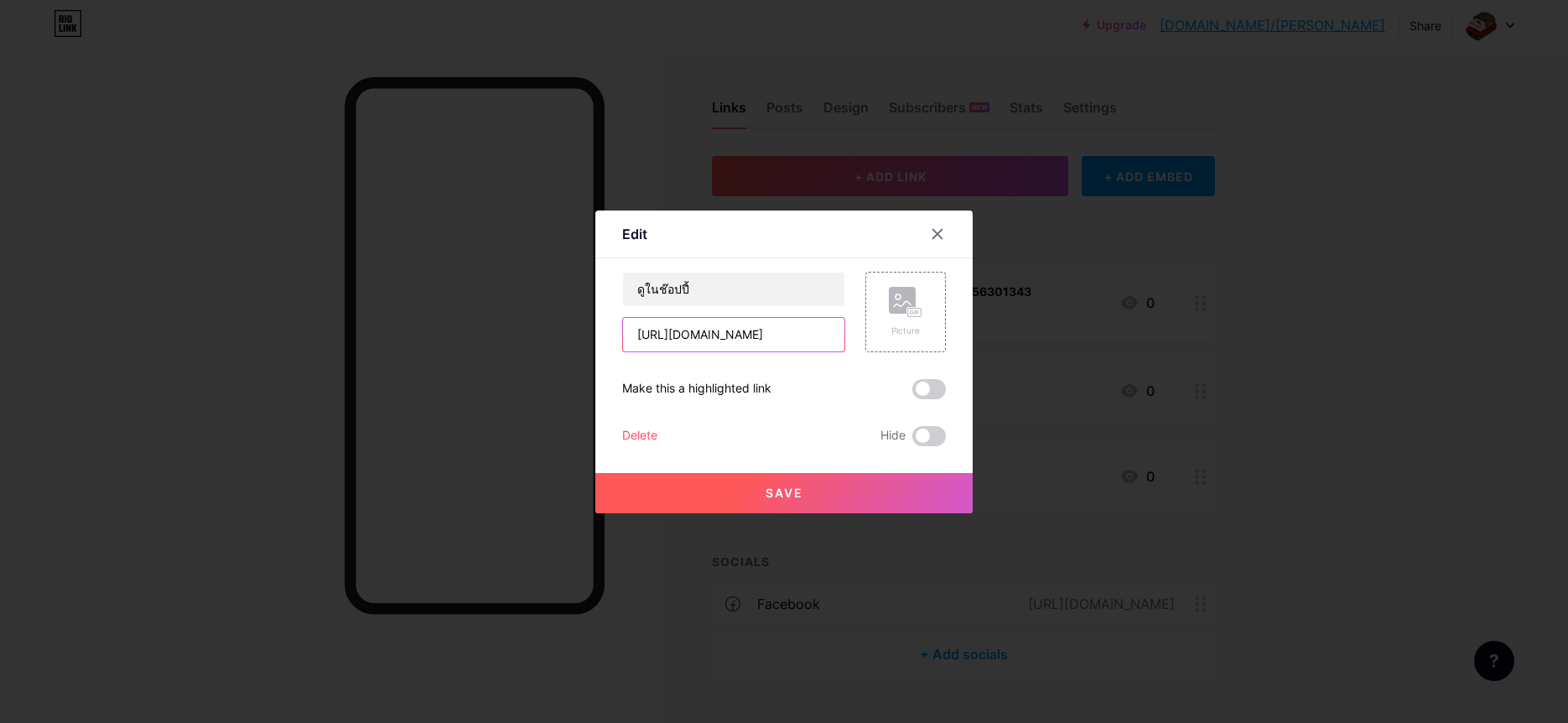
scroll to position [0, 9]
type input "[URL][DOMAIN_NAME]"
click at [887, 487] on button "Save" at bounding box center [784, 492] width 377 height 40
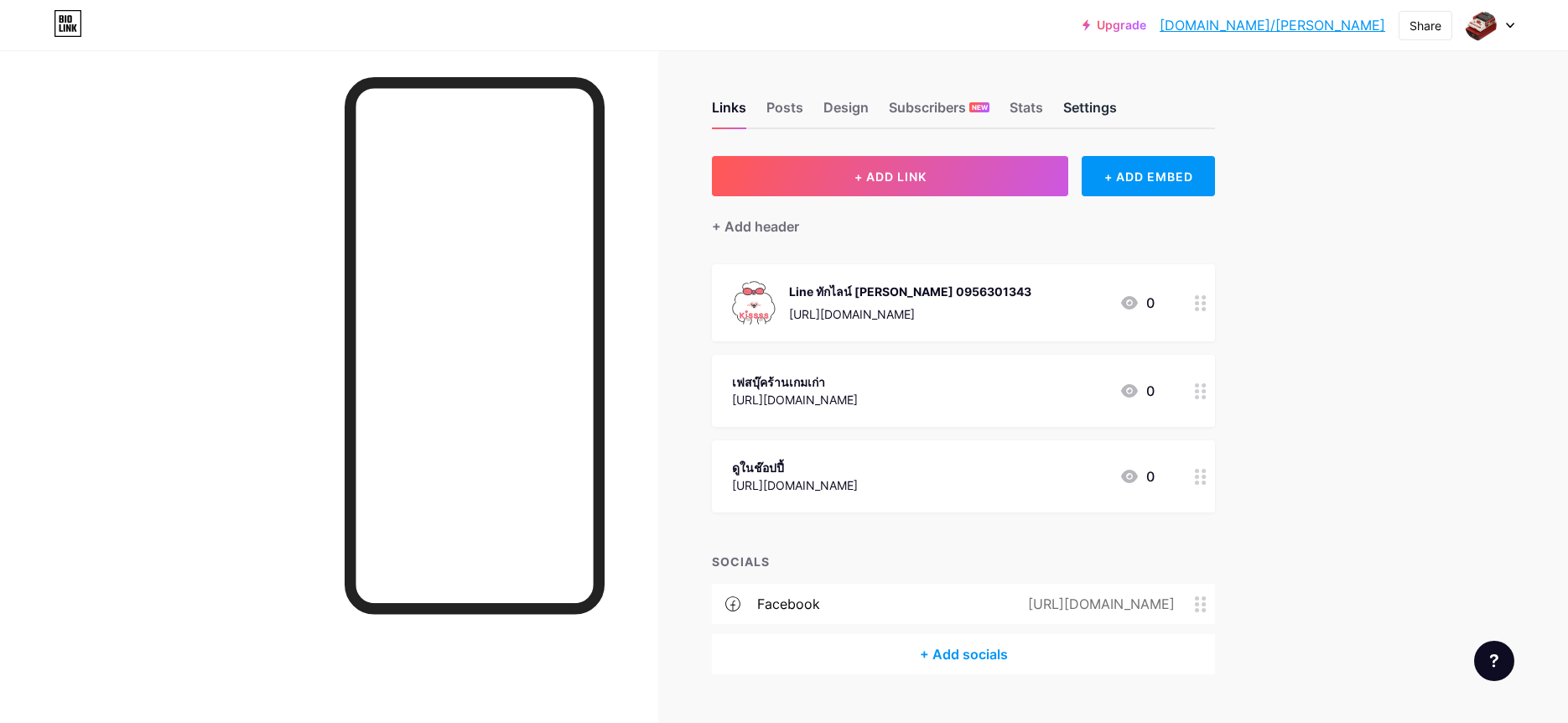
click at [1097, 106] on div "Settings" at bounding box center [1089, 112] width 54 height 30
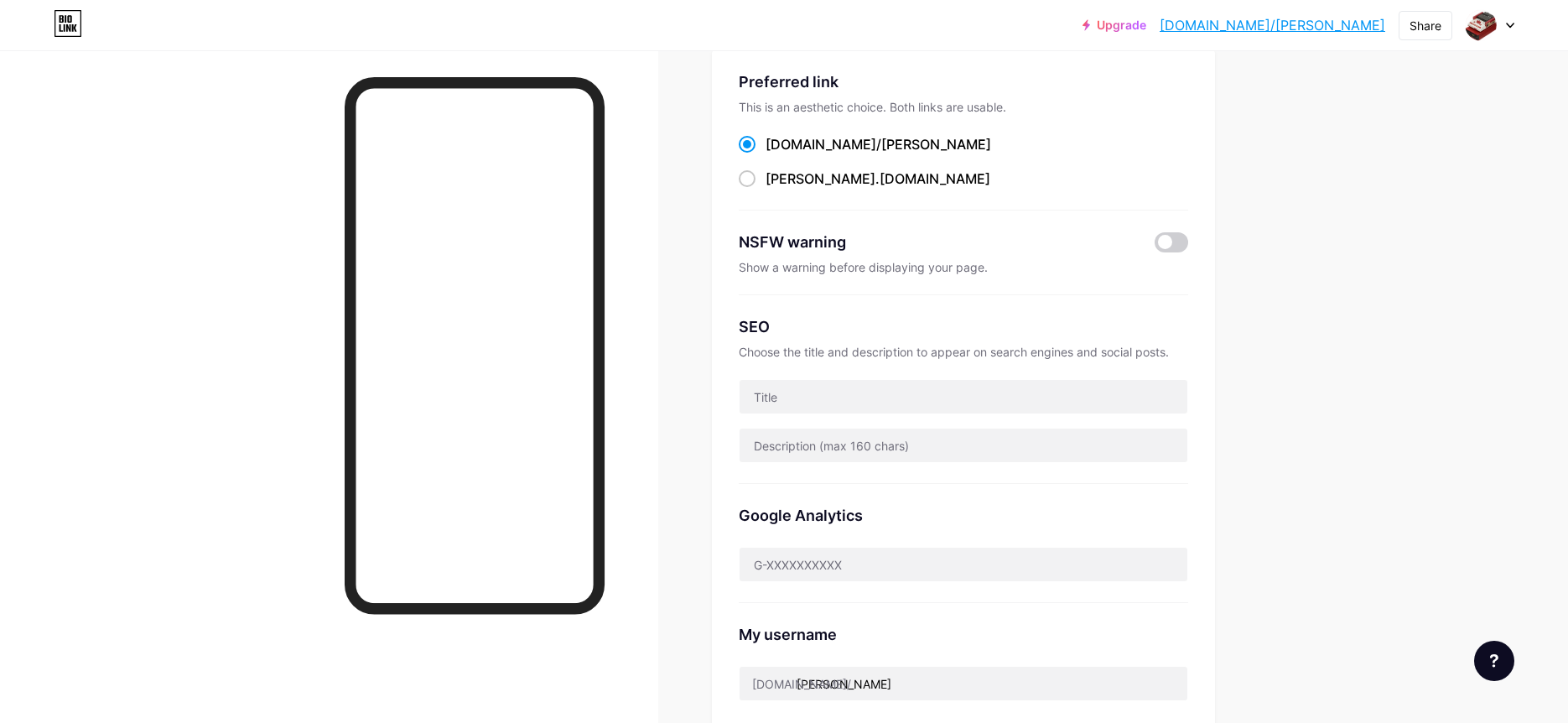
scroll to position [109, 0]
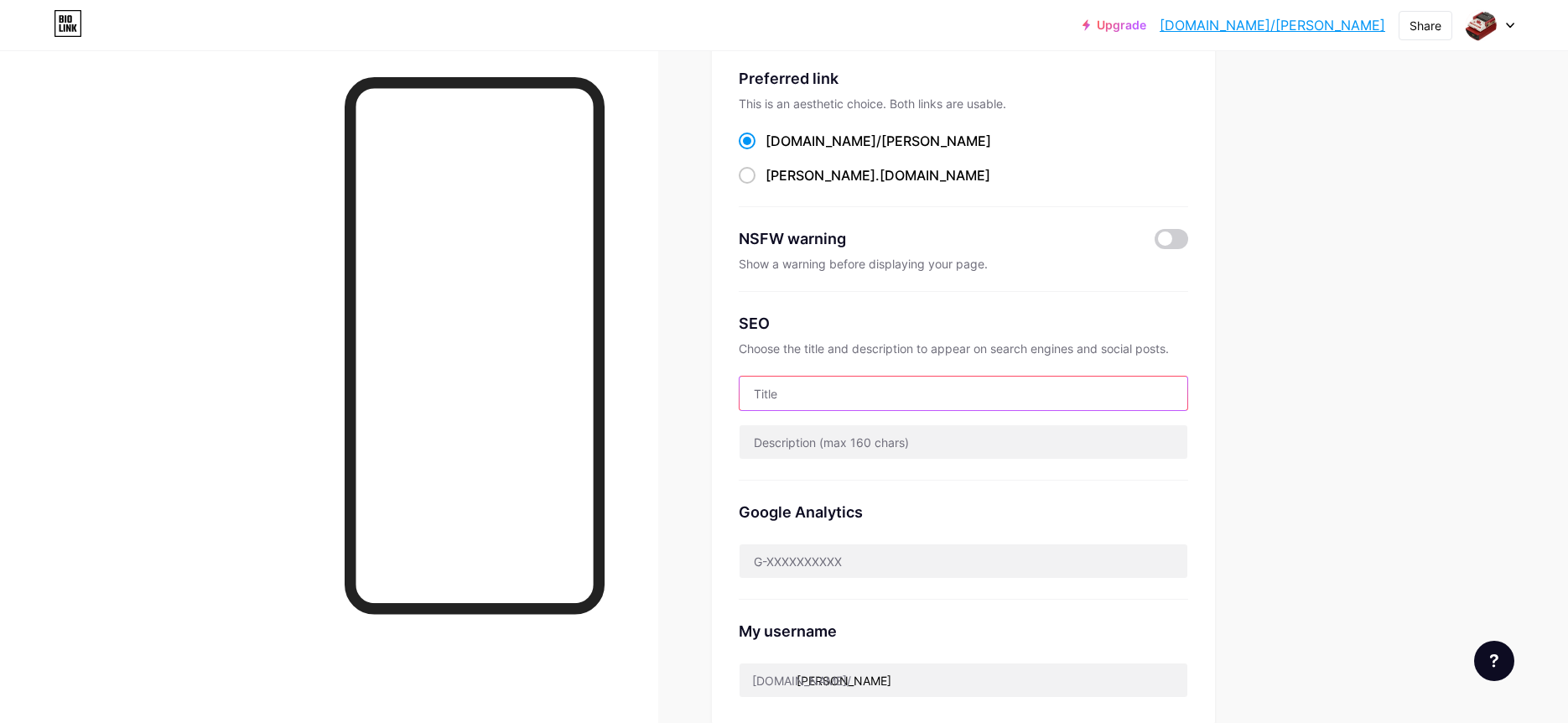
click at [867, 389] on input "text" at bounding box center [963, 393] width 448 height 33
type input "i"
type input "ร้านเกมเก่ายุค90 สุโขทัย"
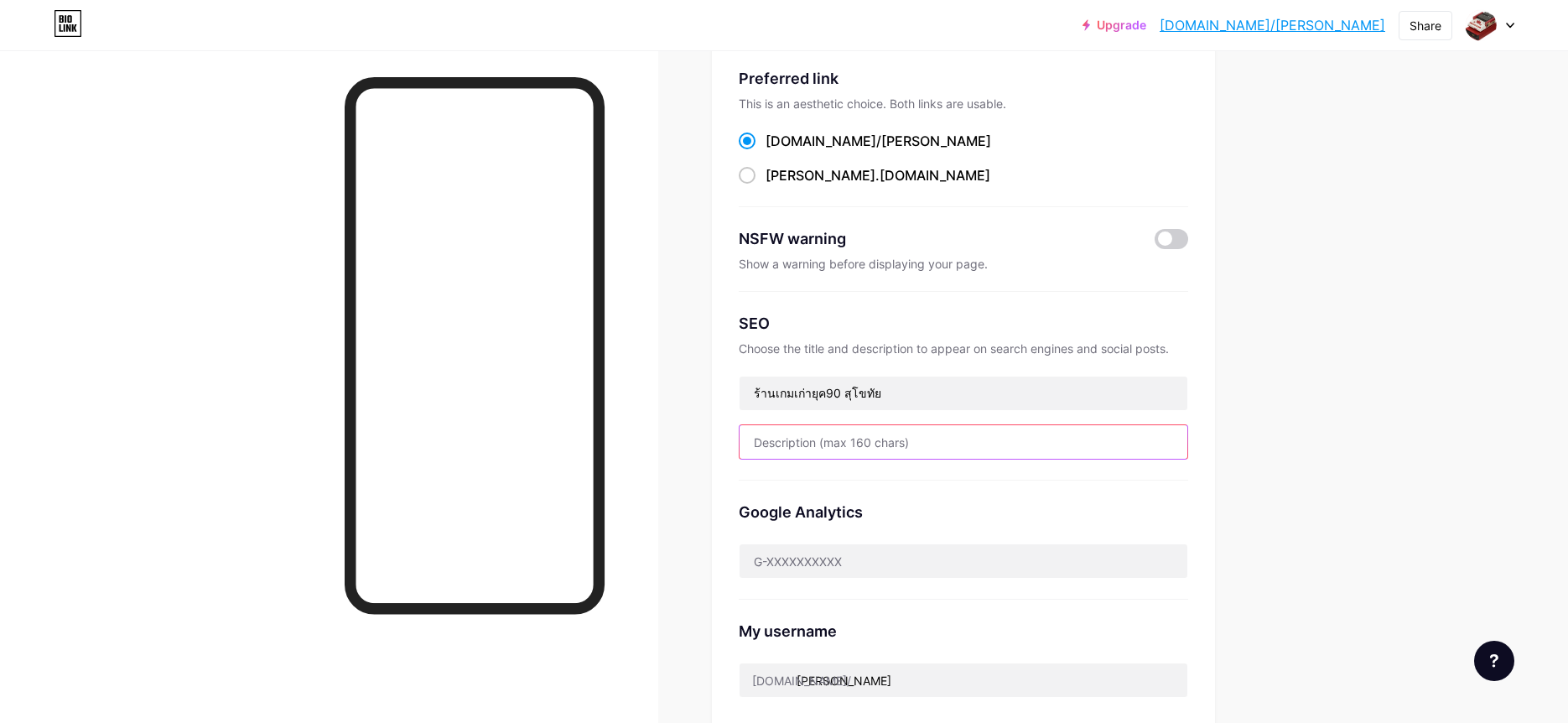
click at [956, 441] on input "text" at bounding box center [963, 441] width 448 height 33
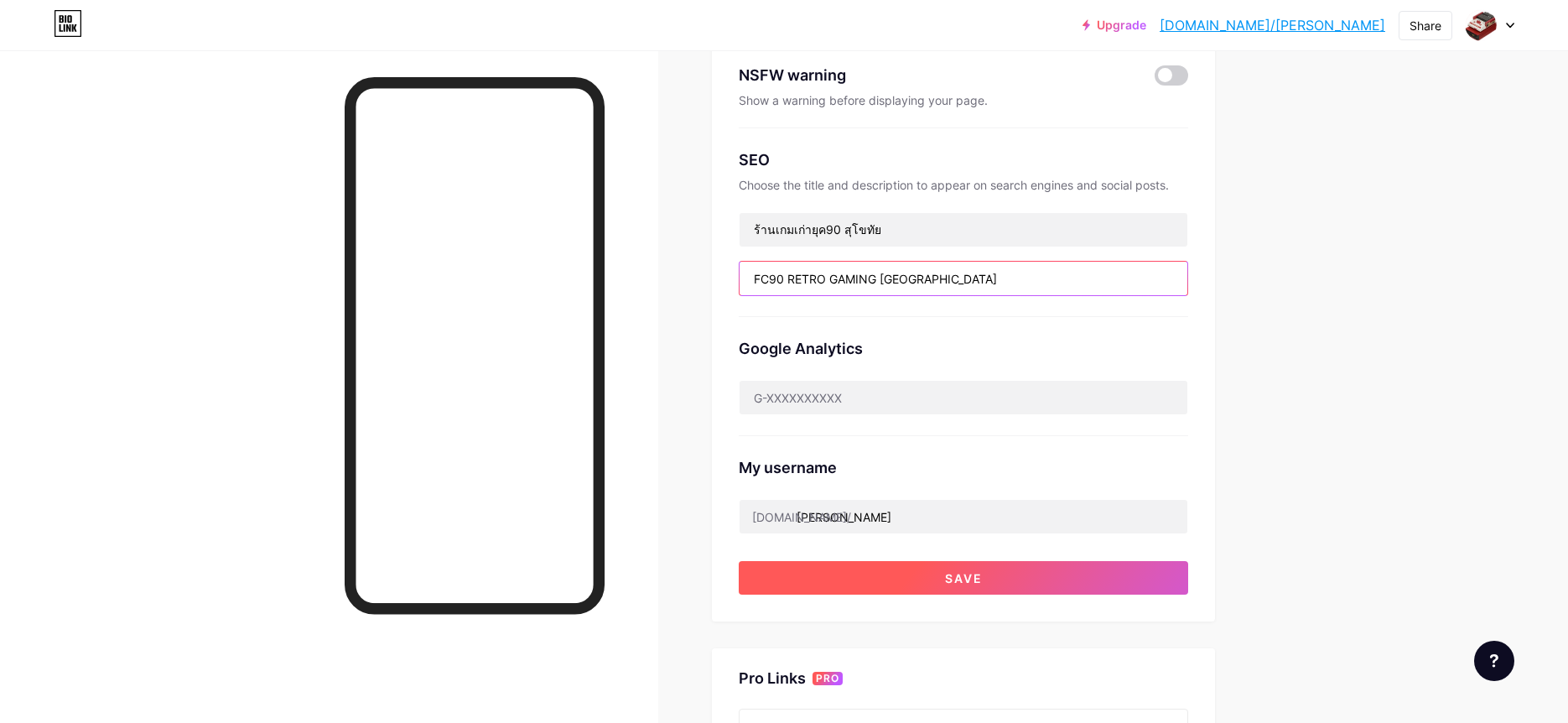
type input "FC90 RETRO GAMING [GEOGRAPHIC_DATA]"
click at [1037, 571] on button "Save" at bounding box center [963, 577] width 450 height 33
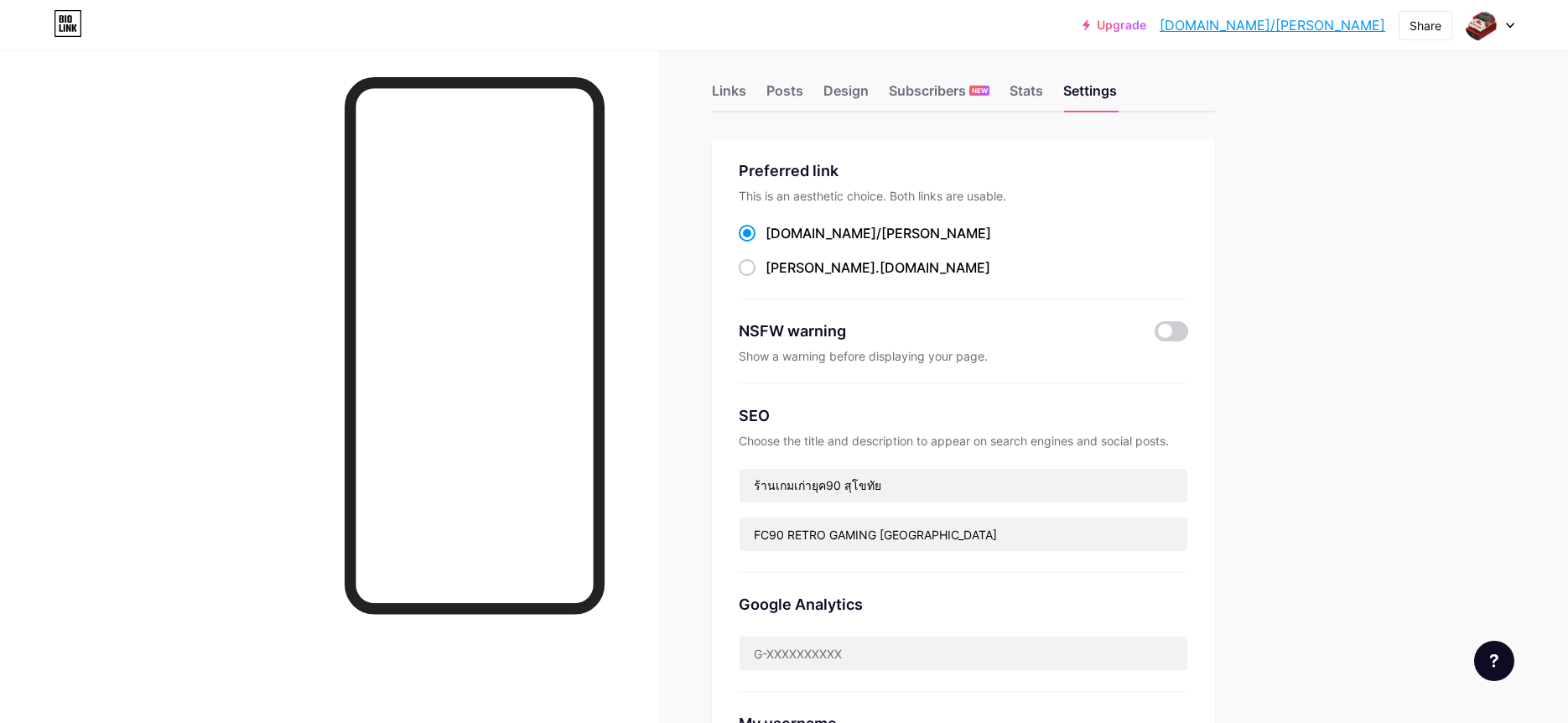
scroll to position [0, 0]
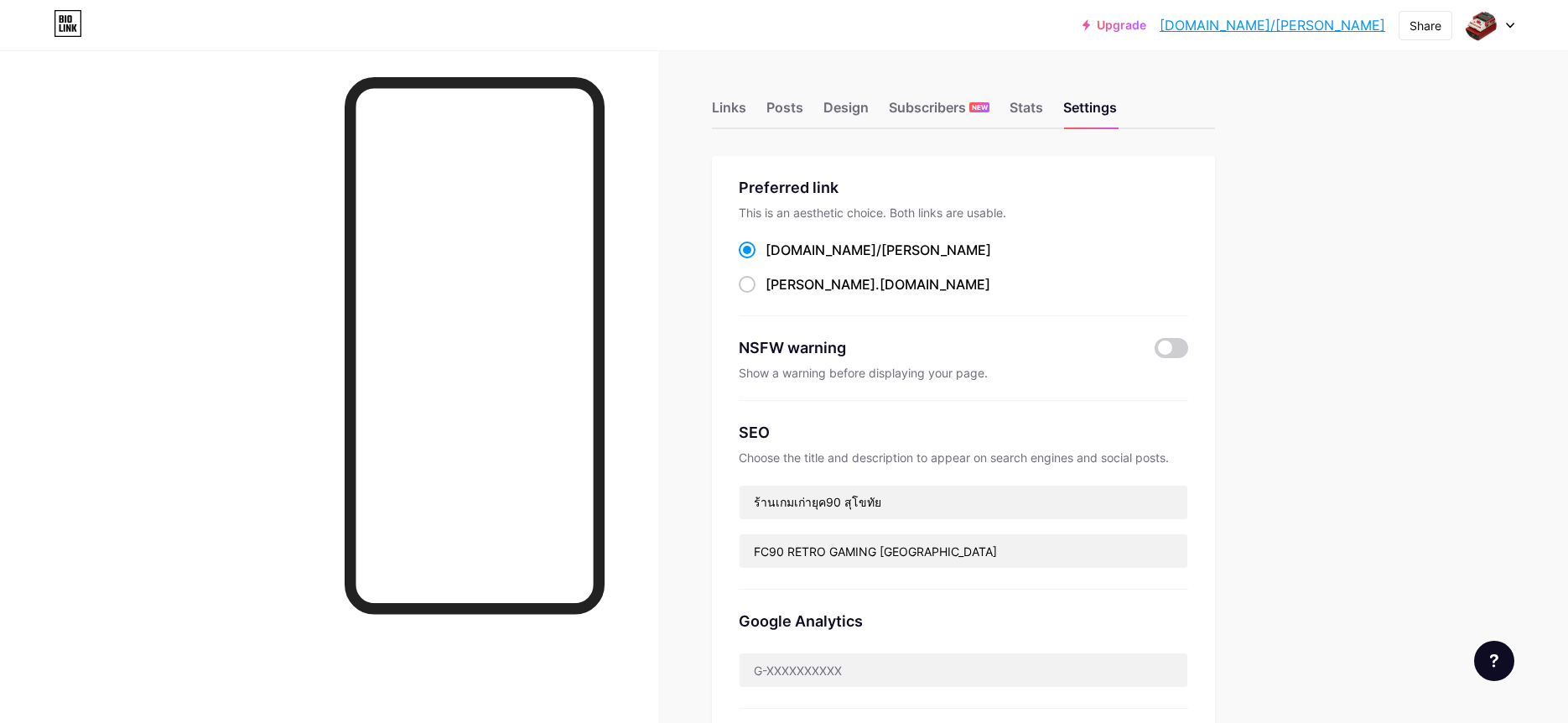
drag, startPoint x: 910, startPoint y: 250, endPoint x: 767, endPoint y: 261, distance: 143.4
click at [767, 254] on div "[DOMAIN_NAME]/ [PERSON_NAME]" at bounding box center [963, 250] width 450 height 21
copy div "[DOMAIN_NAME]/ [PERSON_NAME]"
drag, startPoint x: 915, startPoint y: 291, endPoint x: 885, endPoint y: 288, distance: 30.1
click at [912, 291] on div "[PERSON_NAME] .[DOMAIN_NAME]" at bounding box center [963, 284] width 450 height 21
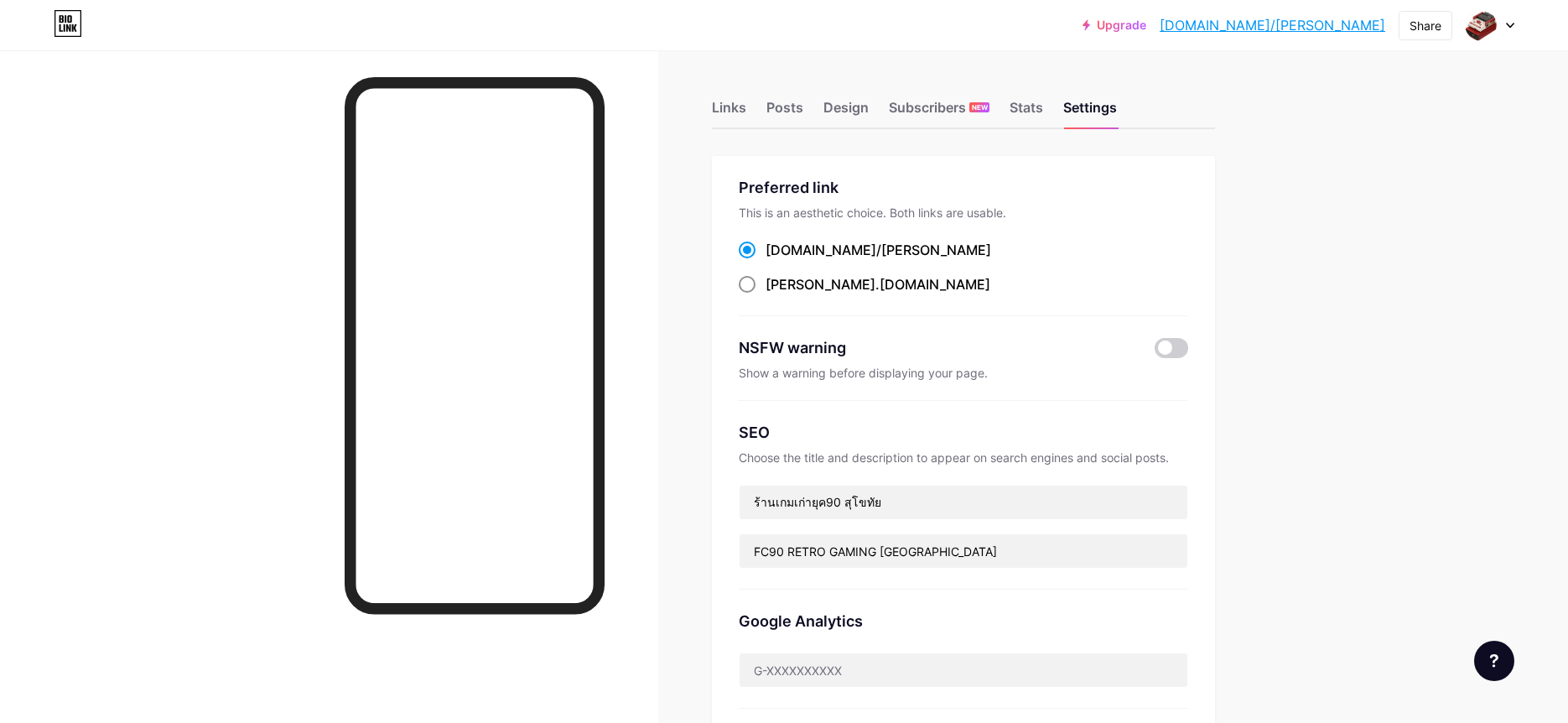
drag, startPoint x: 864, startPoint y: 286, endPoint x: 766, endPoint y: 283, distance: 98.0
click at [766, 283] on div "[PERSON_NAME] .[DOMAIN_NAME]" at bounding box center [963, 284] width 450 height 21
click at [750, 284] on span at bounding box center [747, 284] width 17 height 17
click at [766, 295] on input "[PERSON_NAME] .[DOMAIN_NAME]" at bounding box center [771, 300] width 11 height 11
radio input "true"
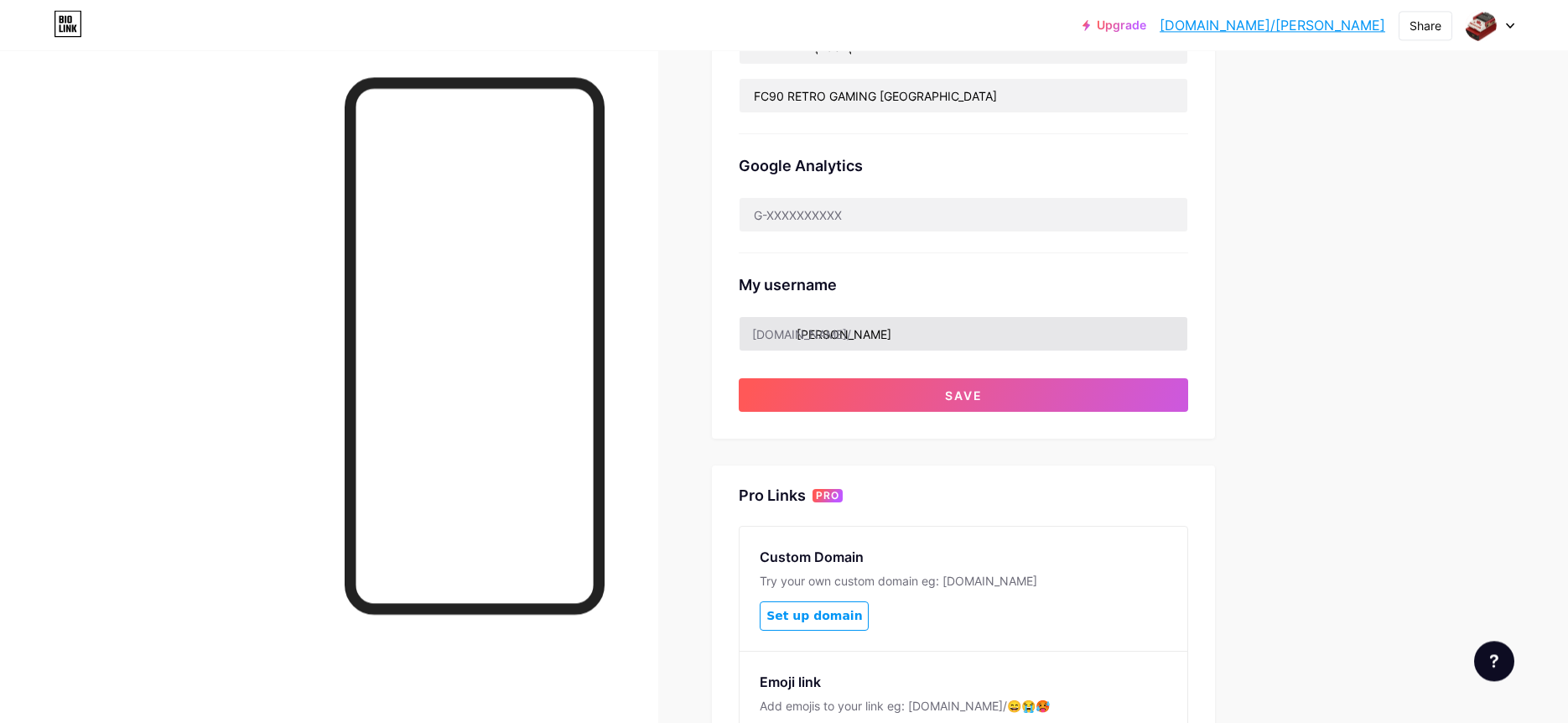
drag, startPoint x: 981, startPoint y: 389, endPoint x: 954, endPoint y: 318, distance: 76.0
click at [980, 388] on span "Save" at bounding box center [964, 395] width 37 height 14
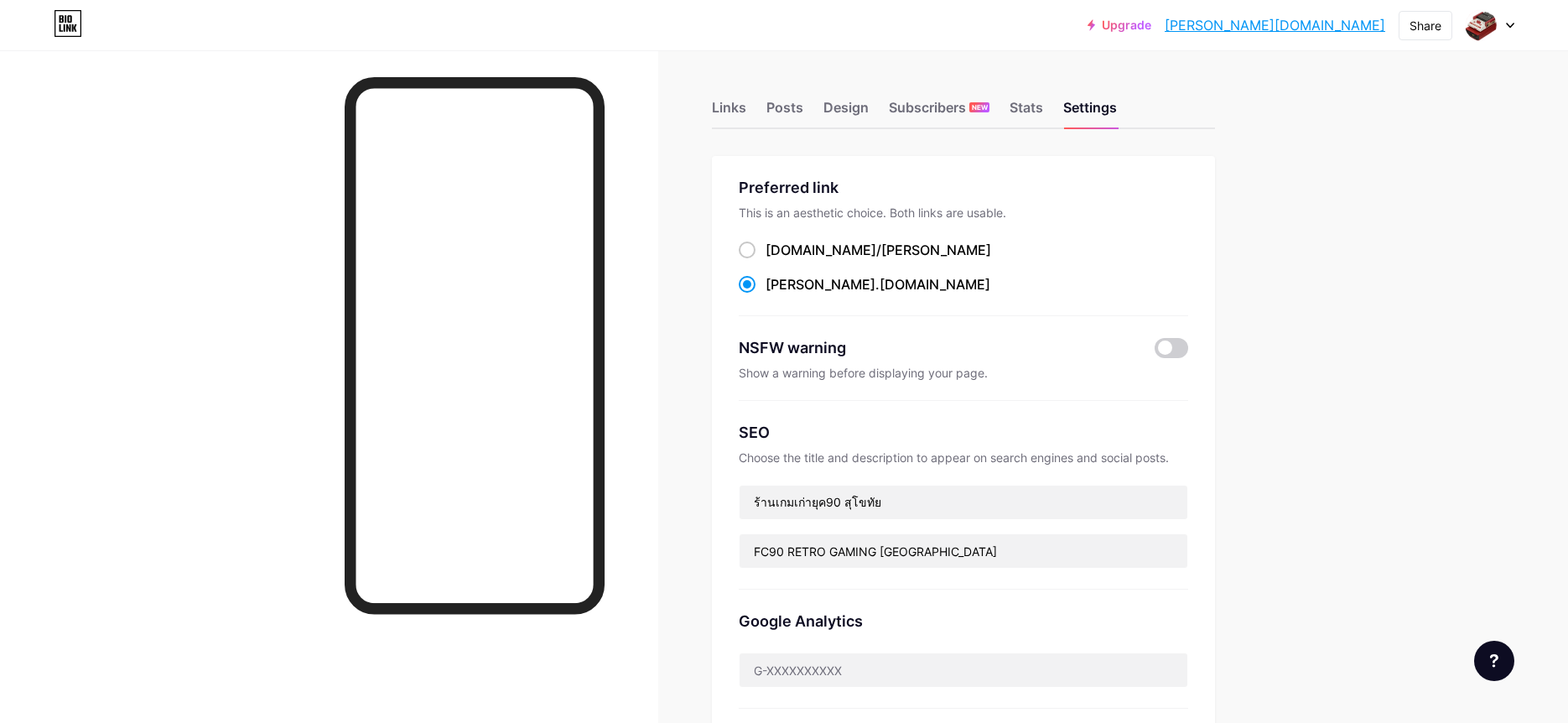
click at [1346, 27] on link "[PERSON_NAME][DOMAIN_NAME]" at bounding box center [1275, 26] width 221 height 20
drag, startPoint x: 784, startPoint y: 106, endPoint x: 746, endPoint y: 109, distance: 38.1
click at [784, 105] on div "Posts" at bounding box center [784, 112] width 37 height 30
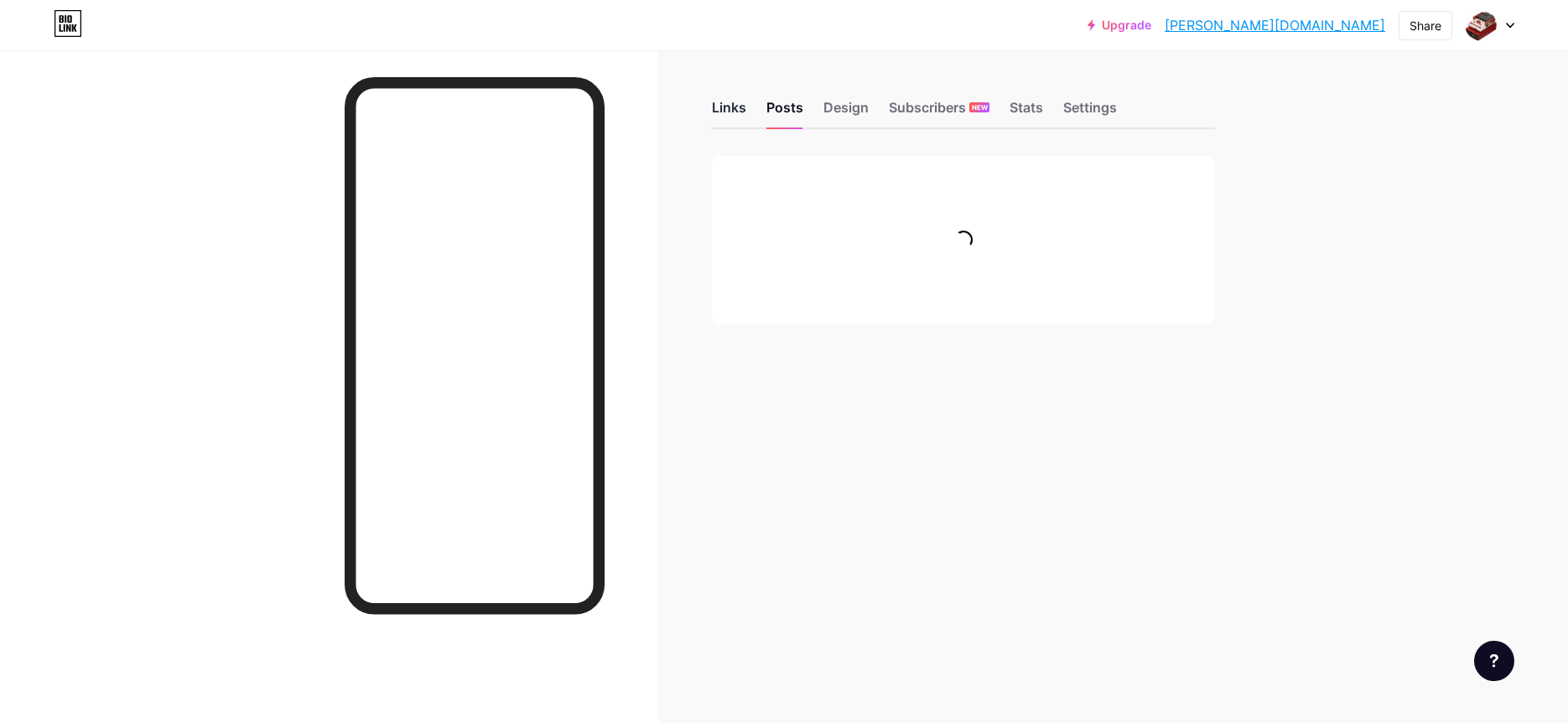
click at [733, 107] on div "Links" at bounding box center [729, 112] width 34 height 30
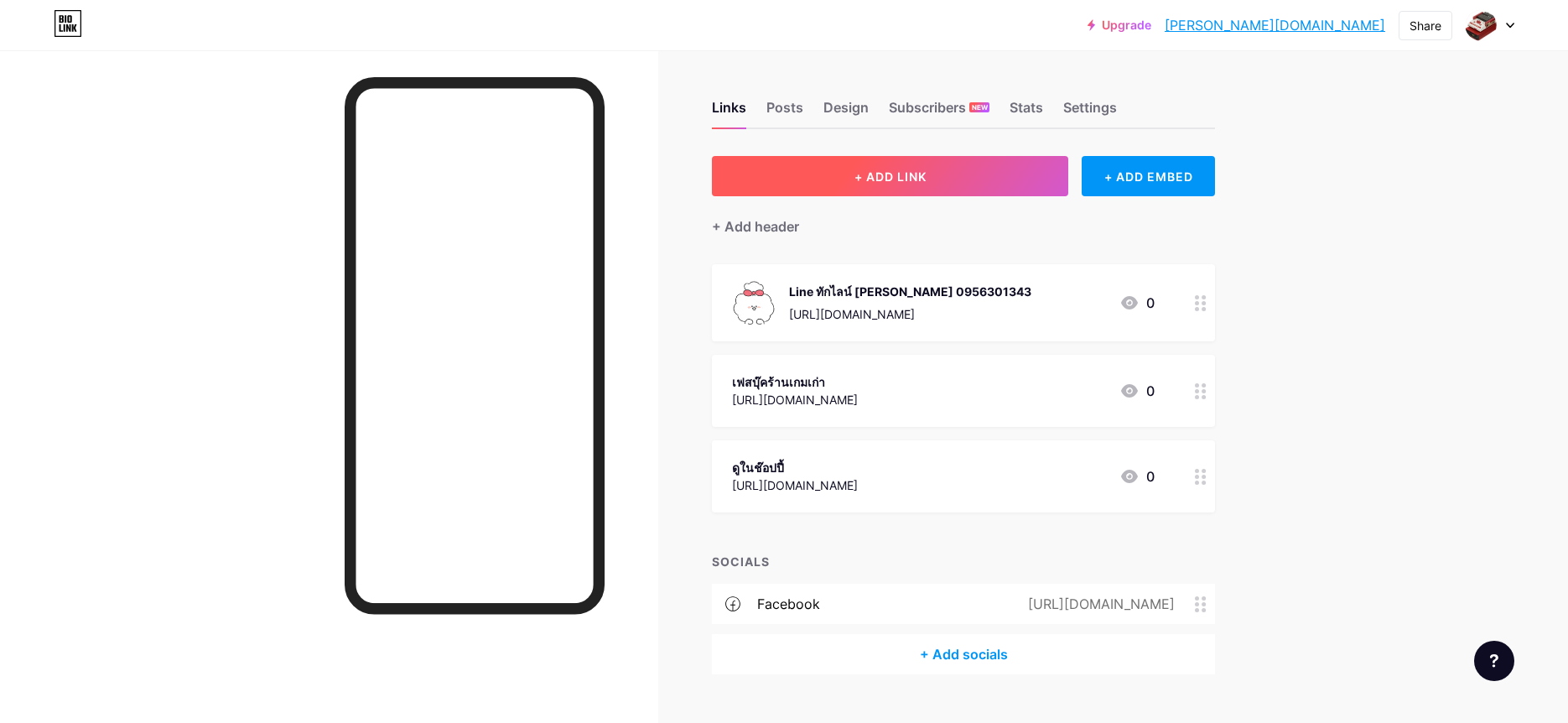
click at [897, 169] on span "+ ADD LINK" at bounding box center [890, 176] width 72 height 14
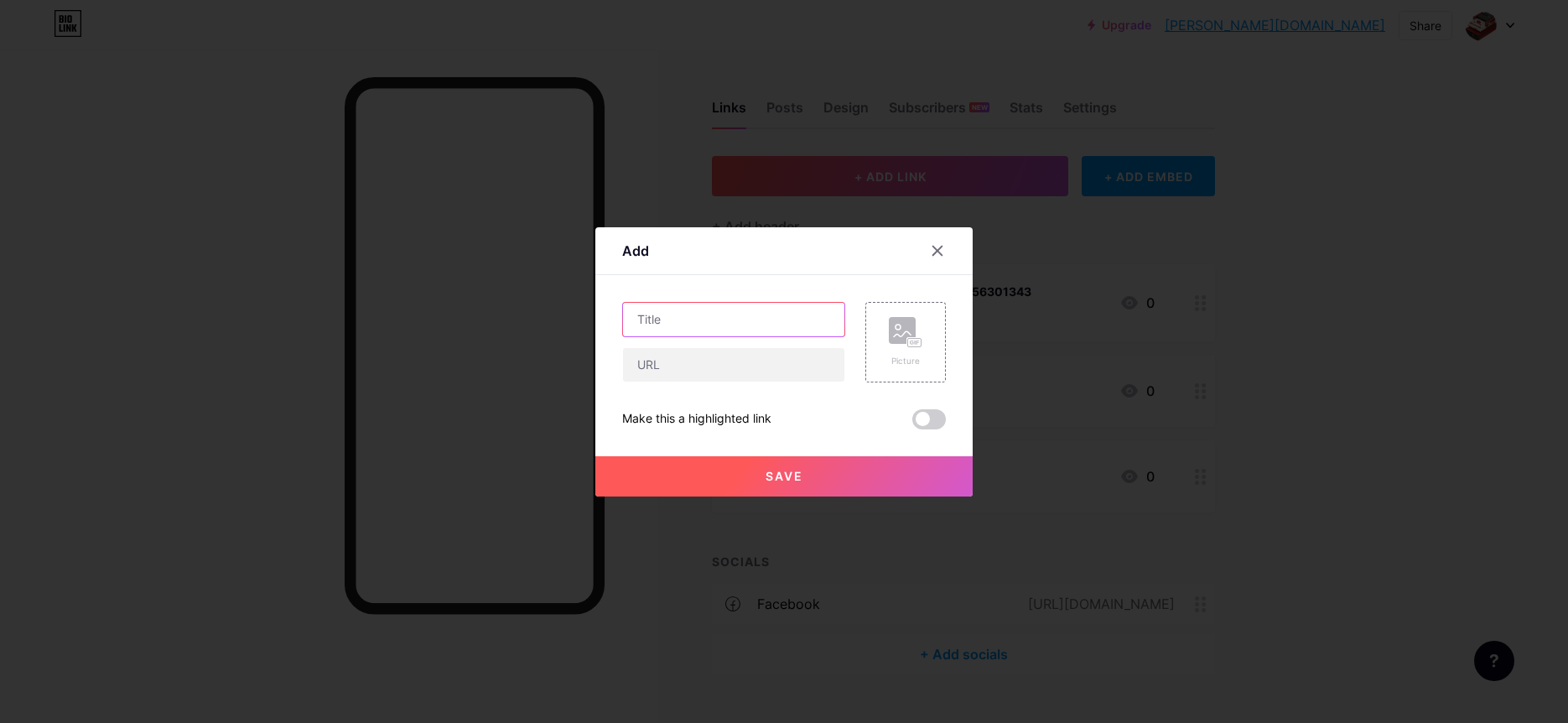
drag, startPoint x: 790, startPoint y: 317, endPoint x: 775, endPoint y: 329, distance: 19.2
click at [778, 324] on input "text" at bounding box center [734, 318] width 221 height 33
click at [774, 328] on input "text" at bounding box center [734, 318] width 221 height 33
type input "ดูไลฟ์สดติ๊กต๊อก"
click at [806, 368] on input "text" at bounding box center [734, 364] width 221 height 33
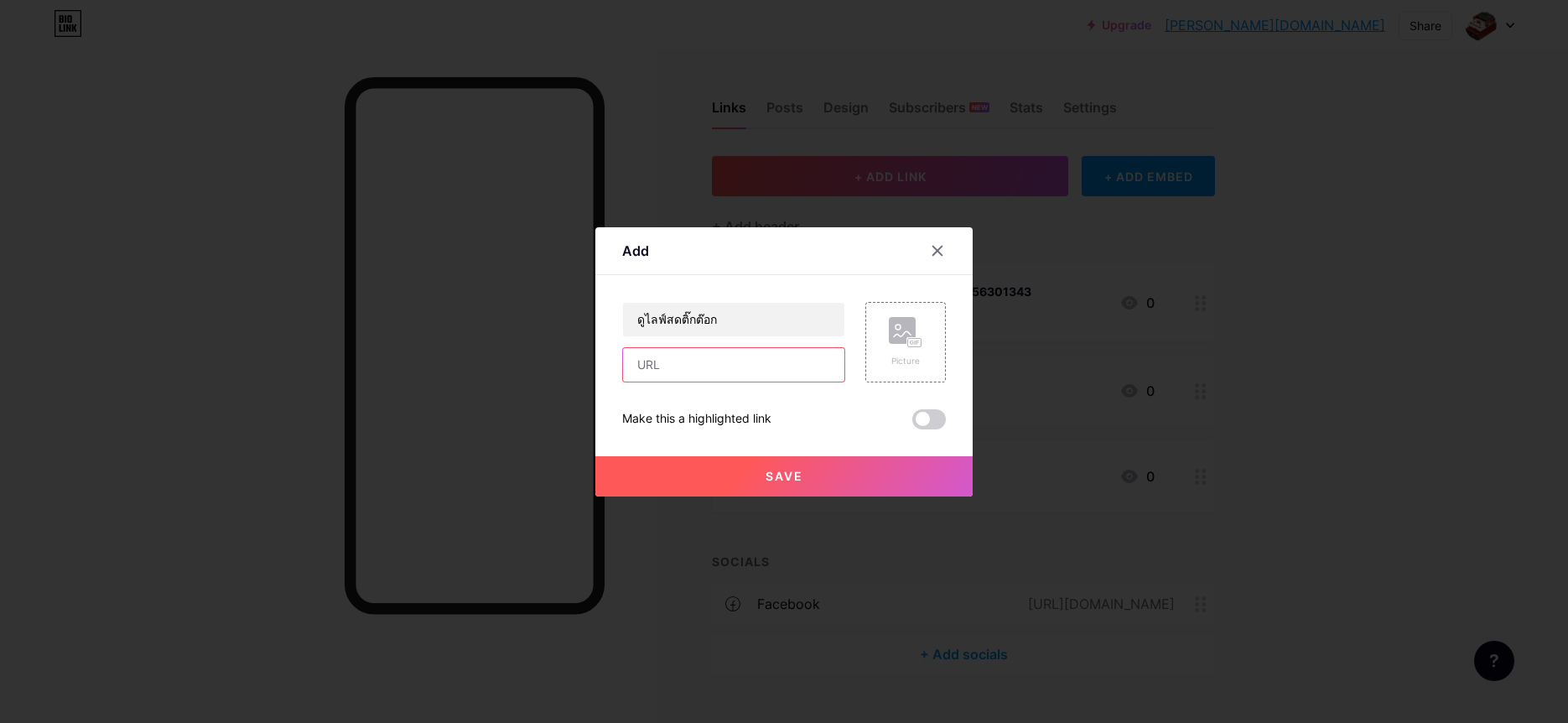
paste input "[URL][DOMAIN_NAME]"
type input "[URL][DOMAIN_NAME]"
click at [818, 464] on button "Save" at bounding box center [784, 476] width 377 height 40
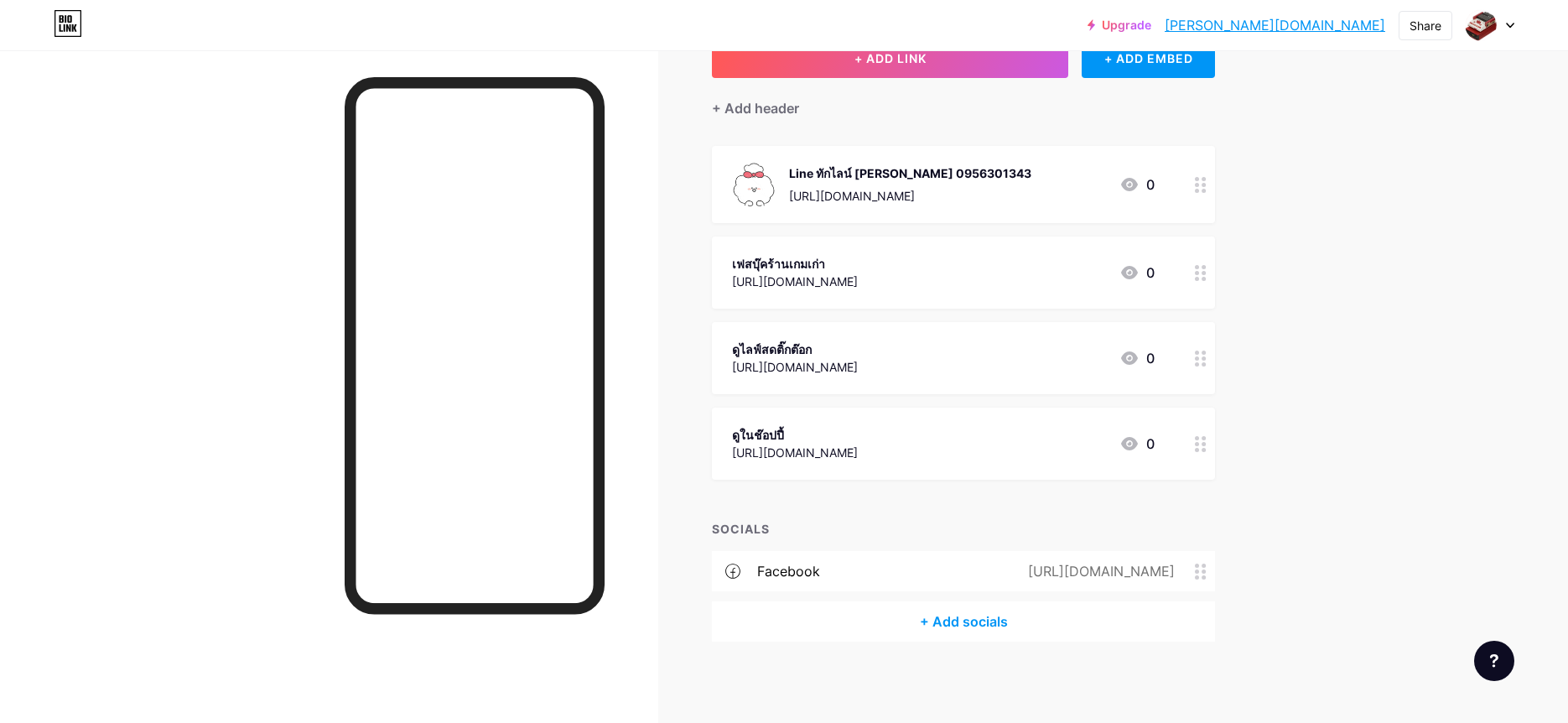
scroll to position [120, 0]
click at [954, 606] on div "+ Add socials" at bounding box center [963, 619] width 503 height 40
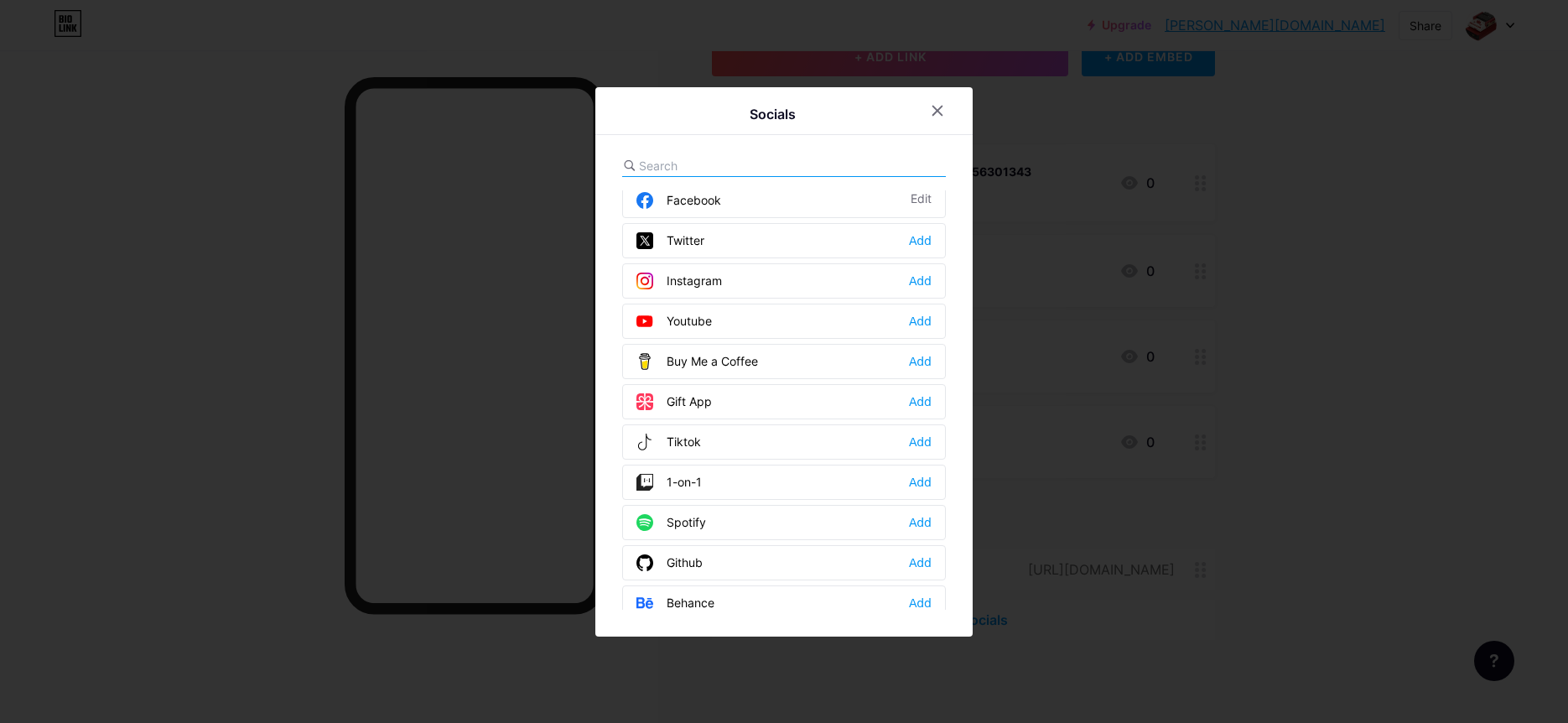
scroll to position [66, 0]
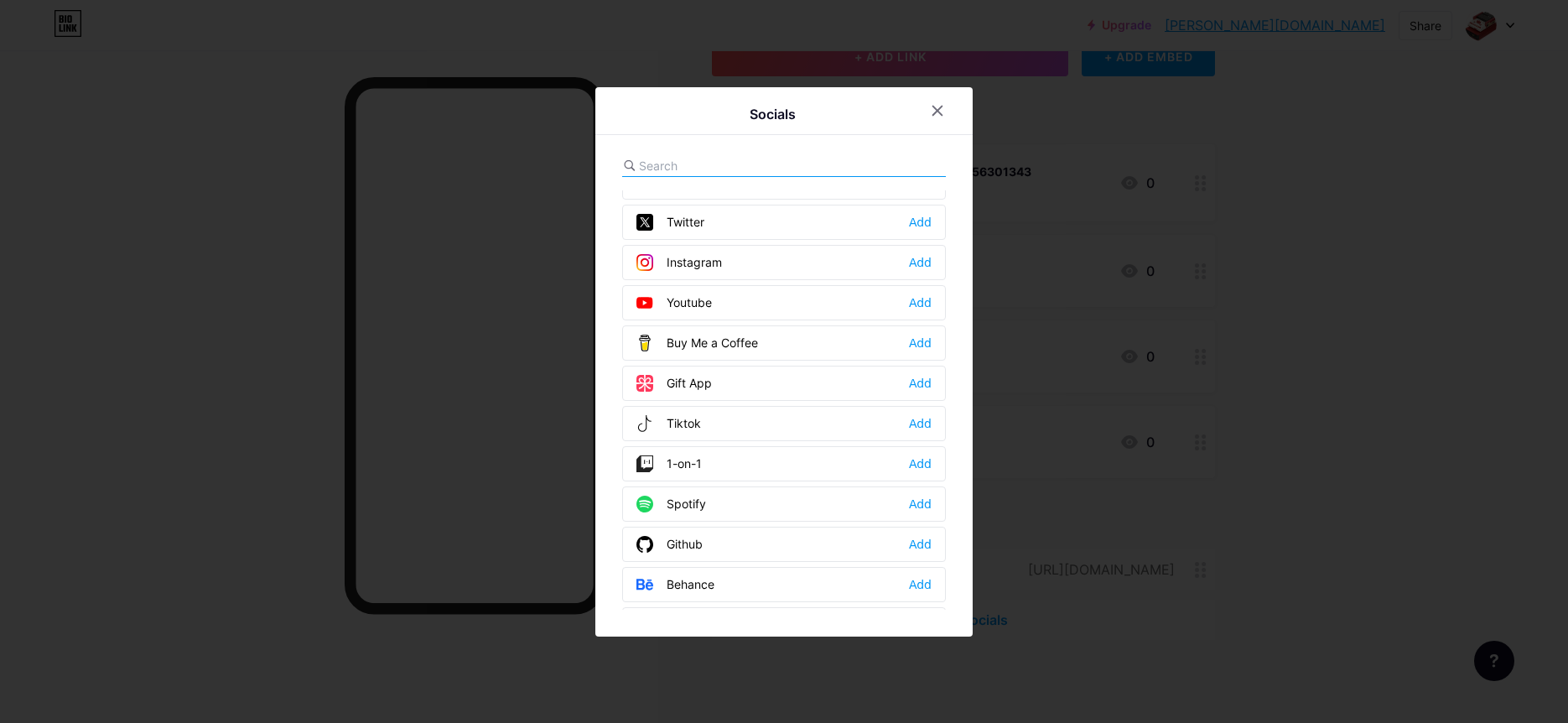
click at [785, 430] on div "Tiktok Add" at bounding box center [784, 423] width 324 height 35
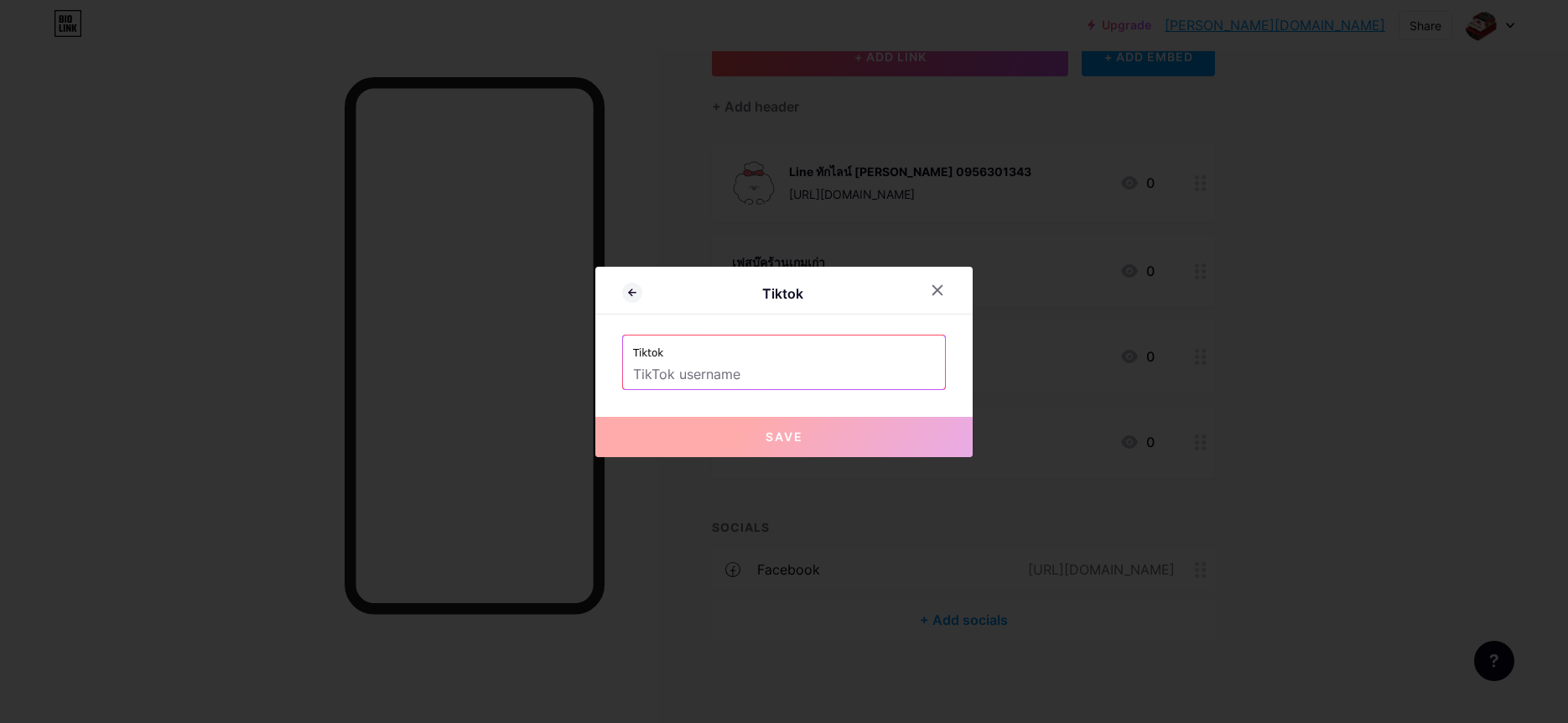
click at [757, 382] on input "text" at bounding box center [784, 374] width 302 height 28
paste input "[URL][DOMAIN_NAME]"
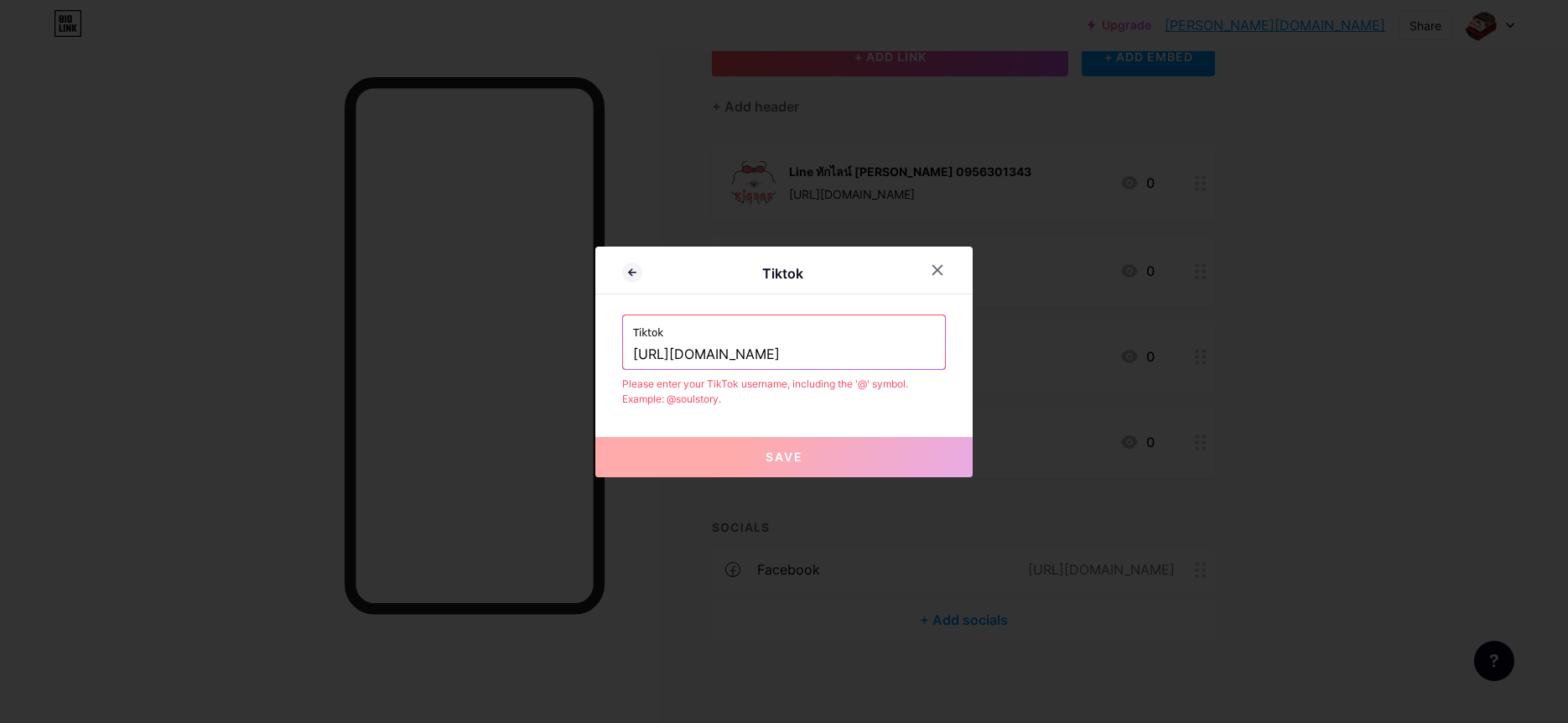
drag, startPoint x: 784, startPoint y: 354, endPoint x: 463, endPoint y: 331, distance: 321.8
click at [633, 341] on input "[URL][DOMAIN_NAME]" at bounding box center [784, 354] width 302 height 28
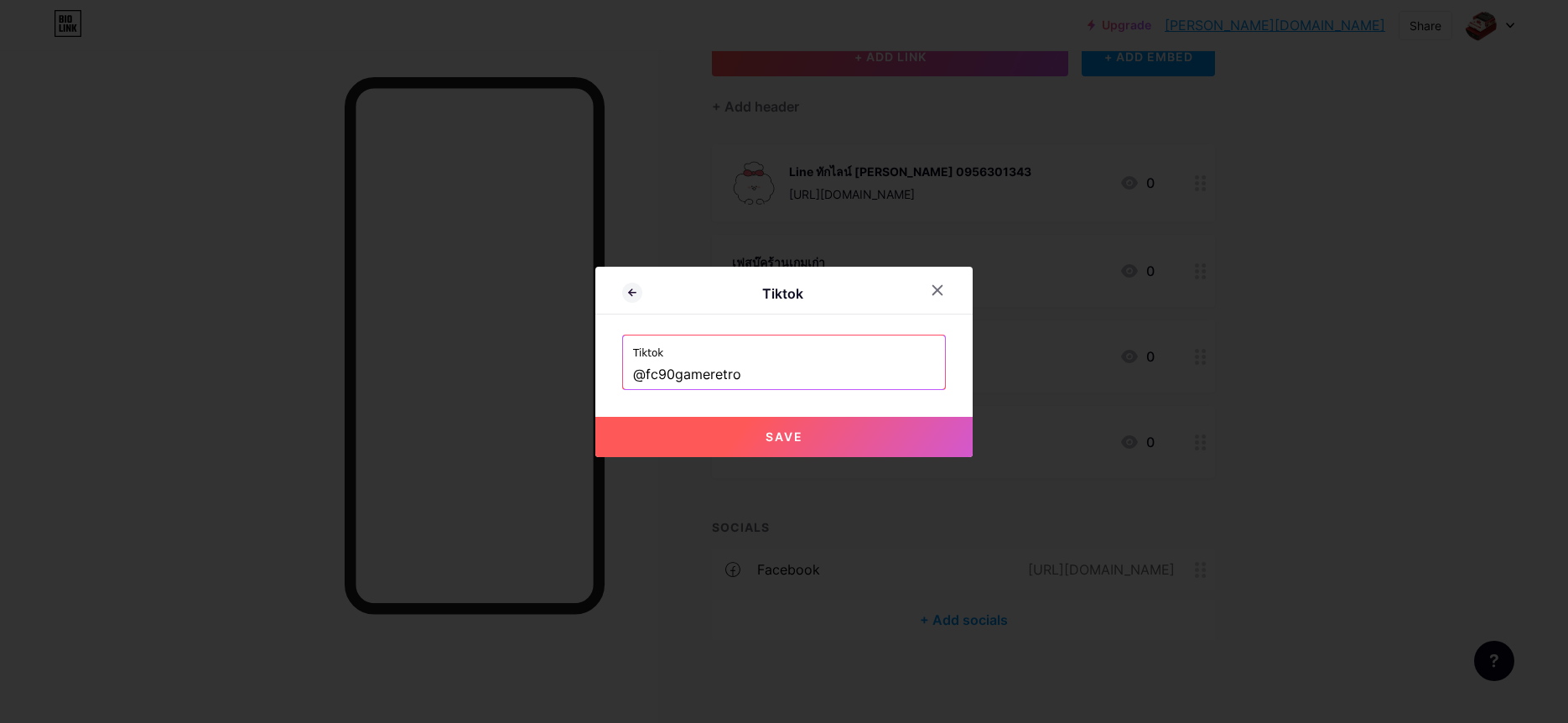
click at [704, 442] on button "Save" at bounding box center [784, 436] width 377 height 40
type input "[URL][DOMAIN_NAME]"
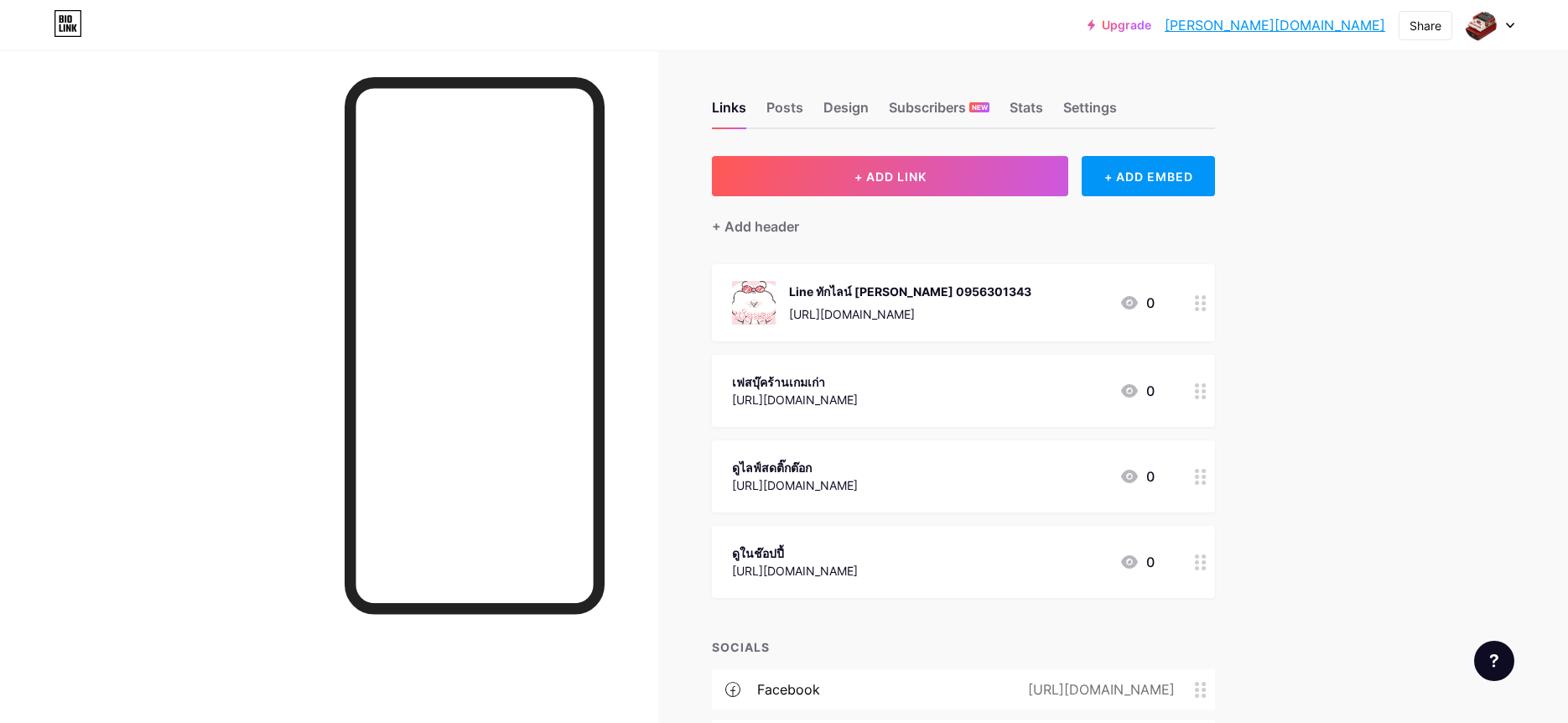
click at [1317, 27] on link "[PERSON_NAME][DOMAIN_NAME]" at bounding box center [1275, 26] width 221 height 20
